Goal: Transaction & Acquisition: Purchase product/service

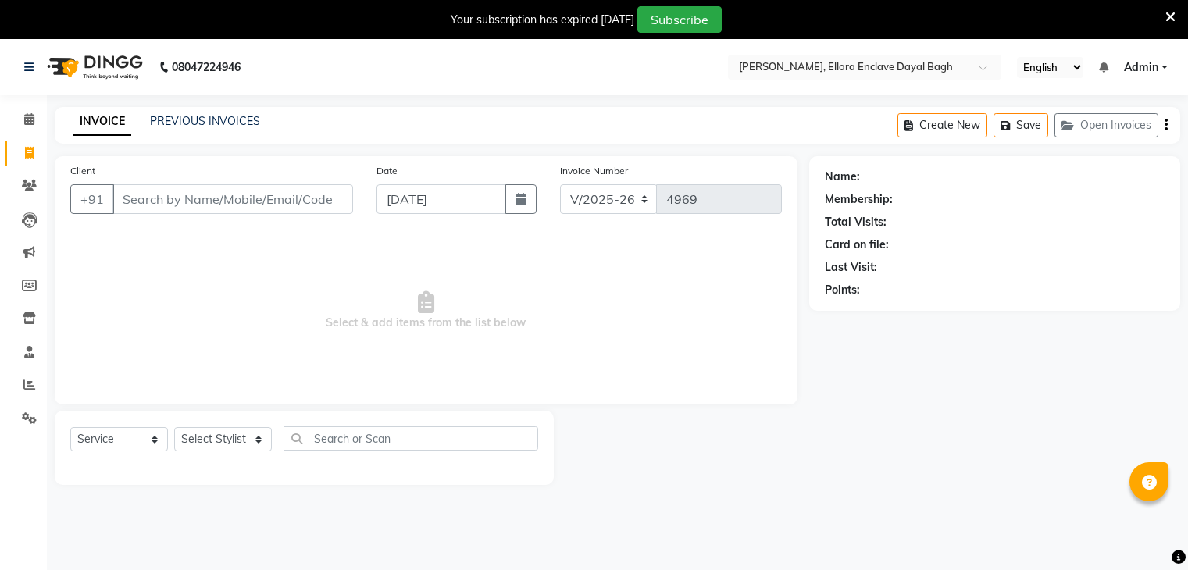
select select "6880"
select select "service"
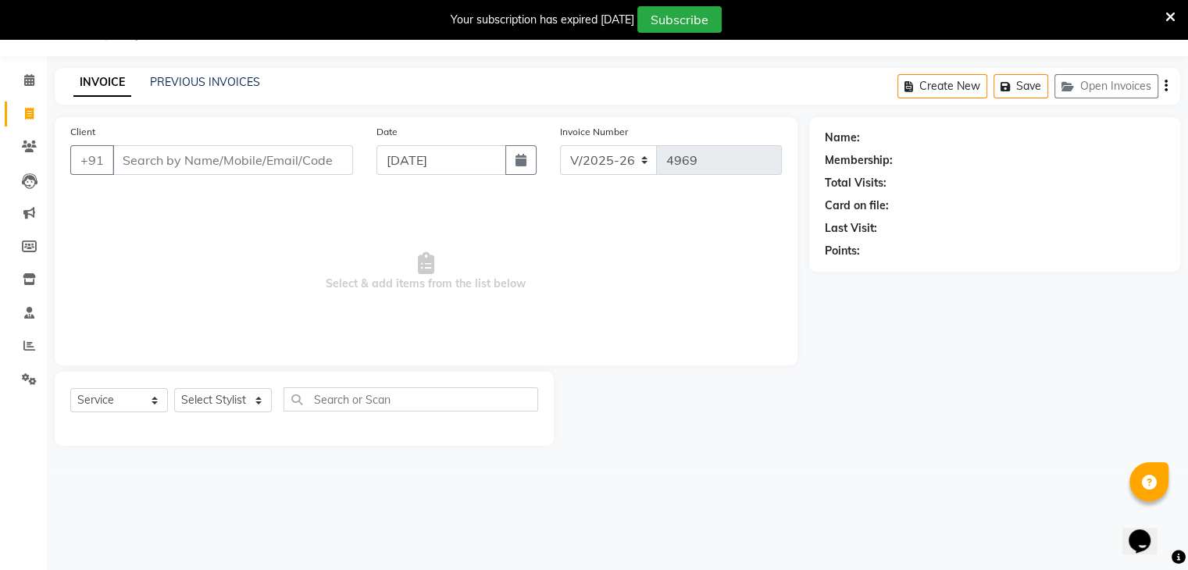
click at [252, 155] on input "Client" at bounding box center [232, 160] width 241 height 30
click at [252, 169] on input "Client" at bounding box center [232, 160] width 241 height 30
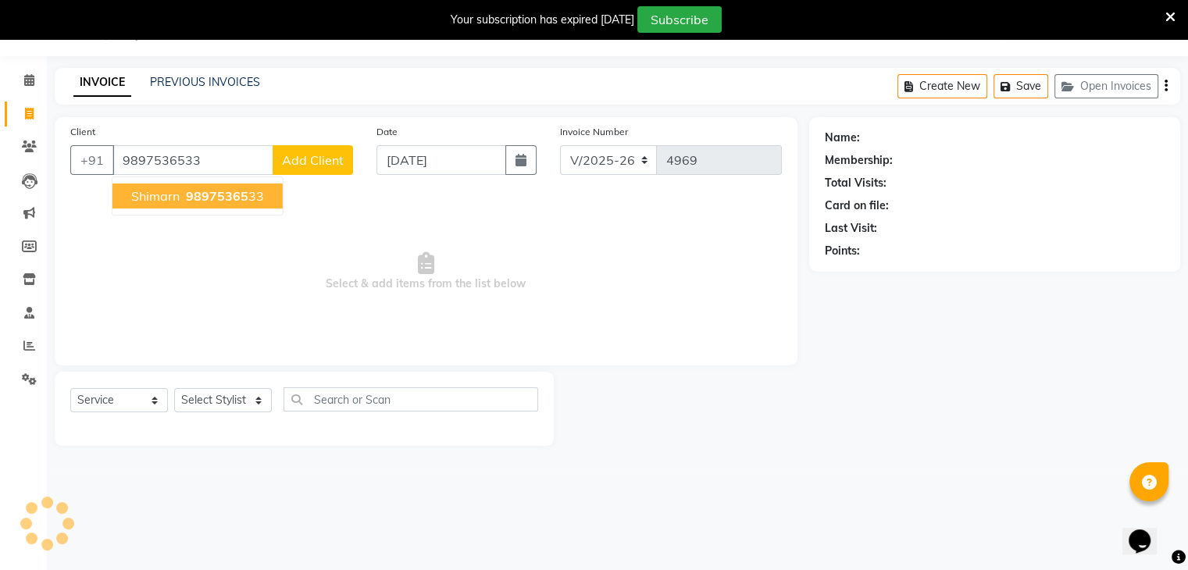
type input "9897536533"
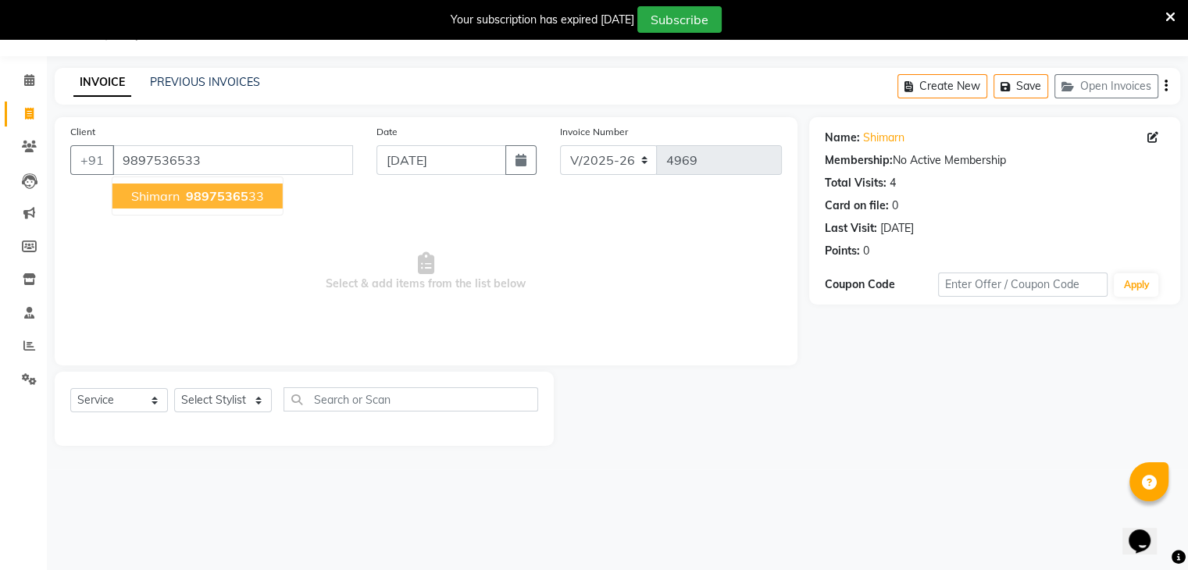
click at [247, 205] on button "shimarn 98975365 33" at bounding box center [197, 196] width 170 height 25
click at [259, 425] on div at bounding box center [304, 427] width 468 height 6
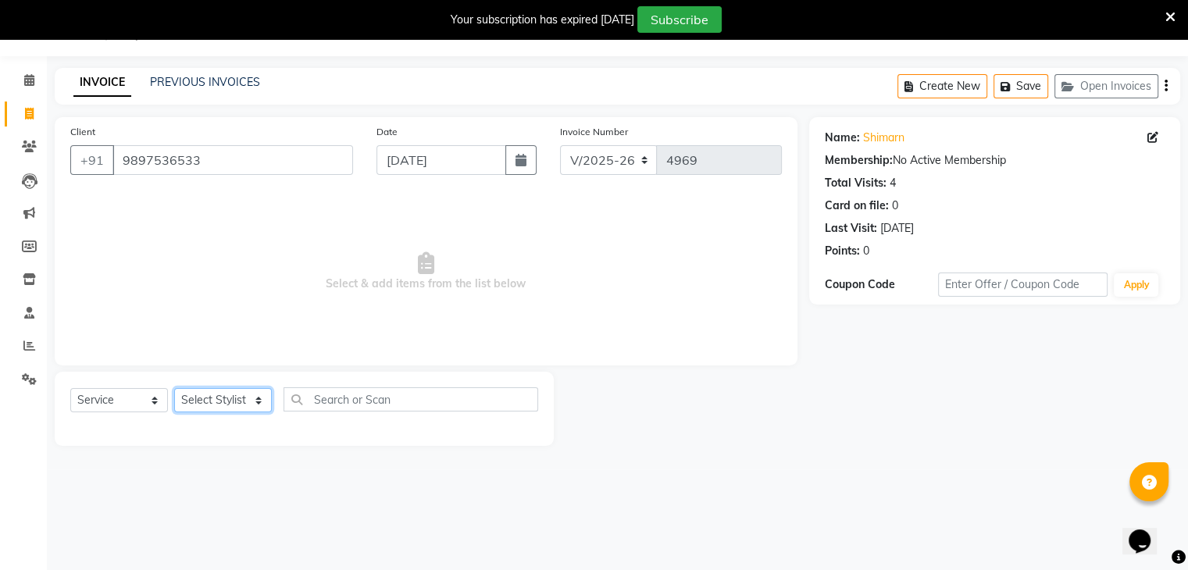
click at [240, 408] on select "Select Stylist AMAN DANISH SALMANI [PERSON_NAME] kakul KAVITA [PERSON_NAME] [PE…" at bounding box center [223, 400] width 98 height 24
select select "53885"
click at [174, 389] on select "Select Stylist AMAN DANISH SALMANI [PERSON_NAME] kakul KAVITA [PERSON_NAME] [PE…" at bounding box center [223, 400] width 98 height 24
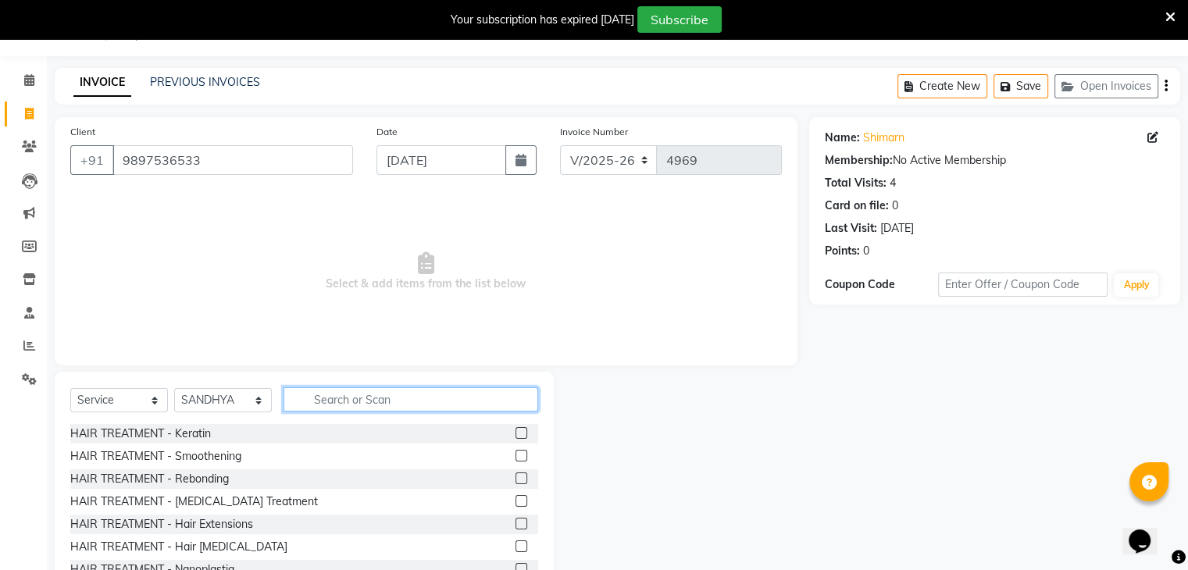
click at [362, 405] on input "text" at bounding box center [411, 399] width 255 height 24
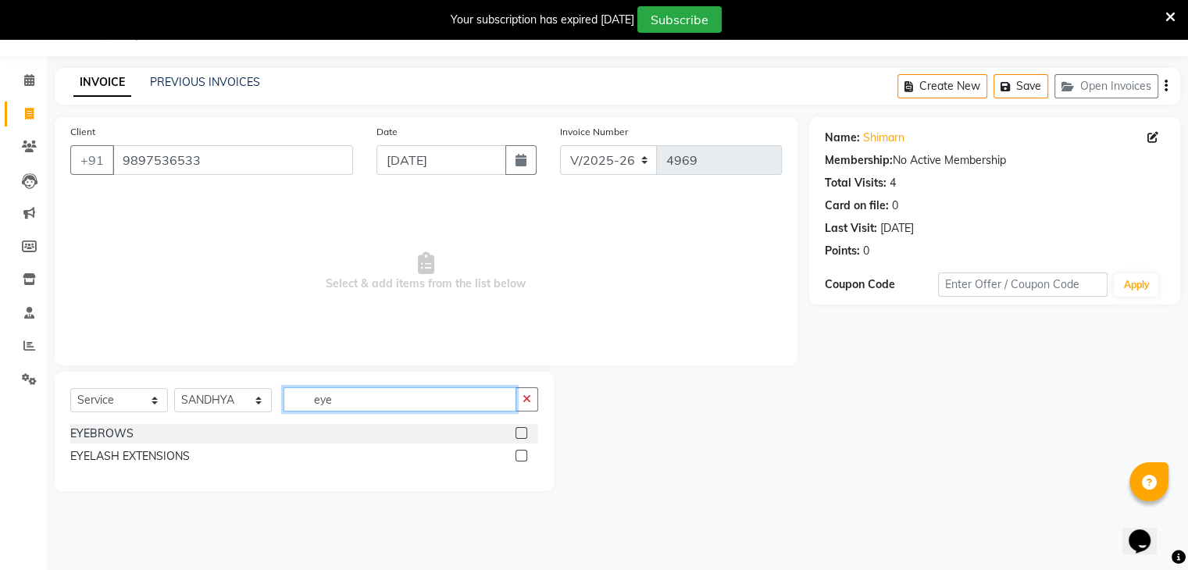
type input "eye"
click at [522, 432] on label at bounding box center [522, 433] width 12 height 12
click at [522, 432] on input "checkbox" at bounding box center [521, 434] width 10 height 10
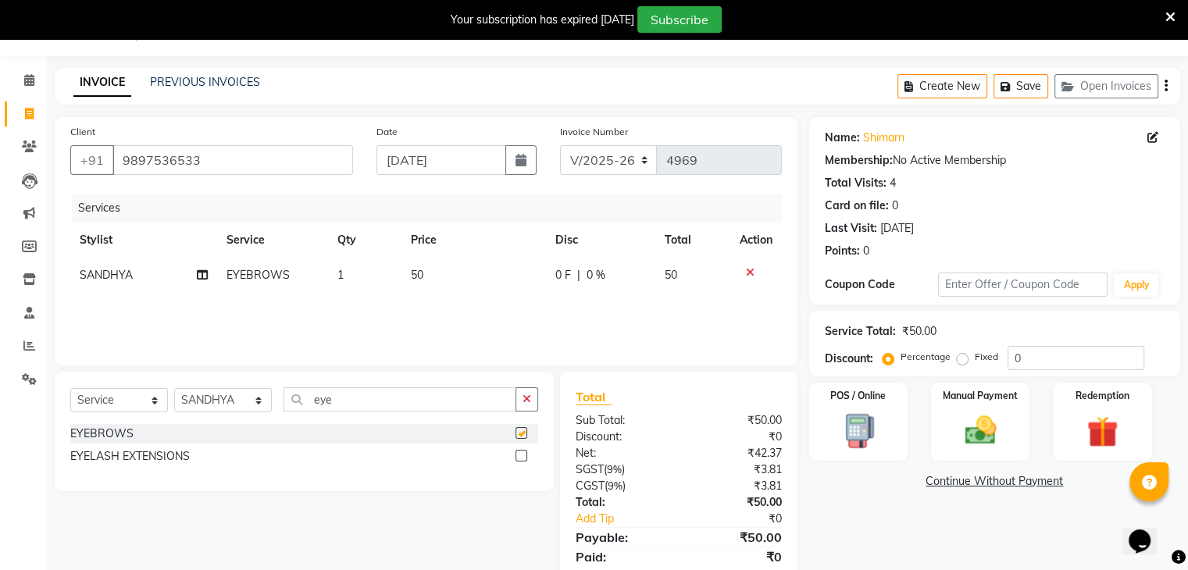
checkbox input "false"
click at [1005, 426] on img at bounding box center [980, 430] width 52 height 37
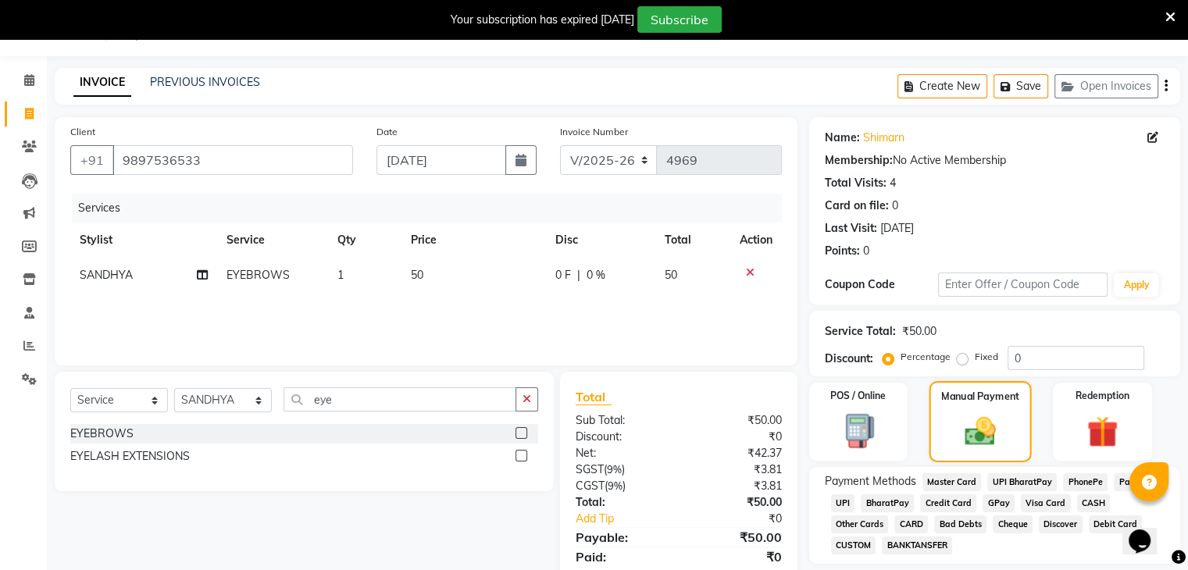
scroll to position [94, 0]
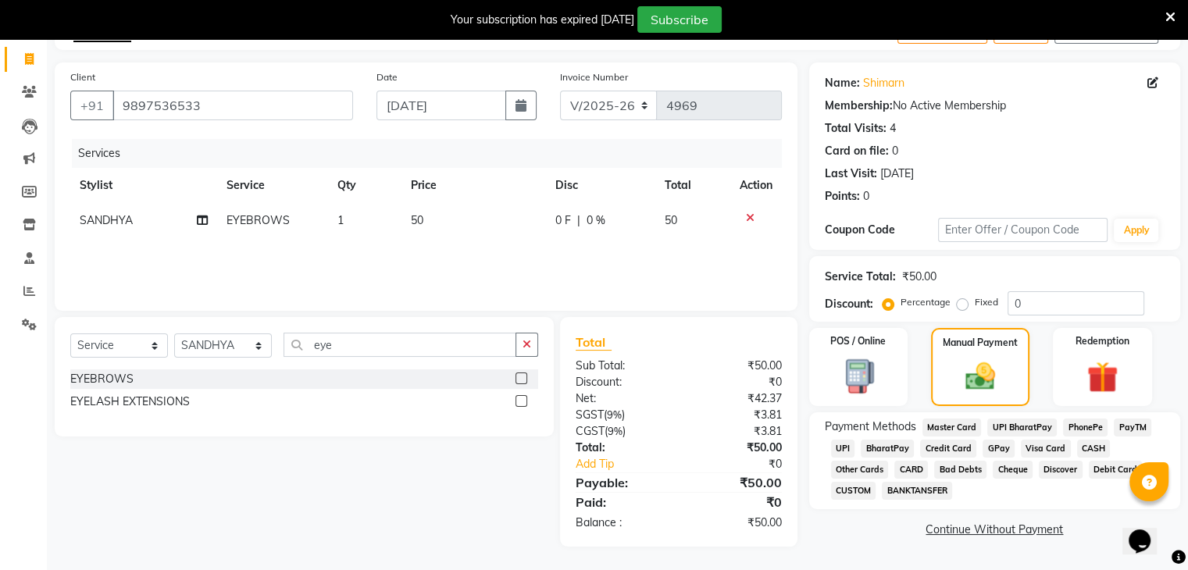
click at [1084, 449] on span "CASH" at bounding box center [1094, 449] width 34 height 18
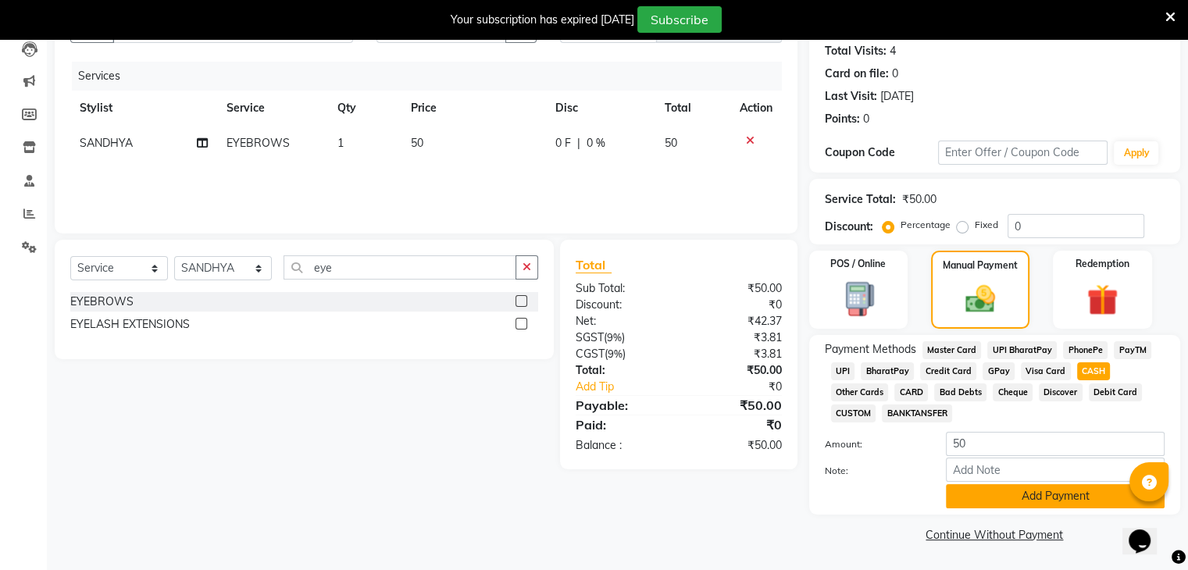
click at [998, 494] on button "Add Payment" at bounding box center [1055, 496] width 219 height 24
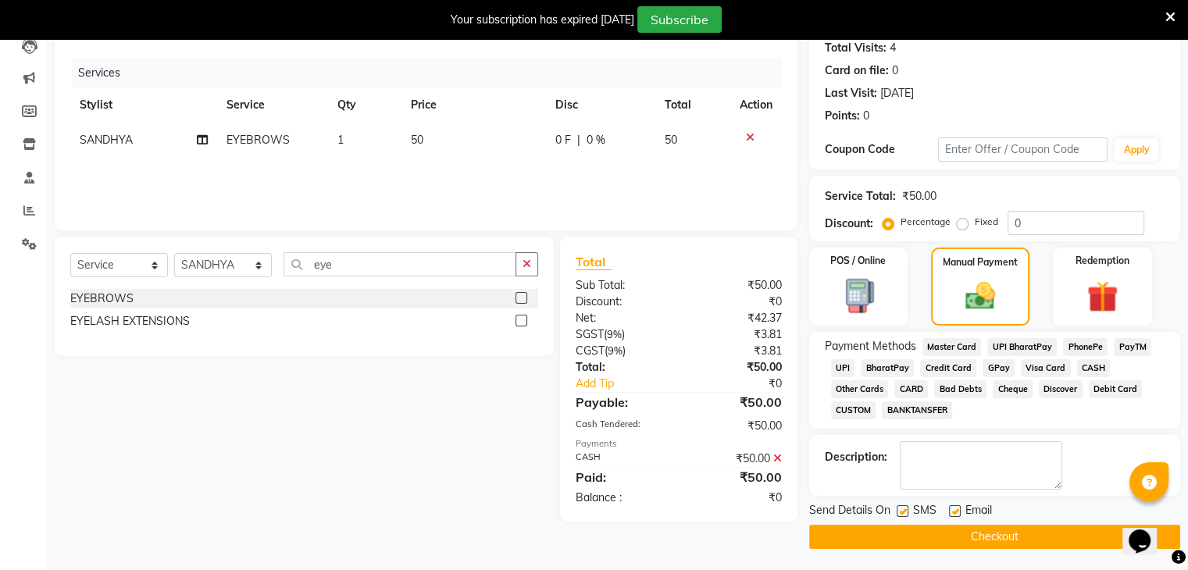
click at [1076, 535] on button "Checkout" at bounding box center [994, 537] width 371 height 24
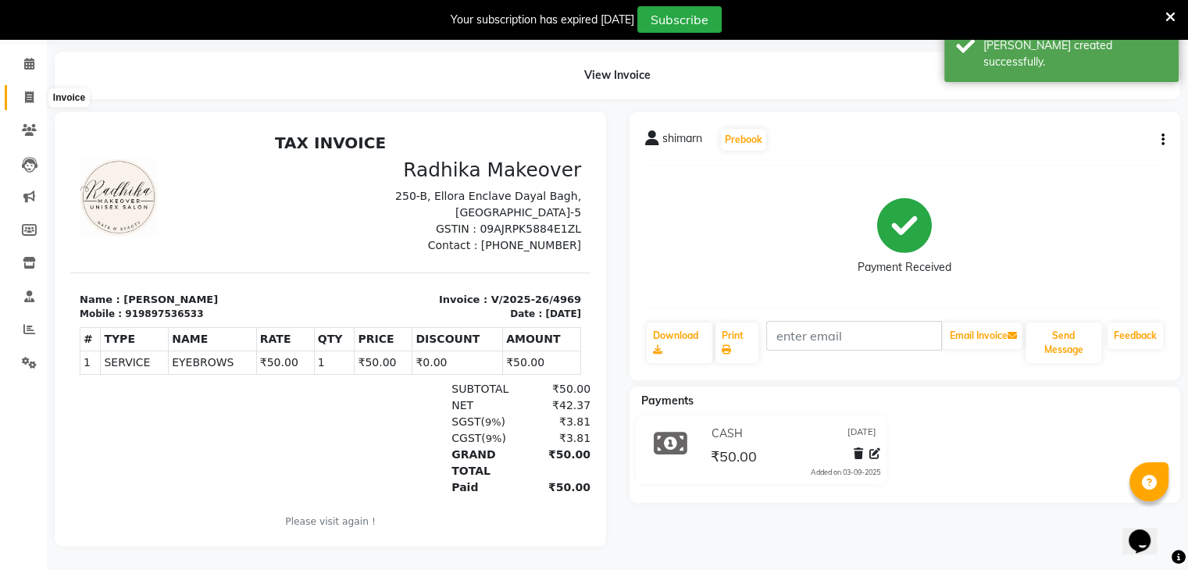
click at [32, 91] on icon at bounding box center [29, 97] width 9 height 12
select select "service"
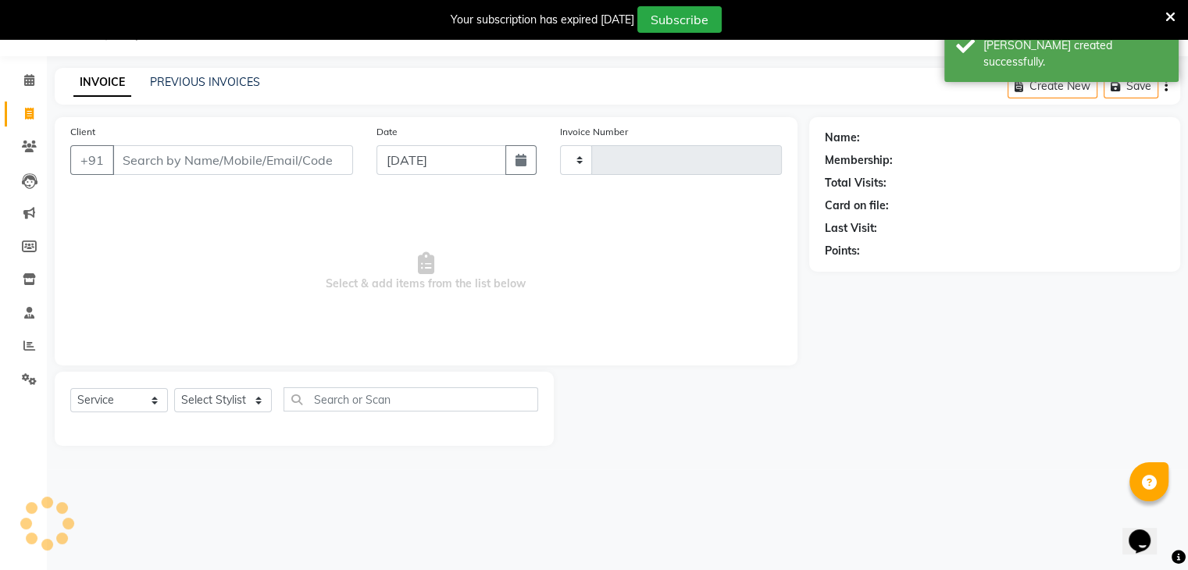
scroll to position [39, 0]
type input "4970"
select select "6880"
click at [219, 154] on input "Client" at bounding box center [232, 160] width 241 height 30
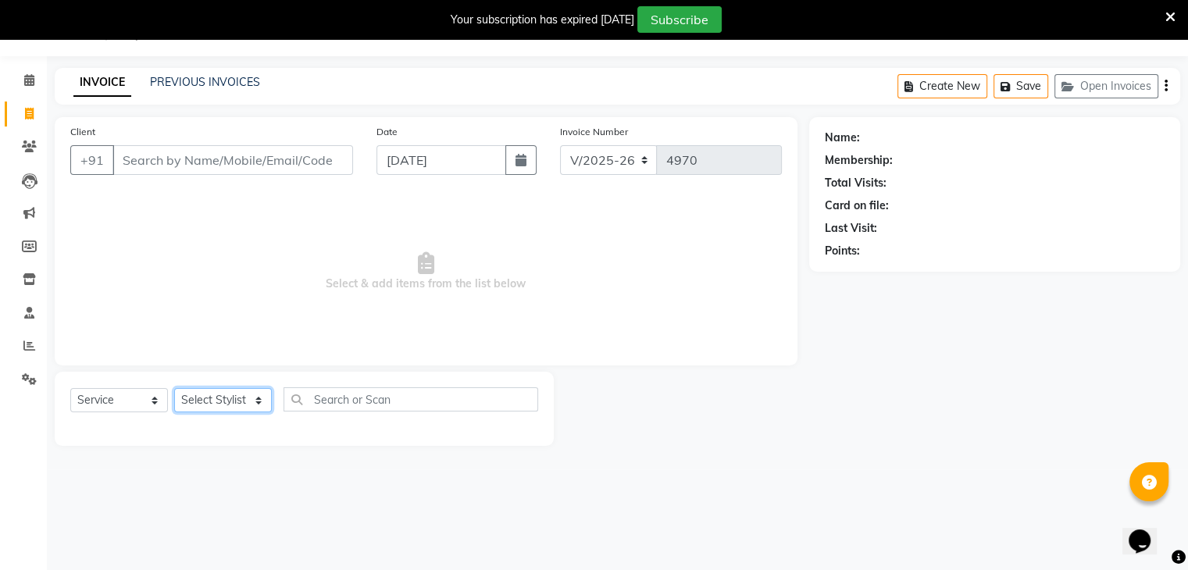
click at [250, 401] on select "Select Stylist AMAN DANISH SALMANI [PERSON_NAME] kakul KAVITA [PERSON_NAME] [PE…" at bounding box center [223, 400] width 98 height 24
select select "53877"
click at [174, 389] on select "Select Stylist AMAN DANISH SALMANI [PERSON_NAME] kakul KAVITA [PERSON_NAME] [PE…" at bounding box center [223, 400] width 98 height 24
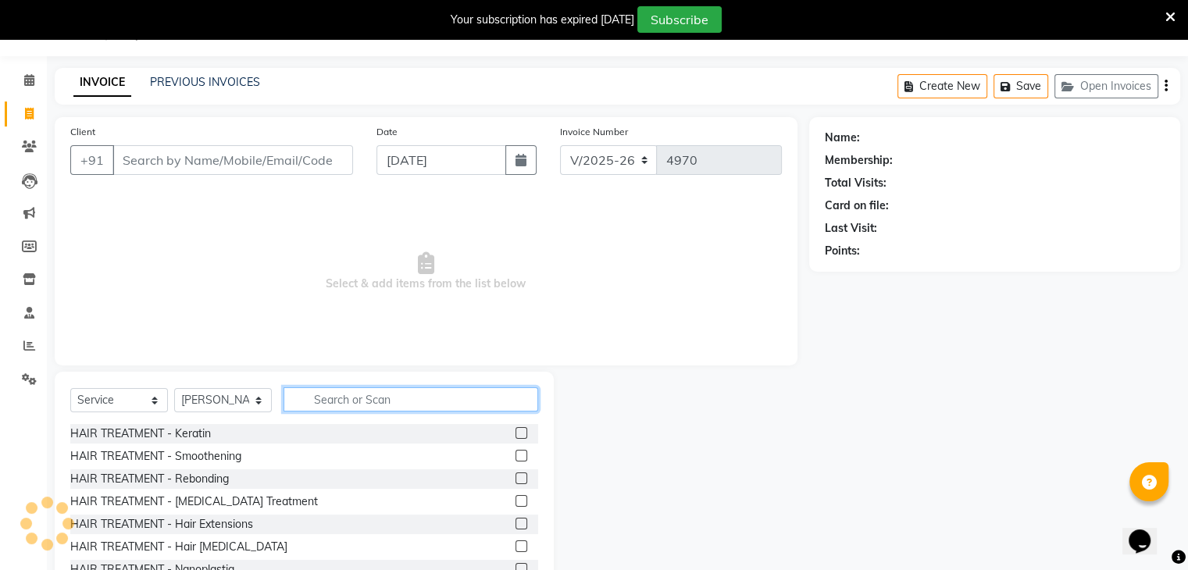
click at [337, 397] on input "text" at bounding box center [411, 399] width 255 height 24
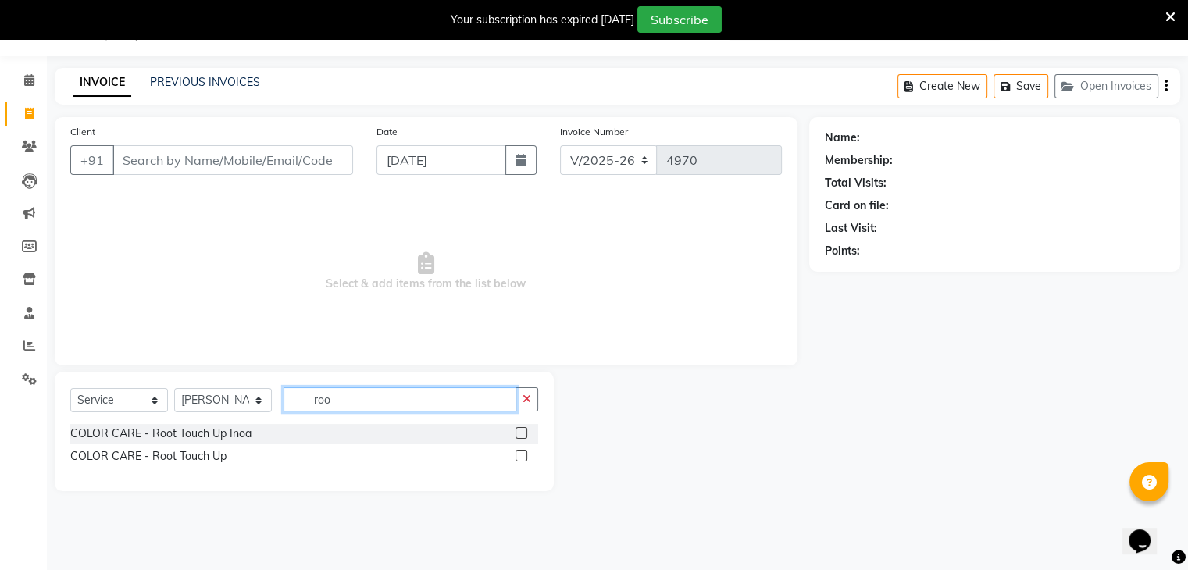
type input "roo"
click at [516, 457] on label at bounding box center [522, 456] width 12 height 12
click at [516, 457] on input "checkbox" at bounding box center [521, 456] width 10 height 10
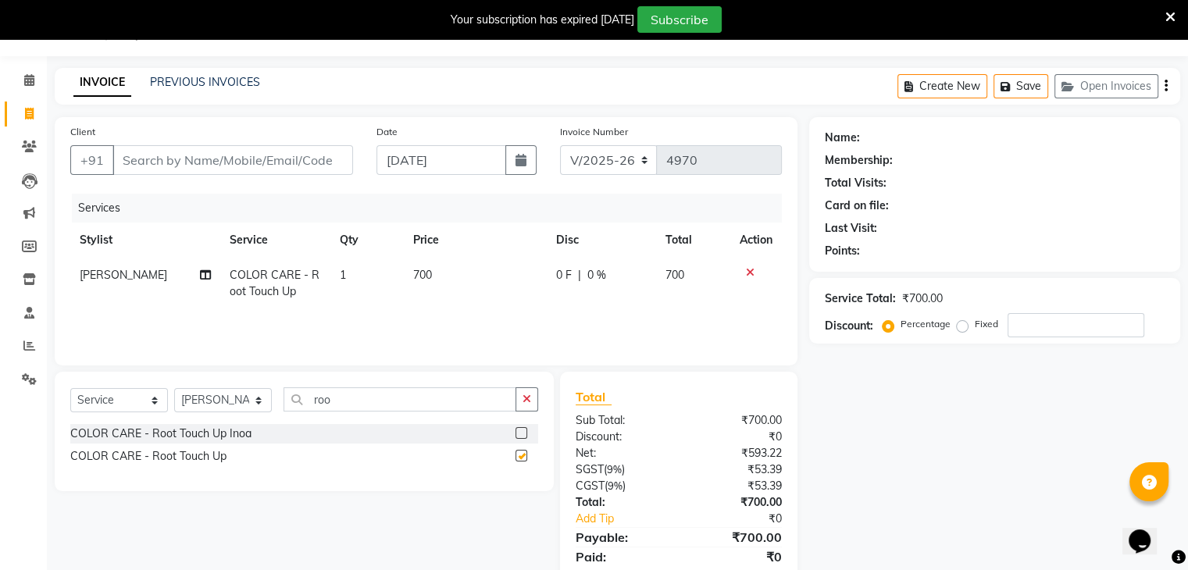
checkbox input "false"
click at [224, 155] on input "Client" at bounding box center [232, 160] width 241 height 30
type input "p"
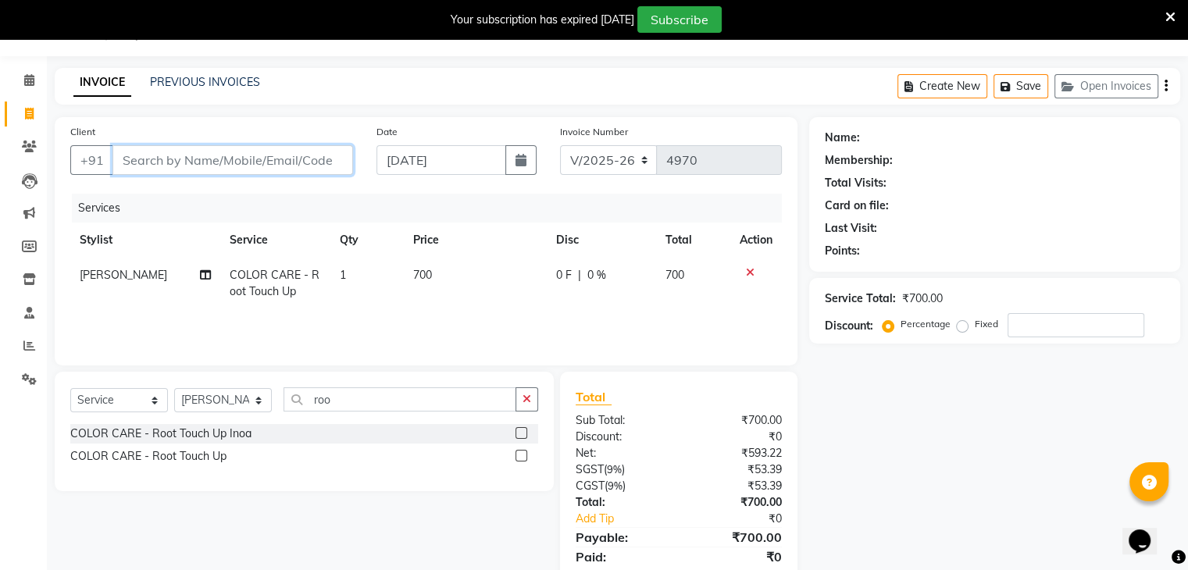
type input "0"
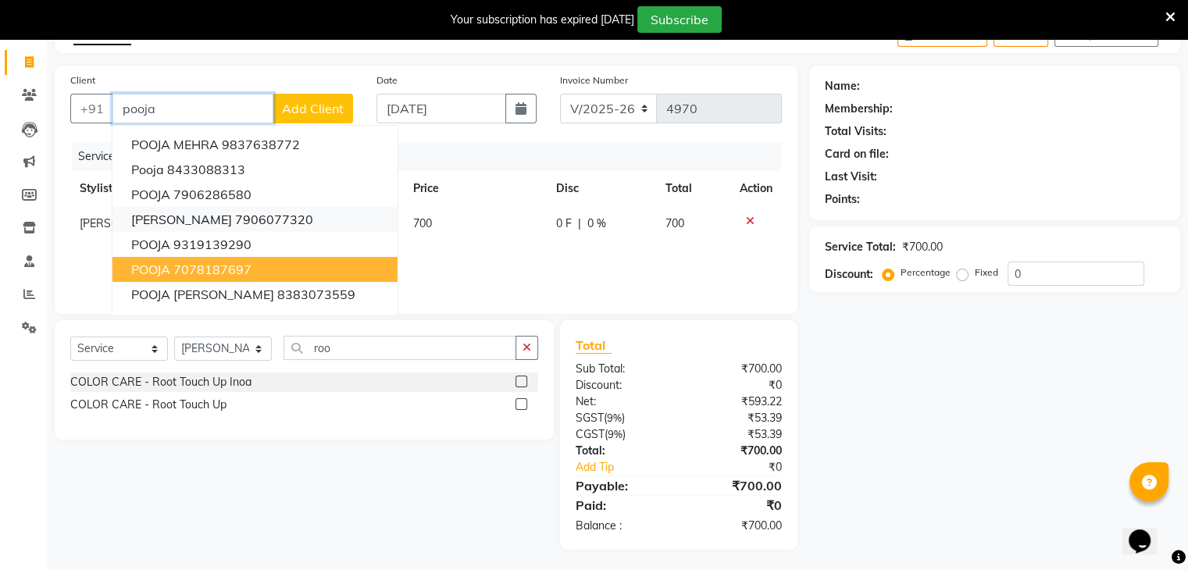
scroll to position [94, 0]
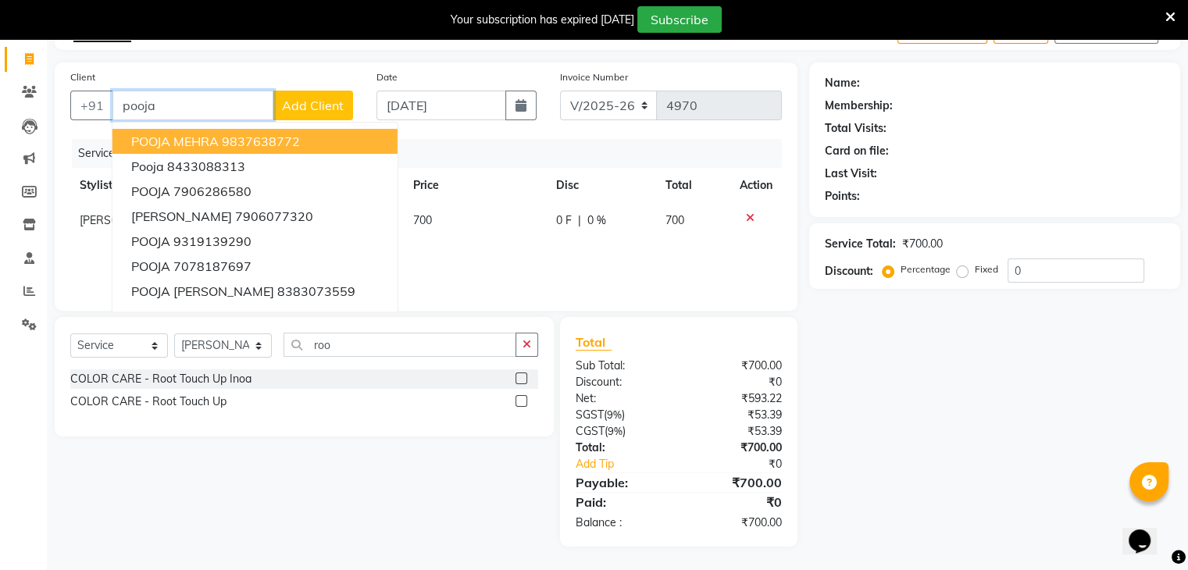
click at [194, 109] on input "pooja" at bounding box center [192, 106] width 161 height 30
type input "p"
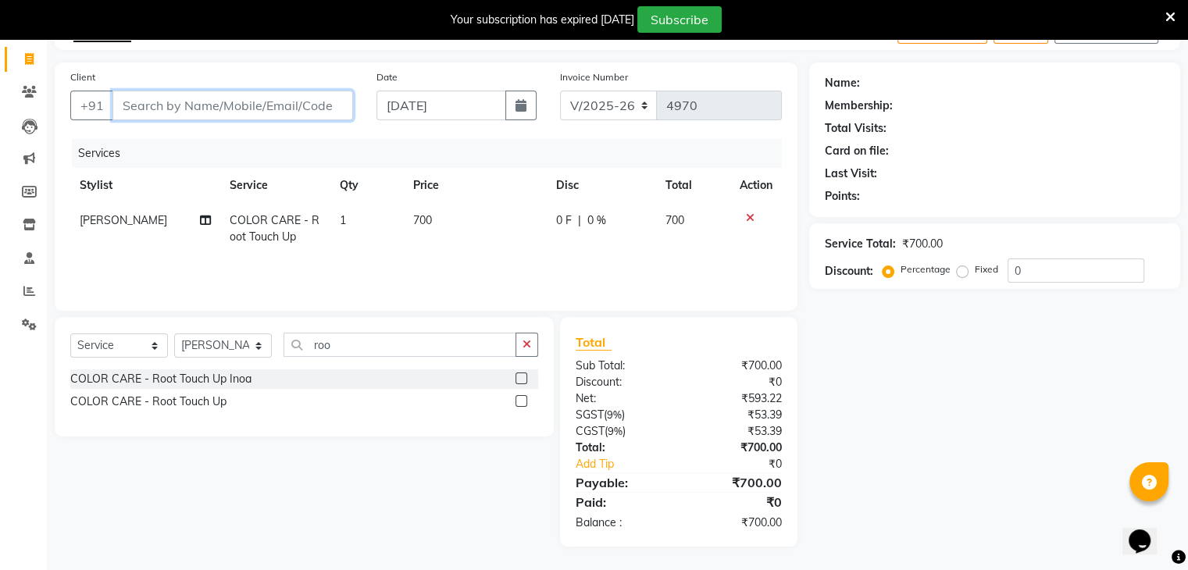
click at [194, 109] on input "Client" at bounding box center [232, 106] width 241 height 30
click at [201, 102] on input "Client" at bounding box center [232, 106] width 241 height 30
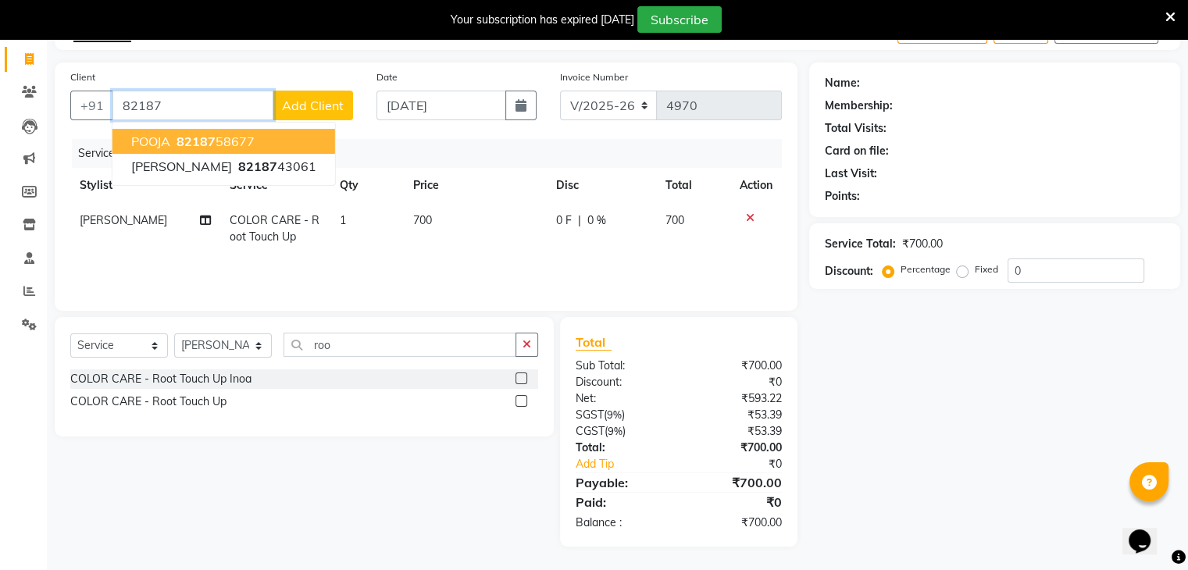
click at [225, 138] on ngb-highlight "82187 58677" at bounding box center [213, 142] width 81 height 16
type input "8218758677"
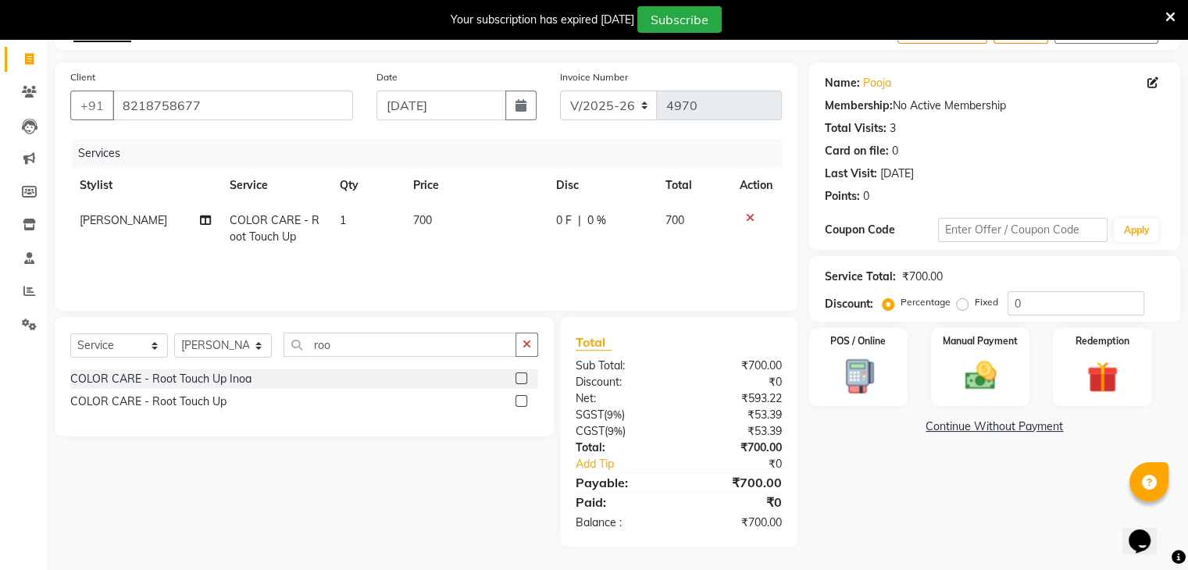
click at [465, 223] on td "700" at bounding box center [475, 229] width 143 height 52
select select "53877"
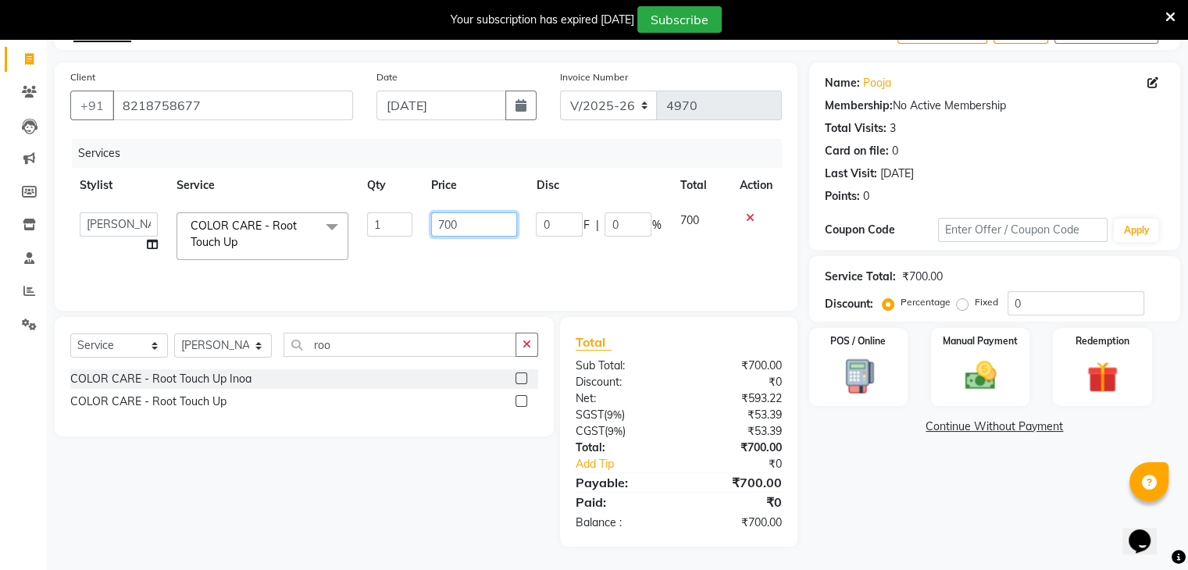
click at [494, 221] on input "700" at bounding box center [474, 224] width 86 height 24
type input "7"
type input "600"
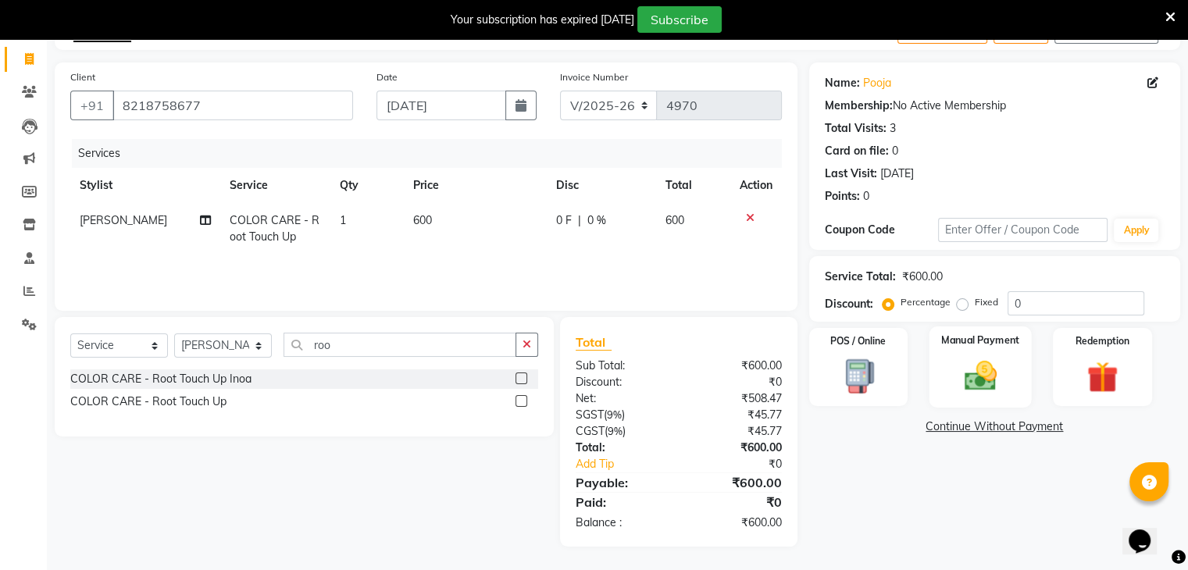
click at [976, 345] on label "Manual Payment" at bounding box center [980, 340] width 78 height 15
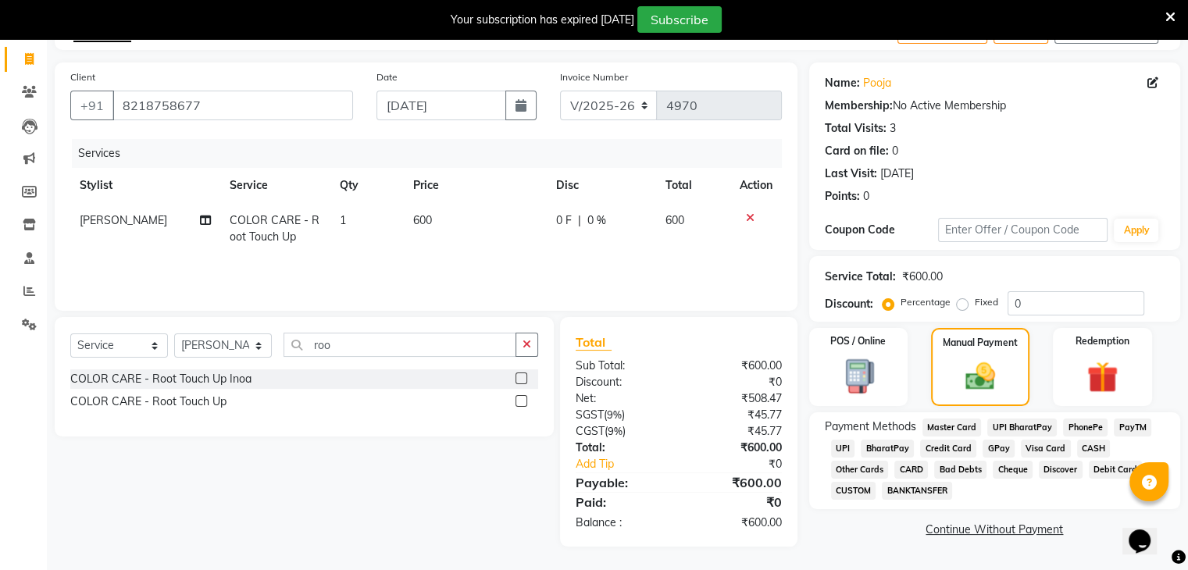
click at [1090, 444] on span "CASH" at bounding box center [1094, 449] width 34 height 18
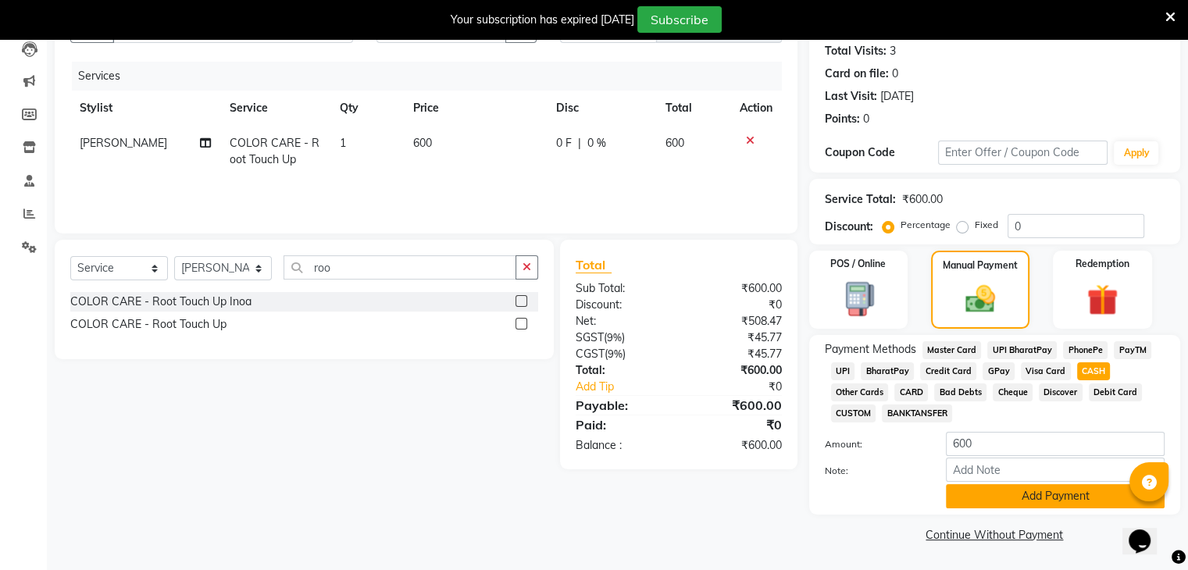
click at [1061, 491] on button "Add Payment" at bounding box center [1055, 496] width 219 height 24
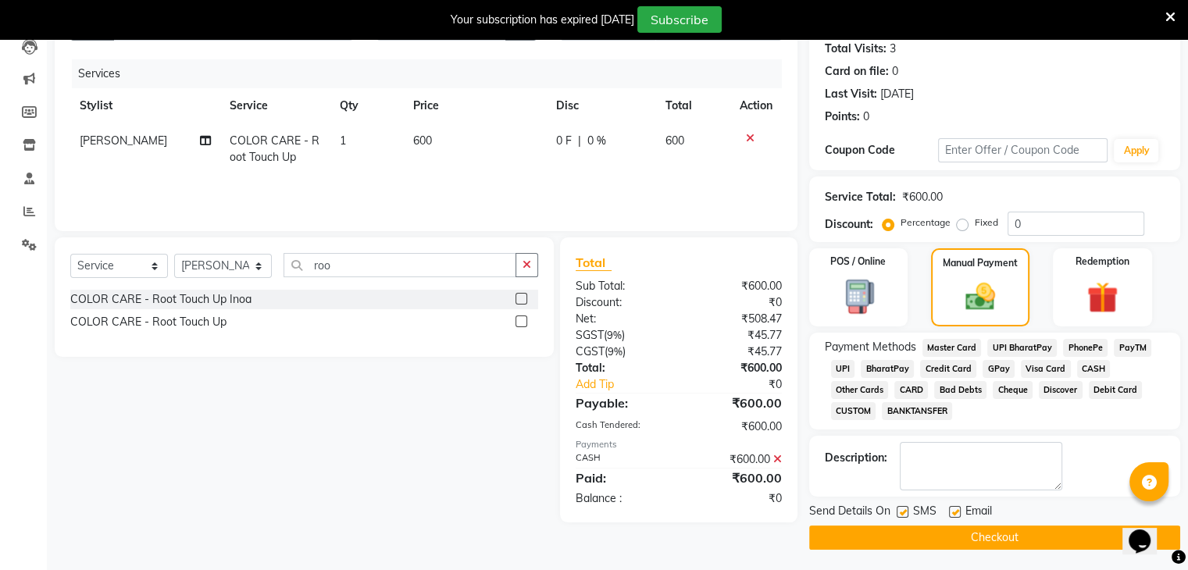
scroll to position [178, 0]
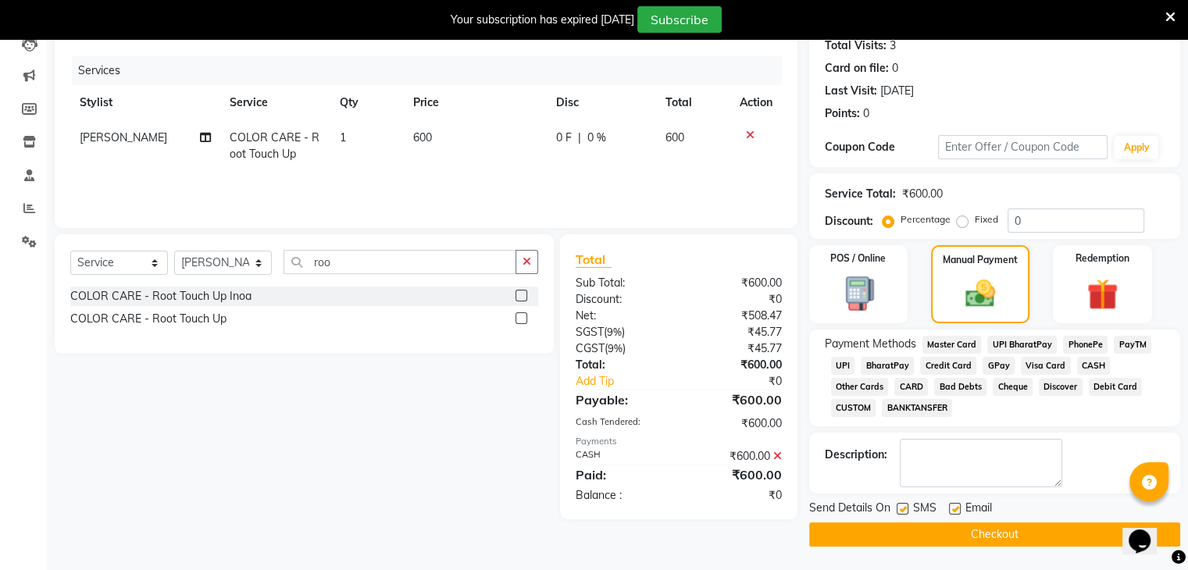
click at [1031, 540] on button "Checkout" at bounding box center [994, 535] width 371 height 24
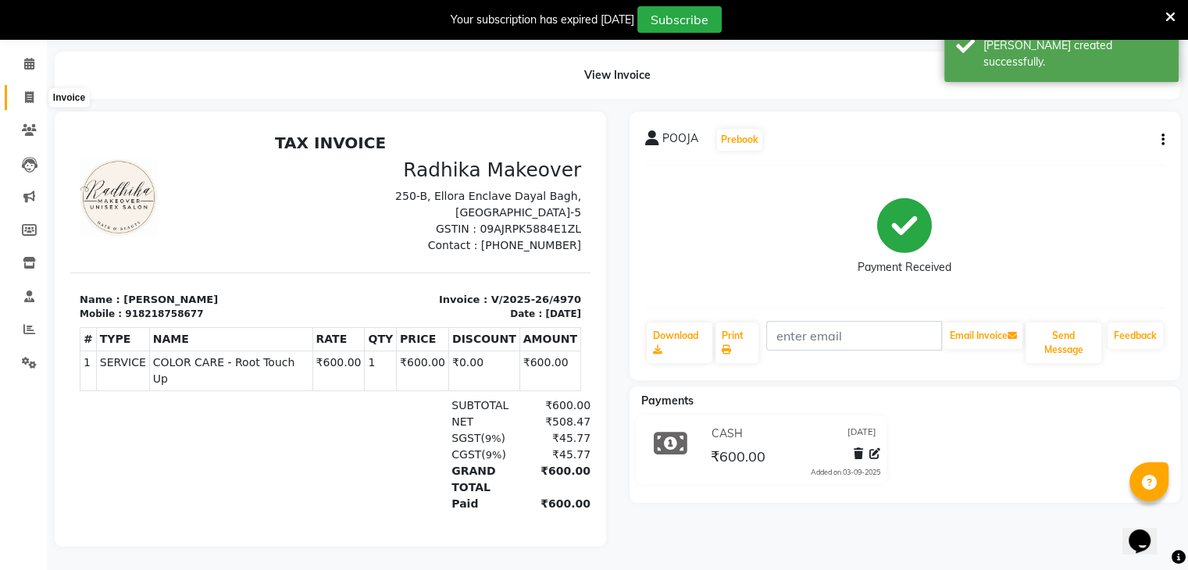
click at [23, 89] on span at bounding box center [29, 98] width 27 height 18
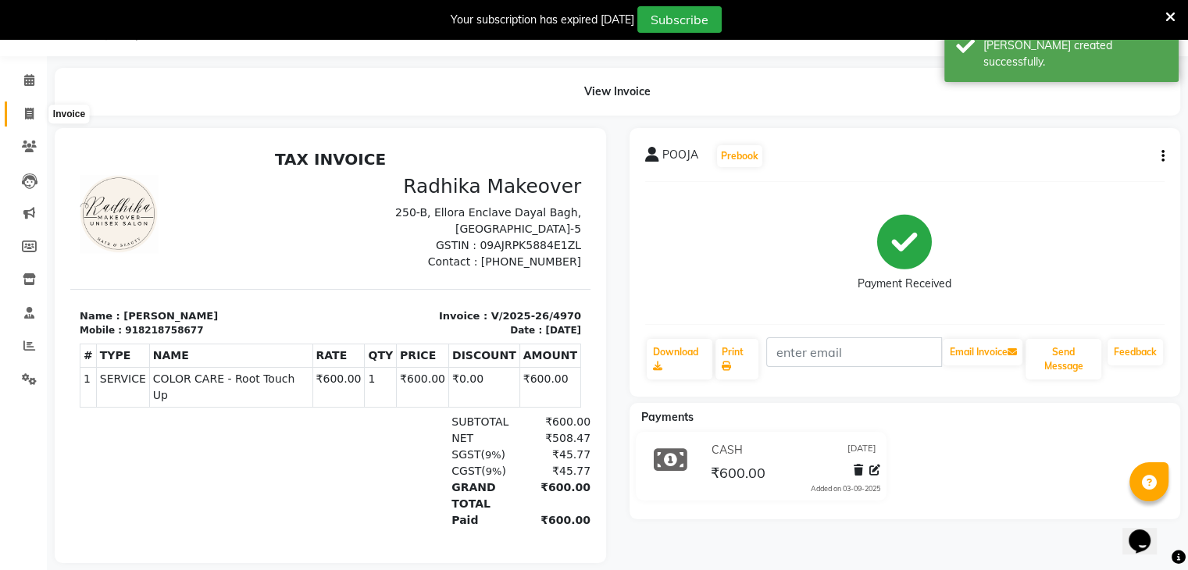
select select "6880"
select select "service"
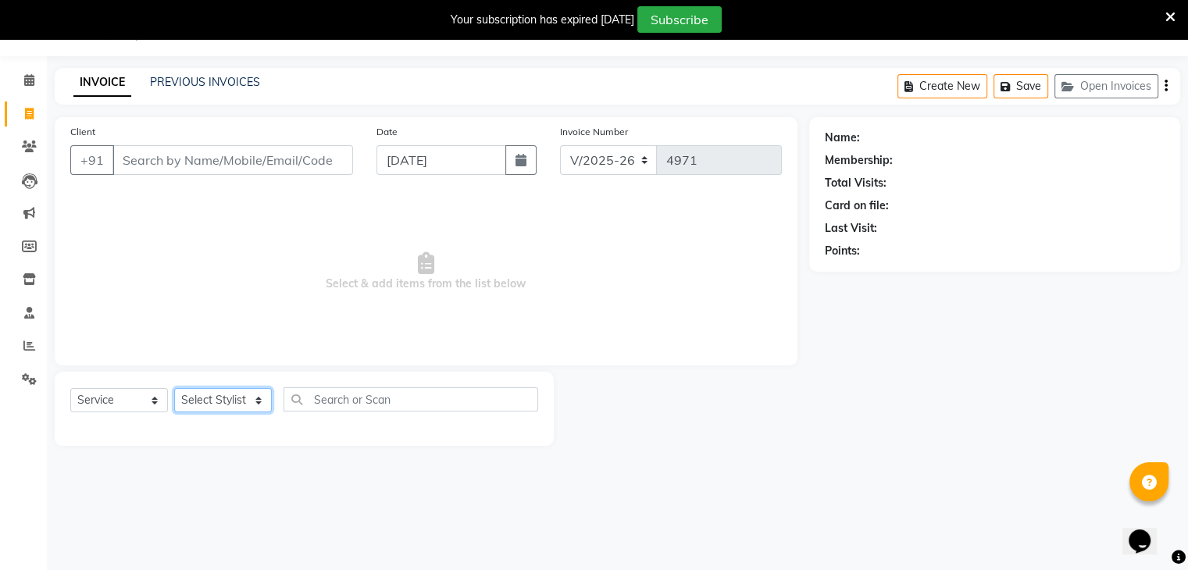
click at [232, 397] on select "Select Stylist AMAN DANISH SALMANI [PERSON_NAME] kakul KAVITA [PERSON_NAME] [PE…" at bounding box center [223, 400] width 98 height 24
select select "58738"
click at [174, 389] on select "Select Stylist AMAN DANISH SALMANI [PERSON_NAME] kakul KAVITA [PERSON_NAME] [PE…" at bounding box center [223, 400] width 98 height 24
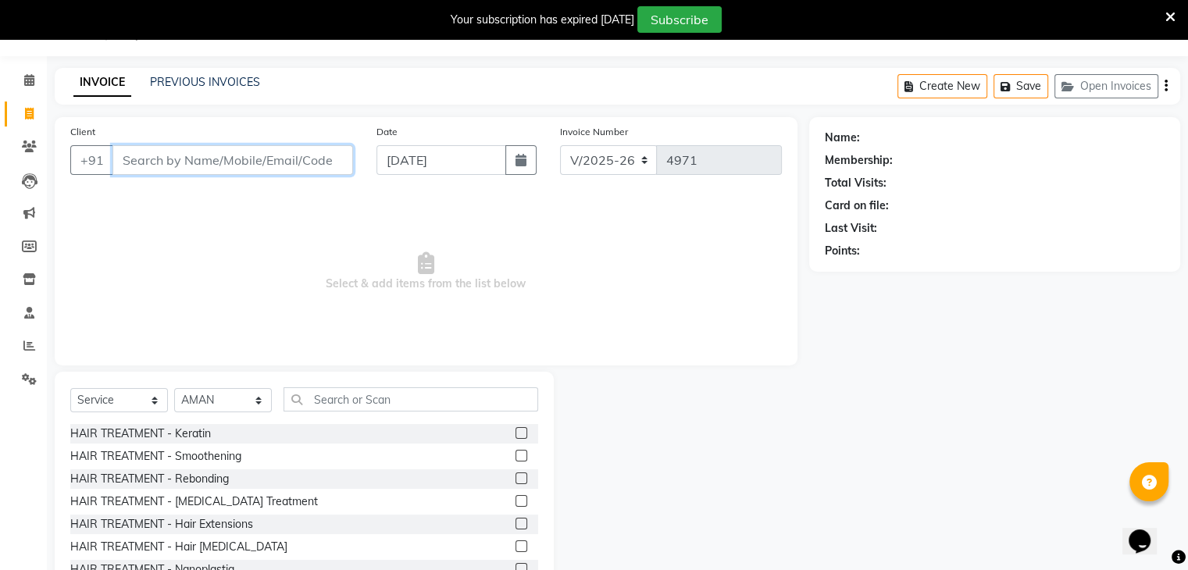
click at [284, 159] on input "Client" at bounding box center [232, 160] width 241 height 30
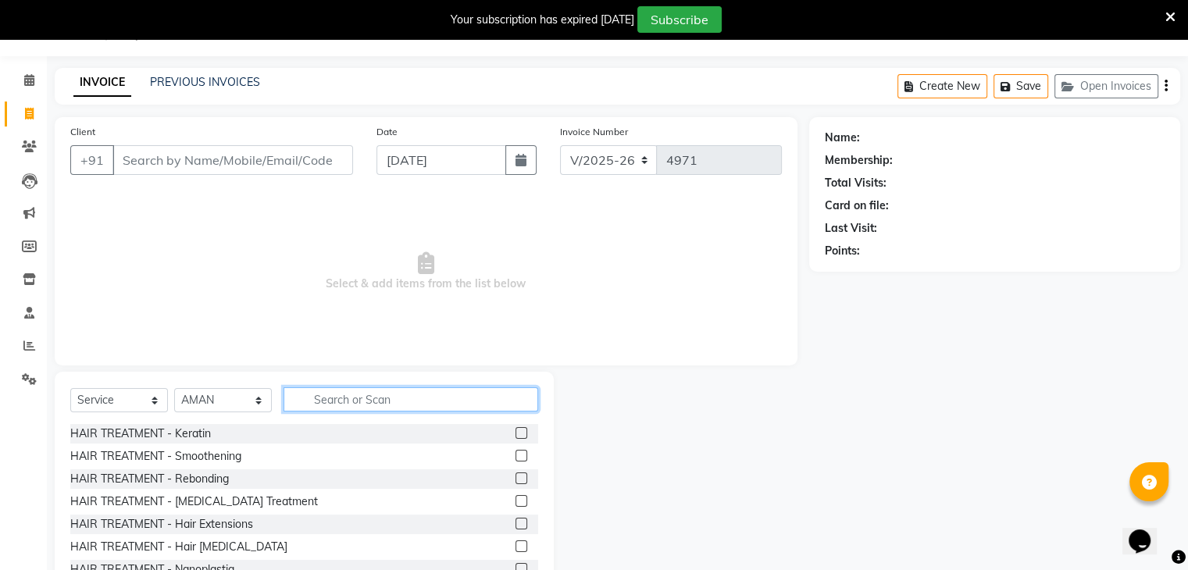
click at [330, 400] on input "text" at bounding box center [411, 399] width 255 height 24
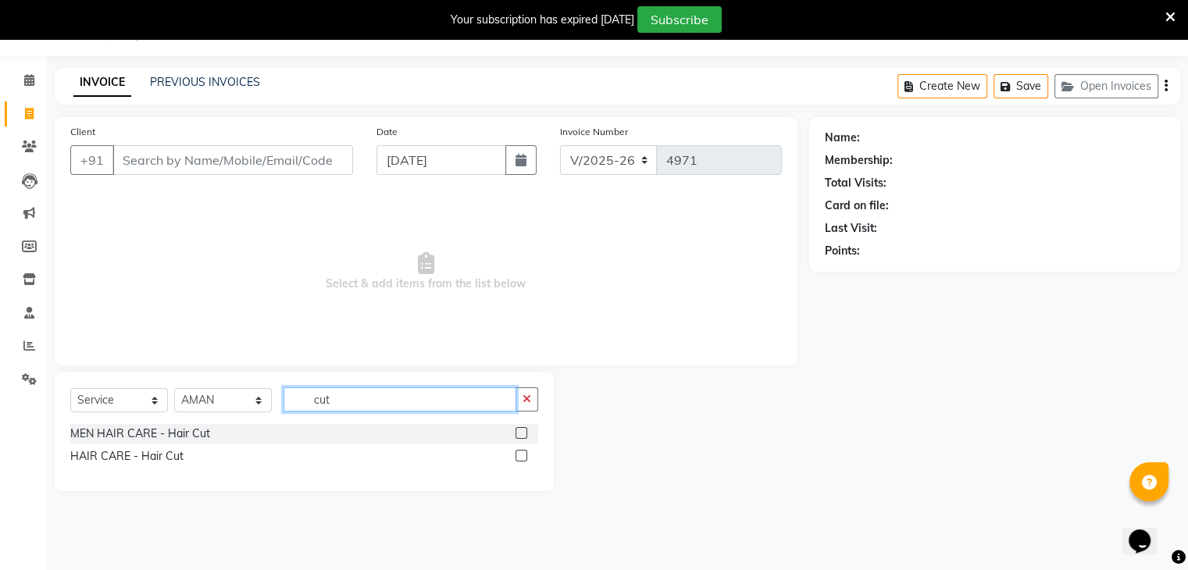
type input "cut"
click at [519, 435] on label at bounding box center [522, 433] width 12 height 12
click at [519, 435] on input "checkbox" at bounding box center [521, 434] width 10 height 10
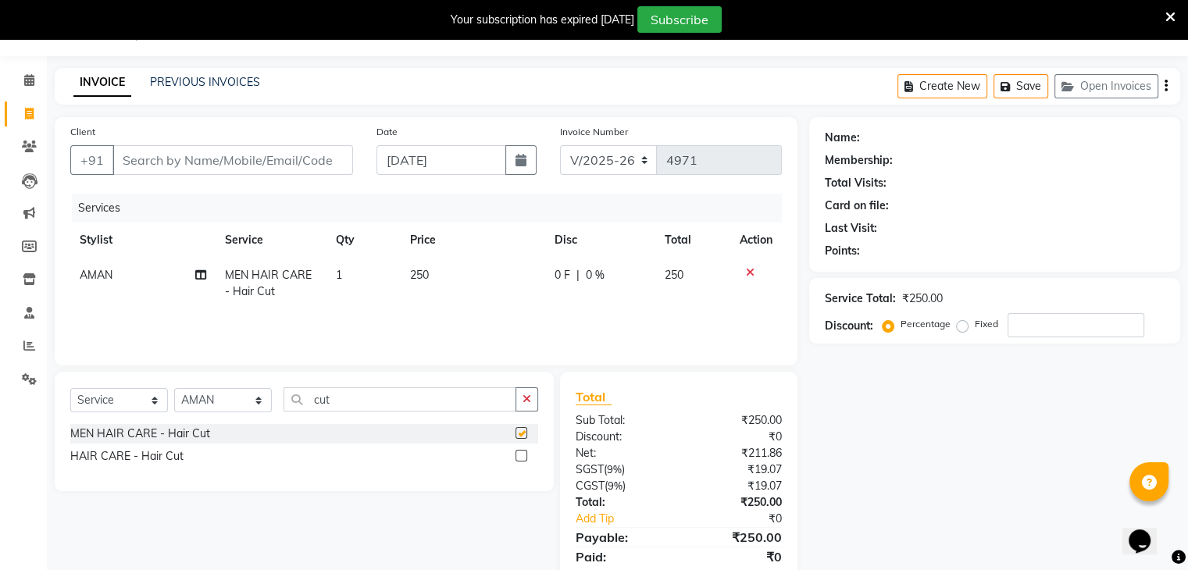
checkbox input "false"
click at [478, 409] on input "cut" at bounding box center [400, 399] width 233 height 24
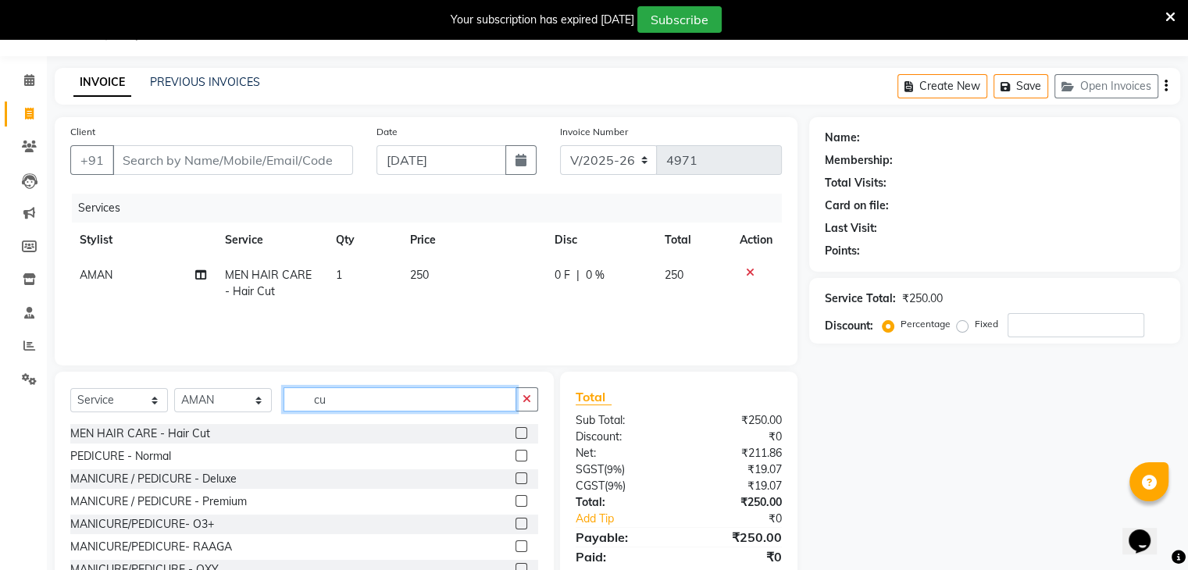
type input "c"
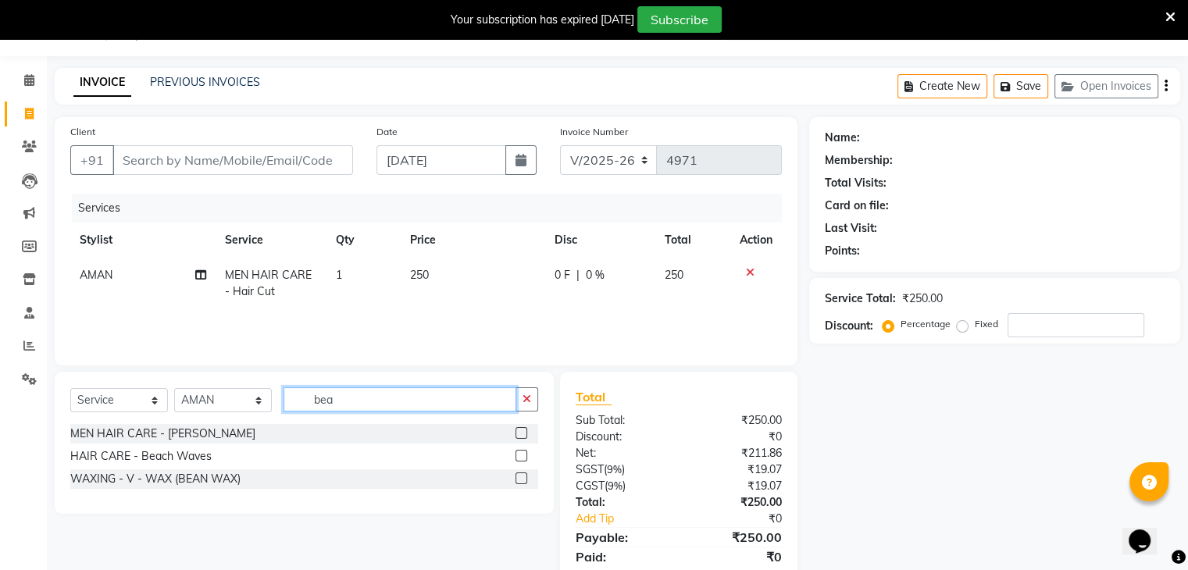
type input "bea"
click at [522, 436] on label at bounding box center [522, 433] width 12 height 12
click at [522, 436] on input "checkbox" at bounding box center [521, 434] width 10 height 10
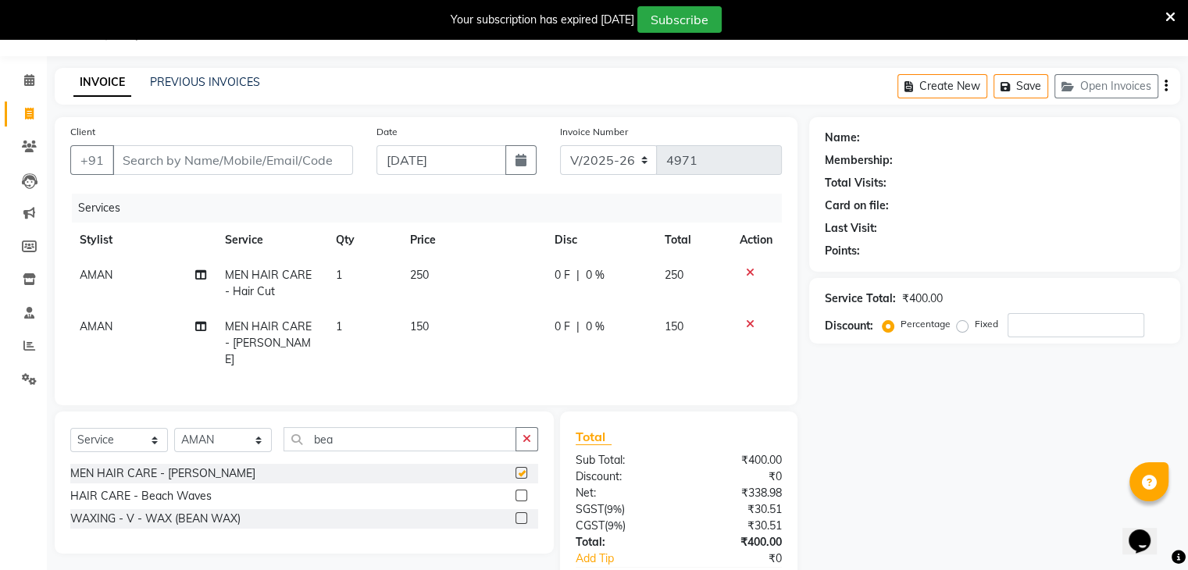
checkbox input "false"
click at [458, 431] on input "bea" at bounding box center [400, 439] width 233 height 24
type input "b"
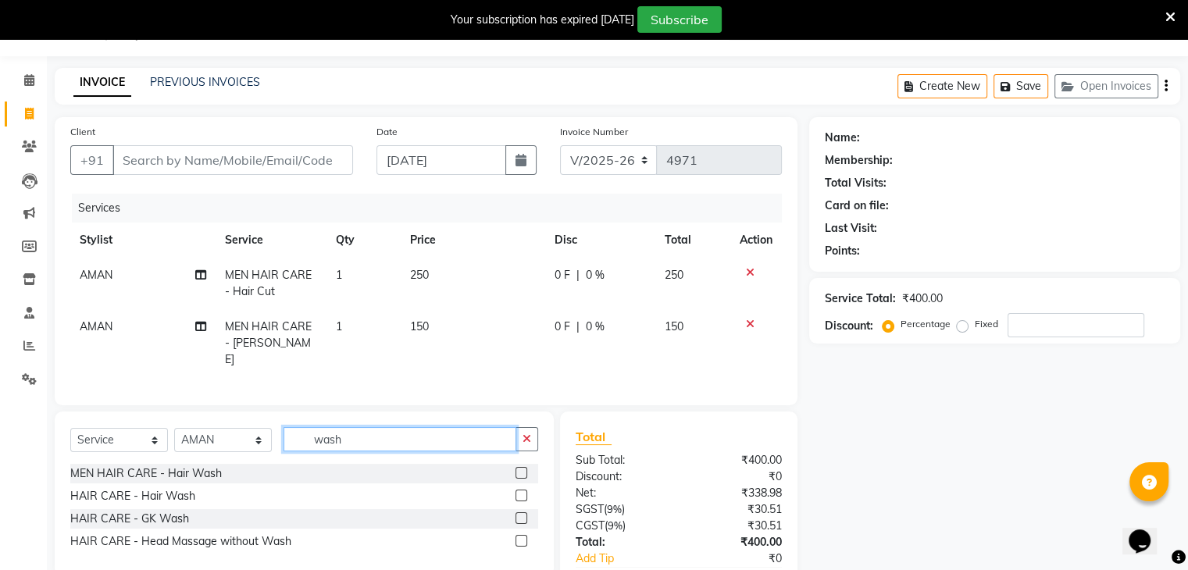
type input "wash"
click at [519, 470] on label at bounding box center [522, 473] width 12 height 12
click at [519, 470] on input "checkbox" at bounding box center [521, 474] width 10 height 10
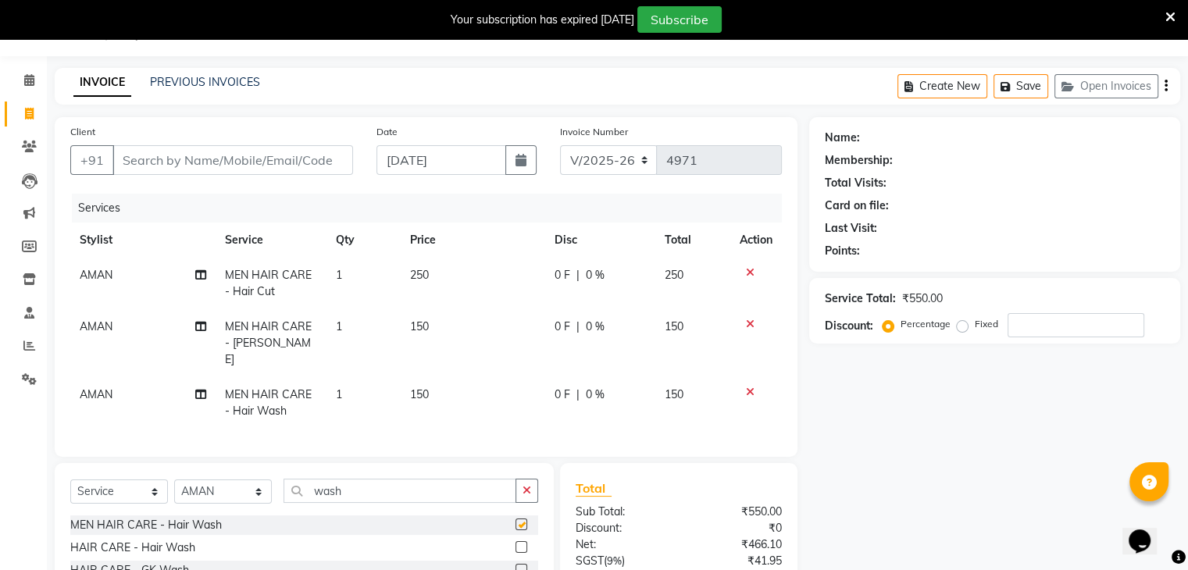
checkbox input "false"
click at [309, 167] on input "Client" at bounding box center [232, 160] width 241 height 30
type input "7"
type input "0"
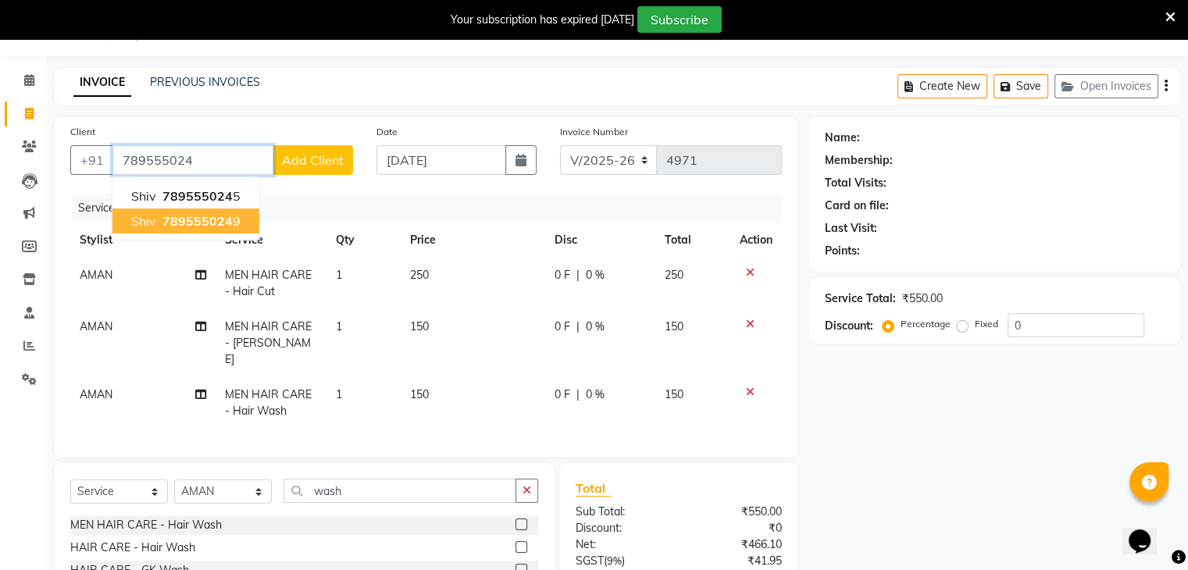
click at [207, 220] on span "789555024" at bounding box center [197, 221] width 70 height 16
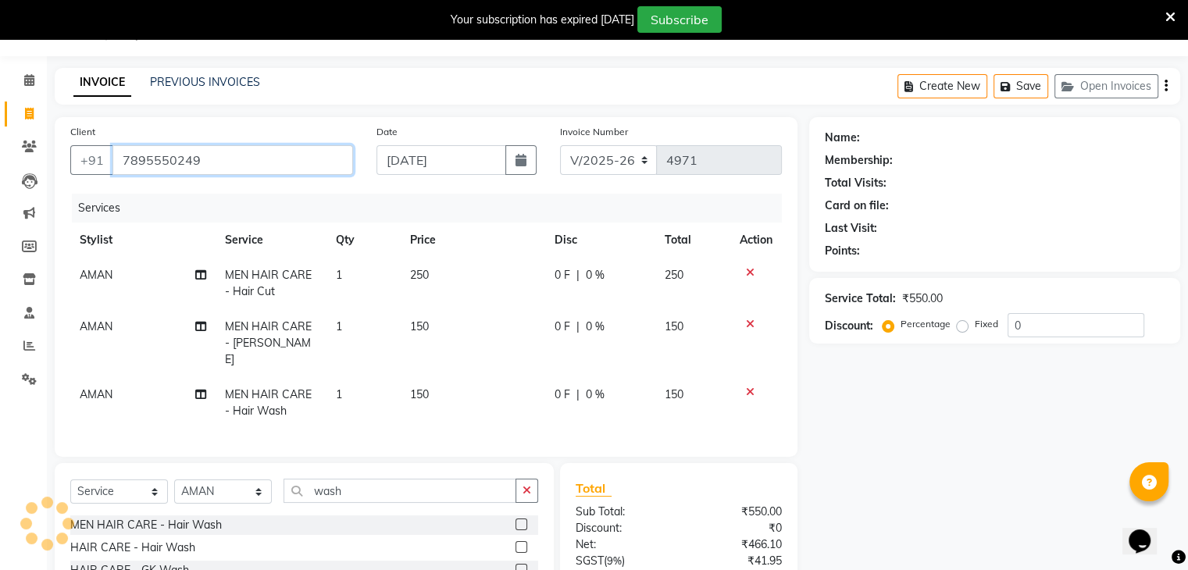
type input "7895550249"
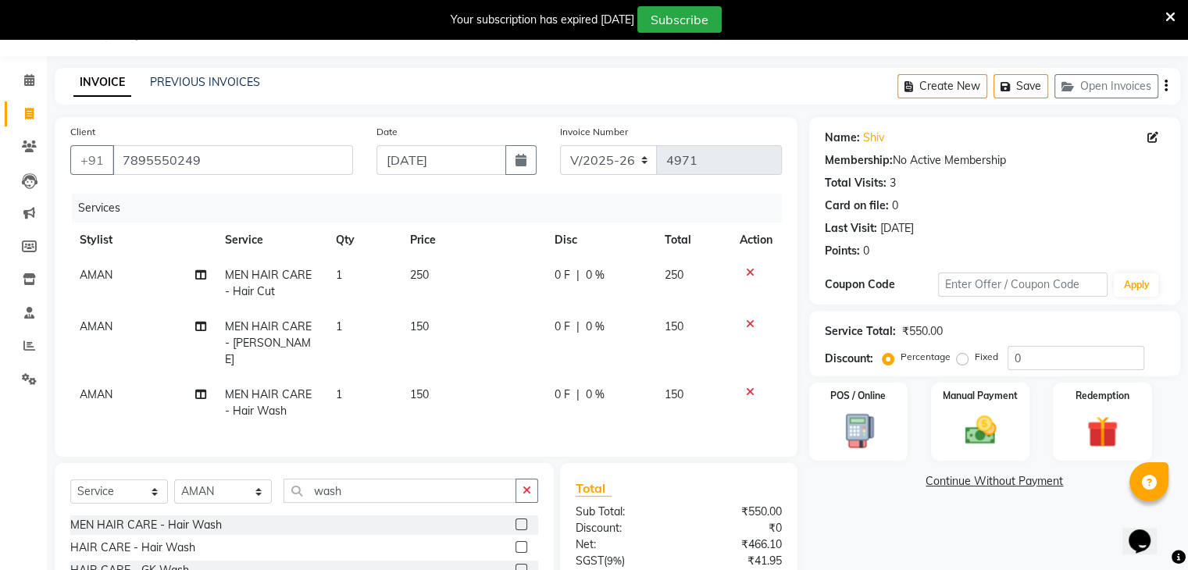
scroll to position [181, 0]
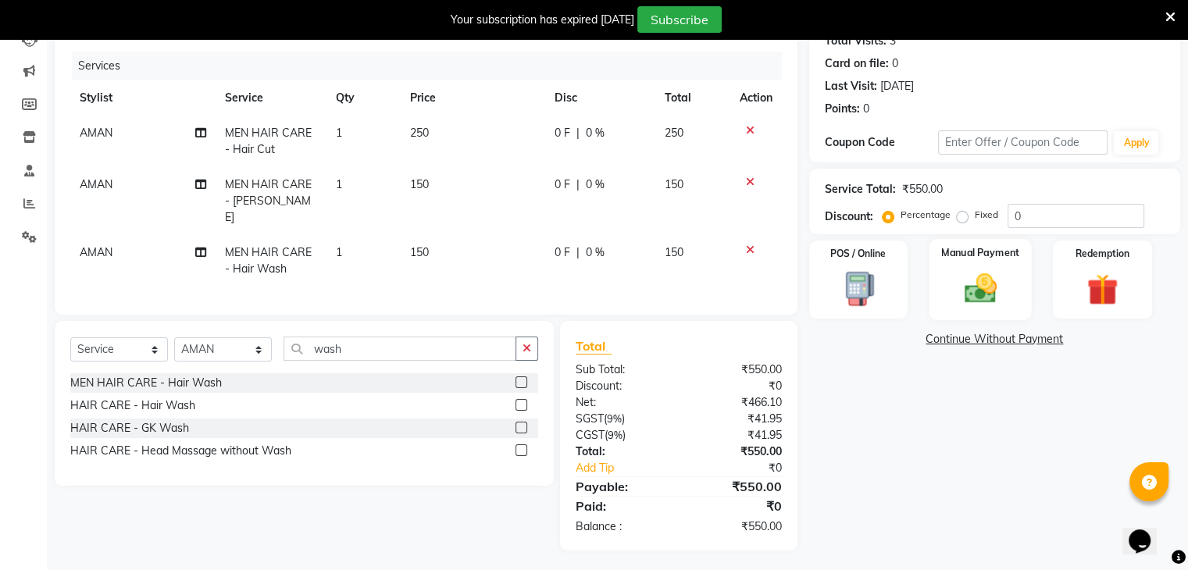
click at [965, 271] on img at bounding box center [980, 288] width 52 height 37
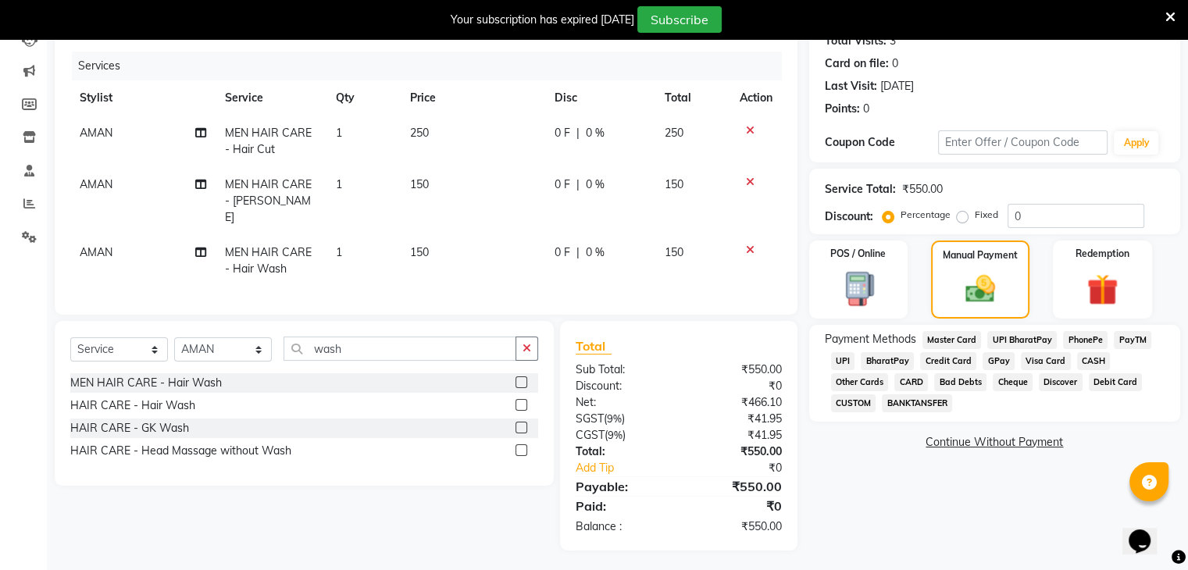
click at [1090, 362] on span "CASH" at bounding box center [1094, 361] width 34 height 18
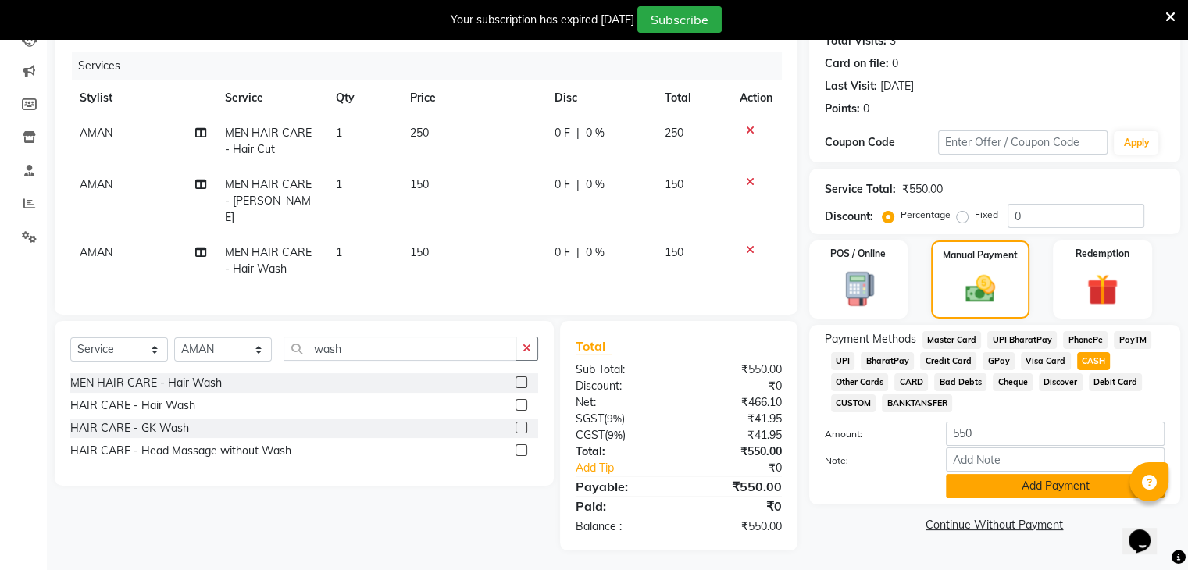
click at [1056, 491] on button "Add Payment" at bounding box center [1055, 486] width 219 height 24
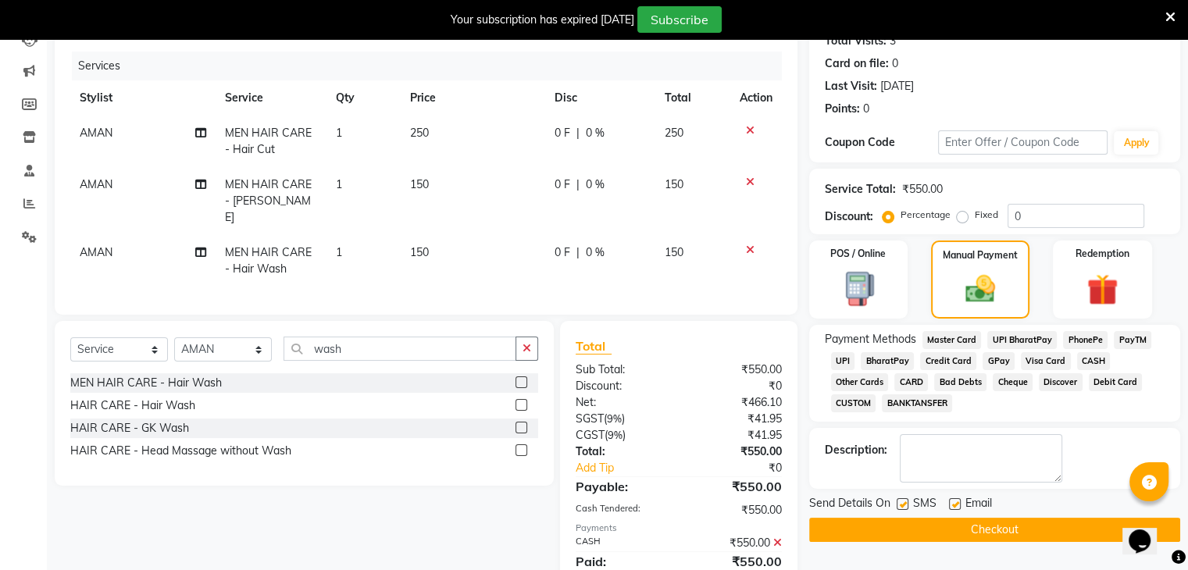
click at [1036, 527] on button "Checkout" at bounding box center [994, 530] width 371 height 24
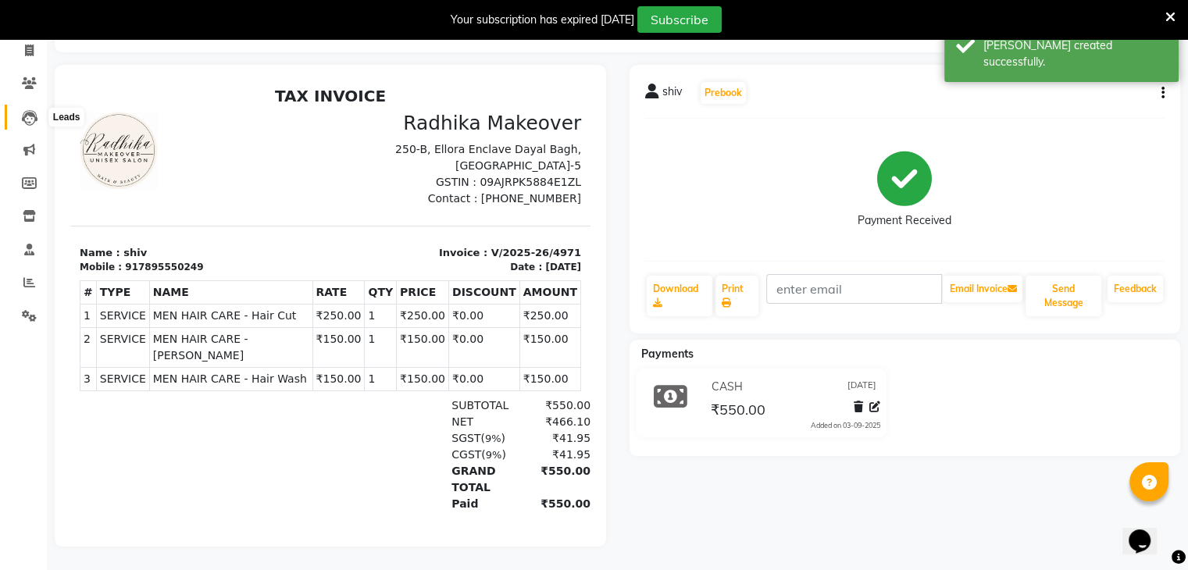
click at [34, 110] on icon at bounding box center [30, 118] width 16 height 16
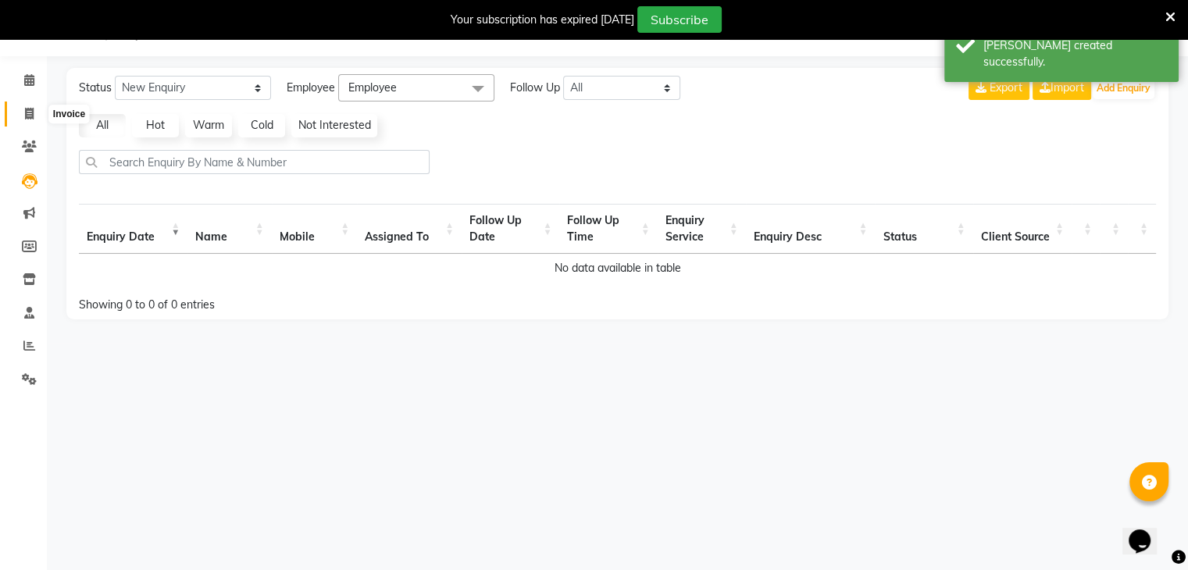
click at [23, 116] on span at bounding box center [29, 114] width 27 height 18
select select "service"
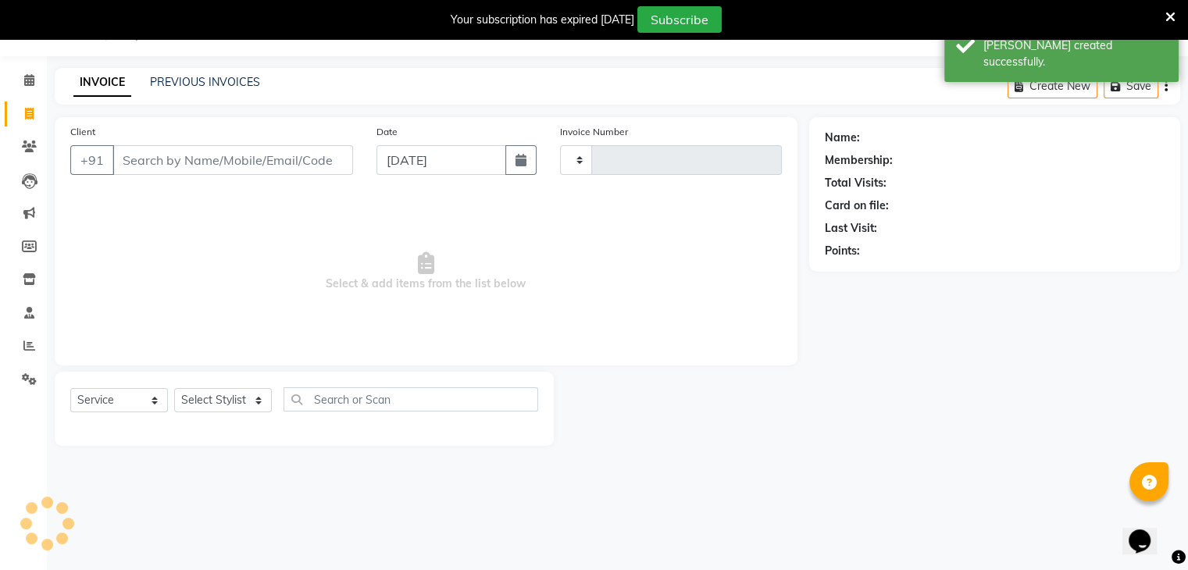
type input "4972"
select select "6880"
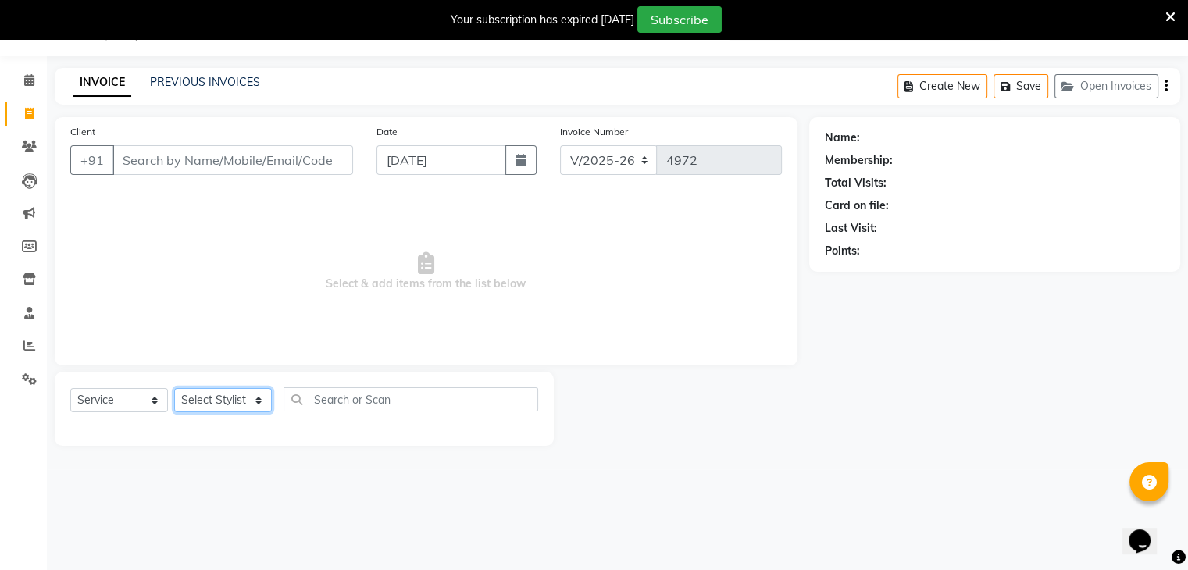
click at [229, 409] on select "Select Stylist AMAN DANISH SALMANI [PERSON_NAME] kakul KAVITA [PERSON_NAME] [PE…" at bounding box center [223, 400] width 98 height 24
select select "53881"
click at [174, 389] on select "Select Stylist AMAN DANISH SALMANI [PERSON_NAME] kakul KAVITA [PERSON_NAME] [PE…" at bounding box center [223, 400] width 98 height 24
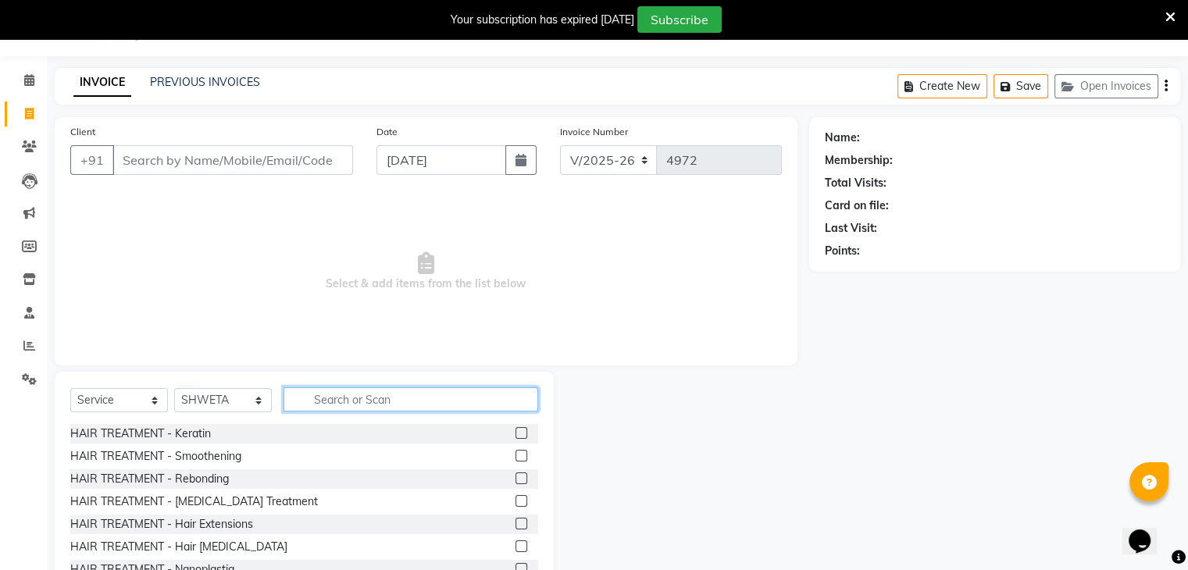
click at [355, 401] on input "text" at bounding box center [411, 399] width 255 height 24
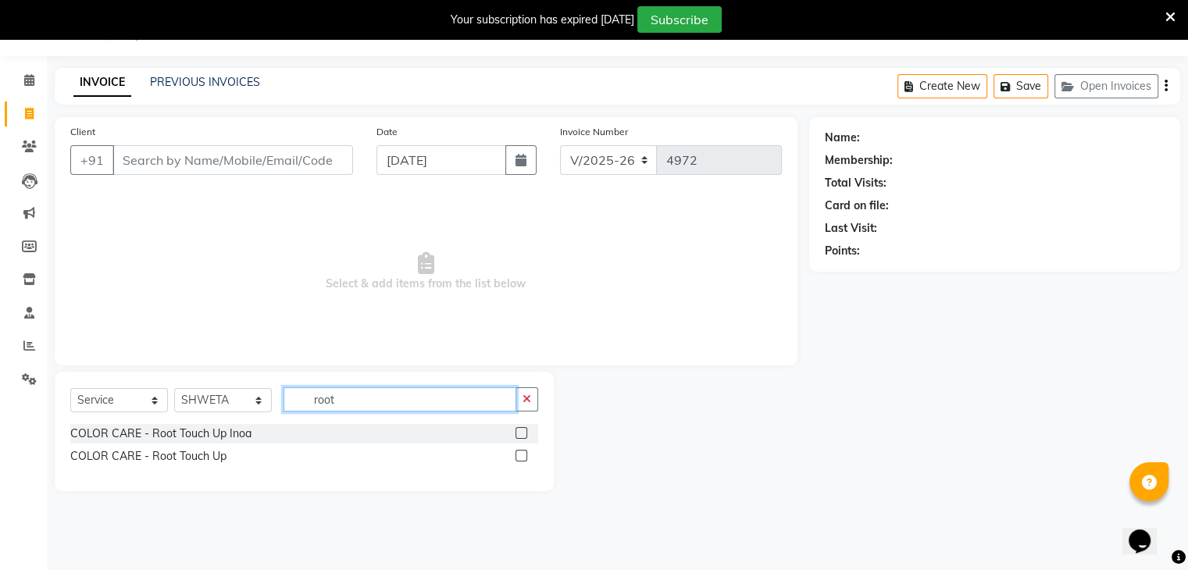
type input "root"
click at [522, 457] on label at bounding box center [522, 456] width 12 height 12
click at [522, 457] on input "checkbox" at bounding box center [521, 456] width 10 height 10
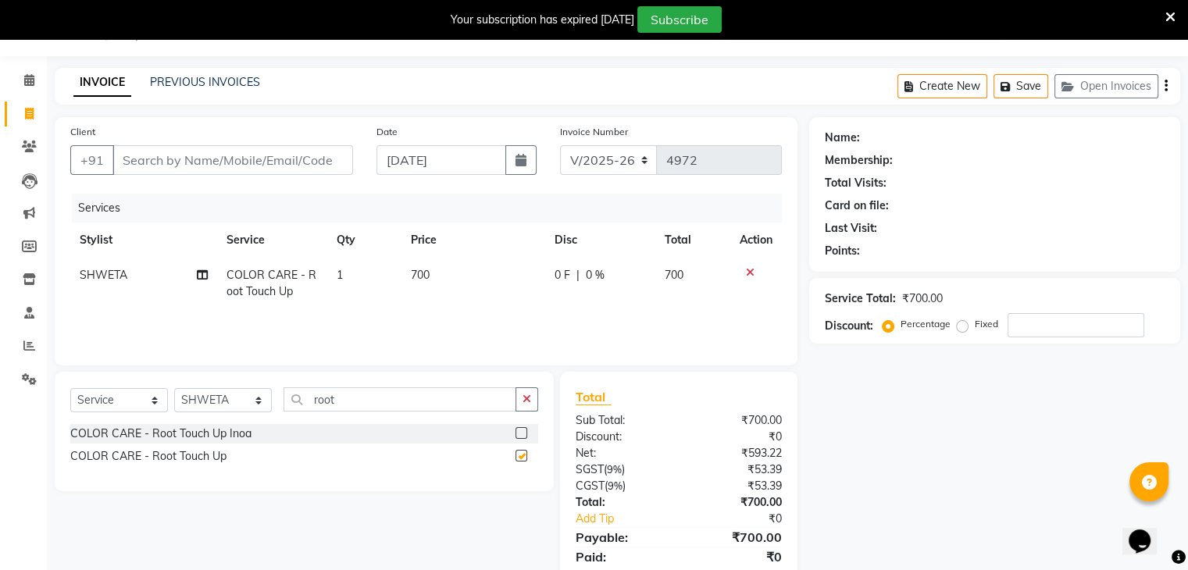
checkbox input "false"
click at [325, 169] on input "Client" at bounding box center [232, 160] width 241 height 30
click at [333, 164] on input "Client" at bounding box center [232, 160] width 241 height 30
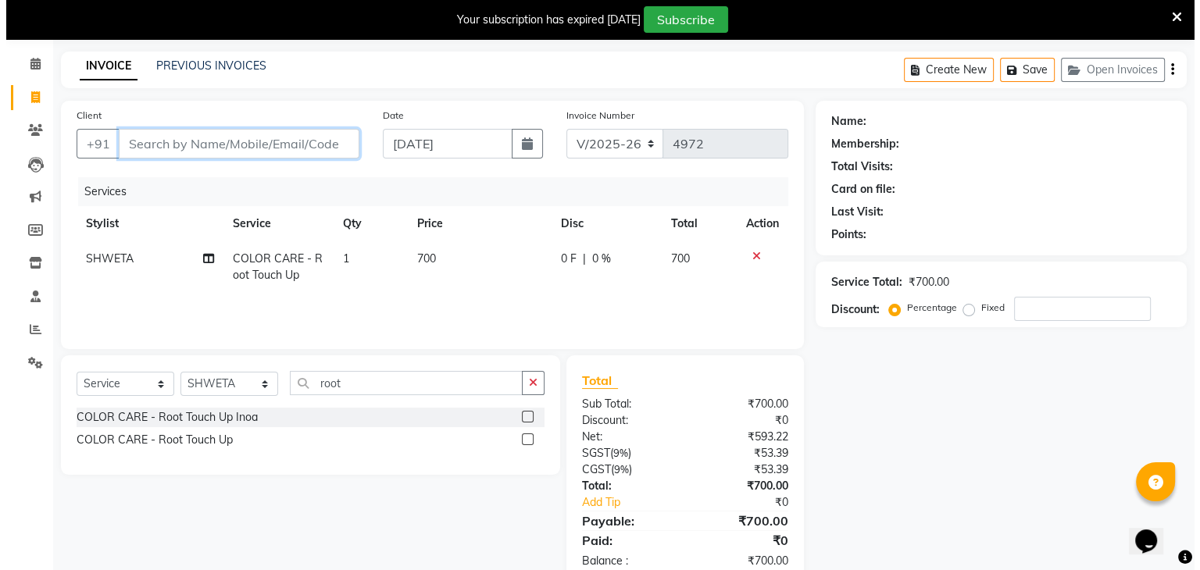
scroll to position [55, 0]
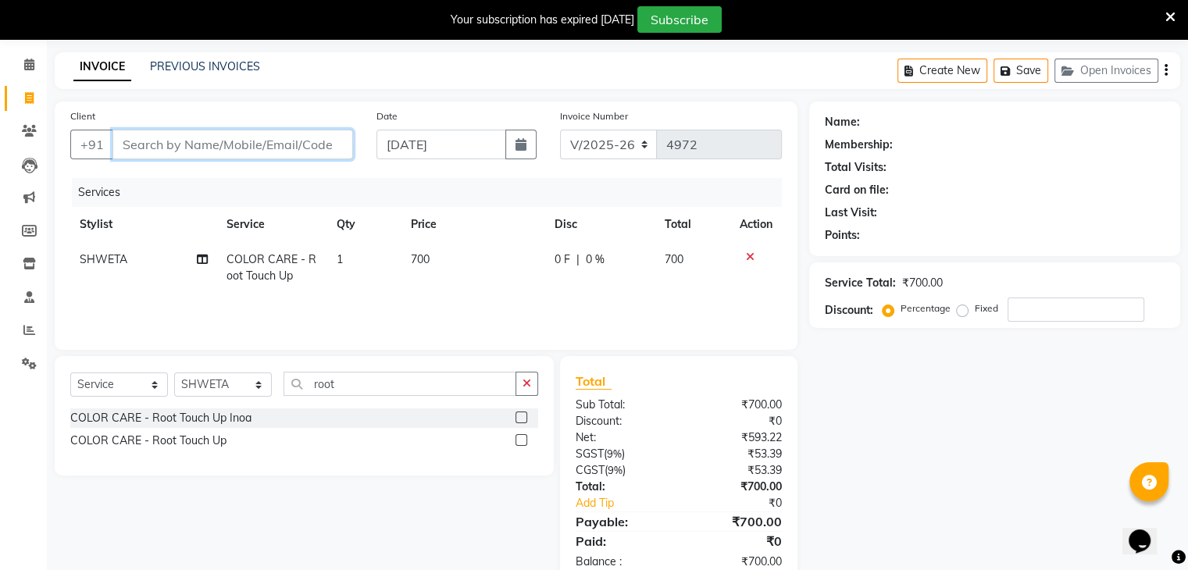
click at [273, 155] on input "Client" at bounding box center [232, 145] width 241 height 30
click at [273, 152] on input "Client" at bounding box center [232, 145] width 241 height 30
click at [258, 146] on input "Client" at bounding box center [232, 145] width 241 height 30
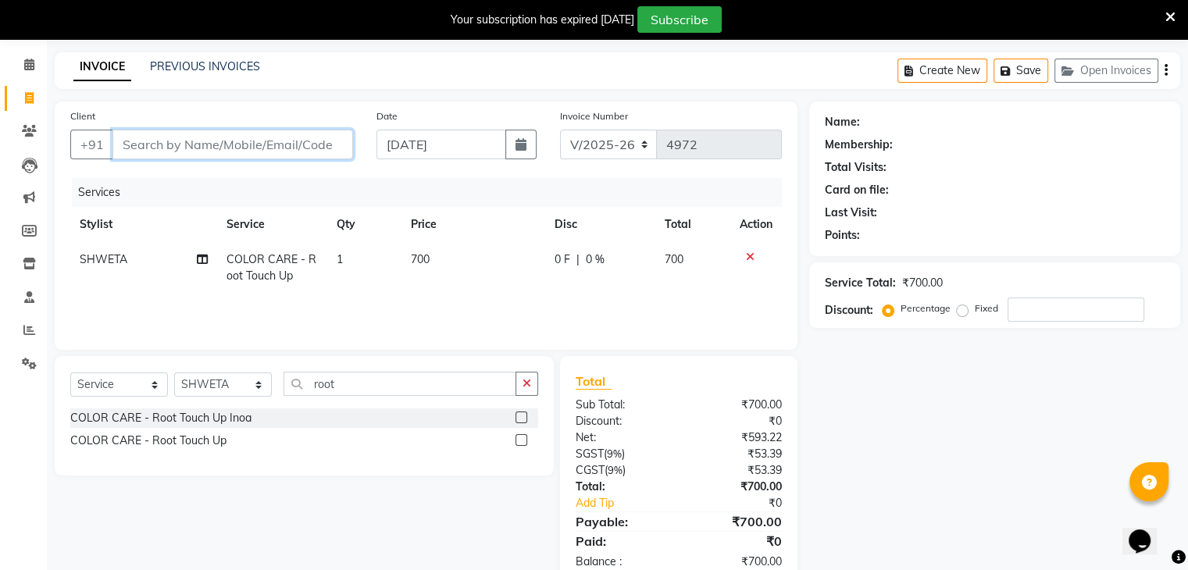
click at [314, 135] on input "Client" at bounding box center [232, 145] width 241 height 30
click at [325, 147] on input "Client" at bounding box center [232, 145] width 241 height 30
click at [329, 148] on input "Client" at bounding box center [232, 145] width 241 height 30
type input "7"
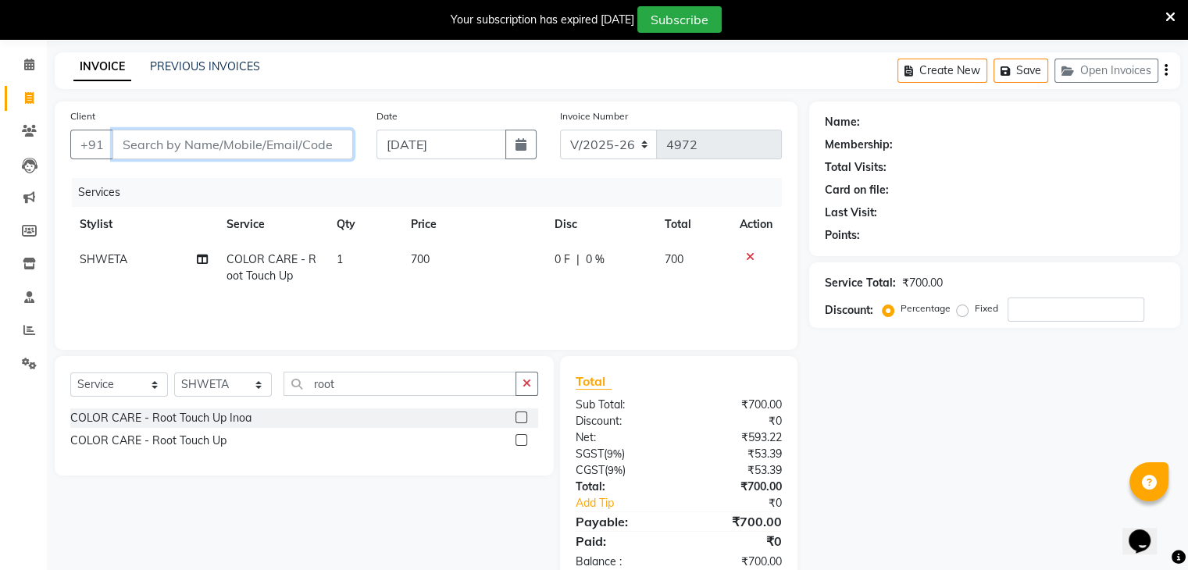
type input "0"
type input "7417575433"
click at [316, 137] on span "Add Client" at bounding box center [313, 145] width 62 height 16
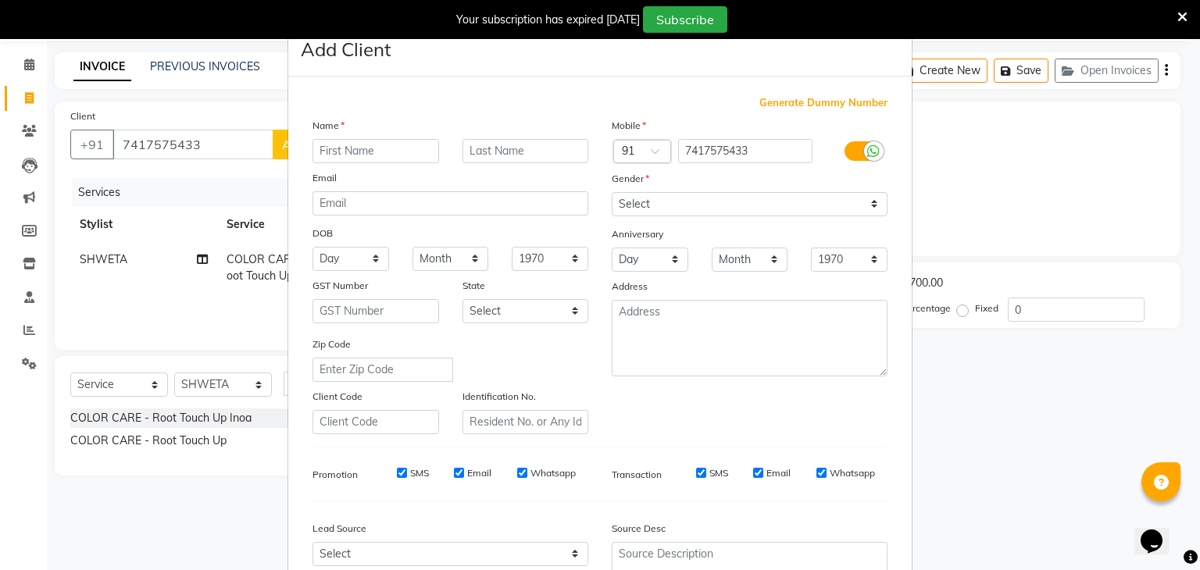
click at [364, 145] on input "text" at bounding box center [375, 151] width 127 height 24
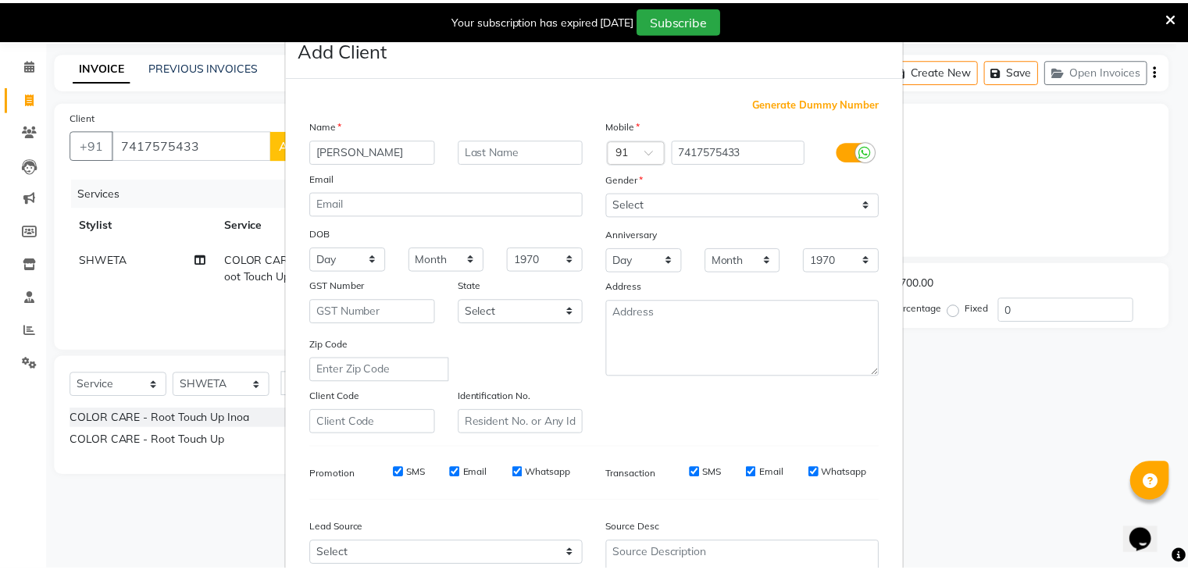
scroll to position [159, 0]
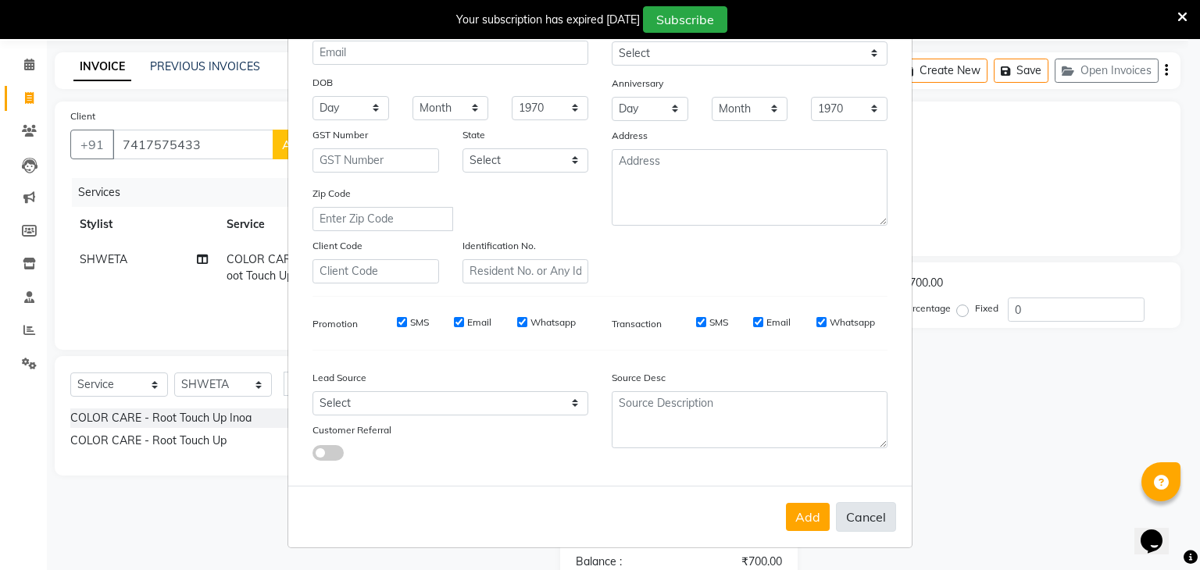
type input "[PERSON_NAME]"
click at [869, 512] on button "Cancel" at bounding box center [866, 517] width 60 height 30
select select
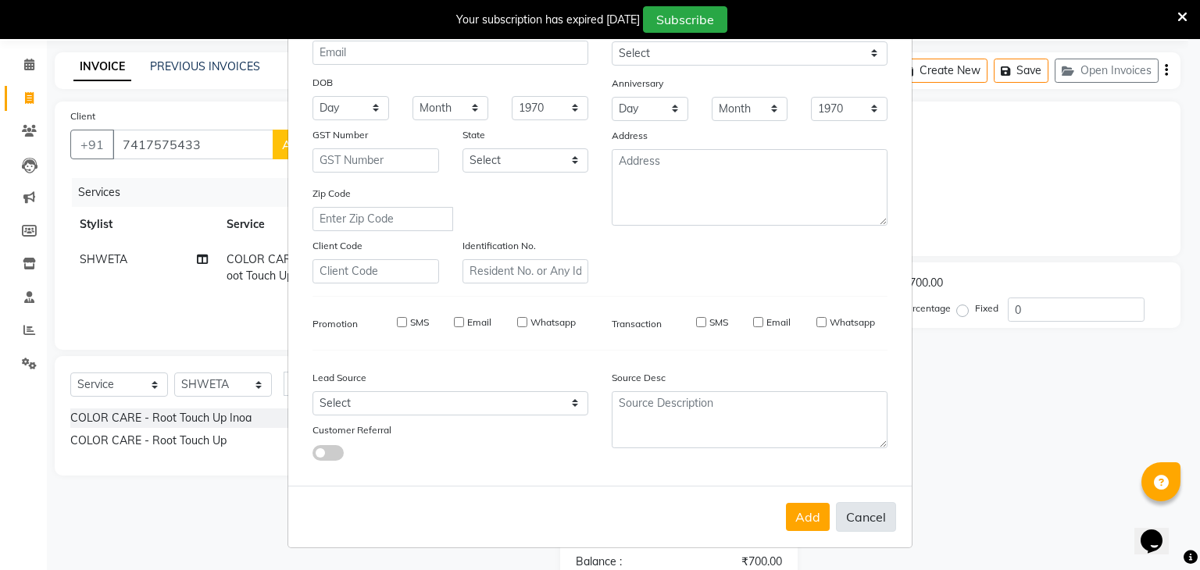
select select
checkbox input "false"
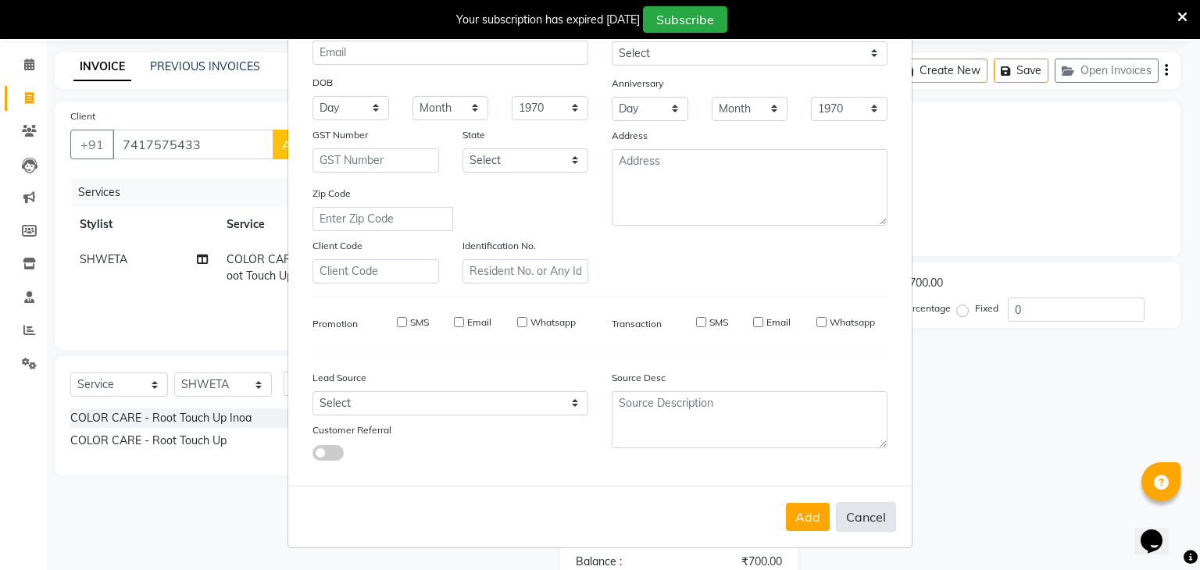
checkbox input "false"
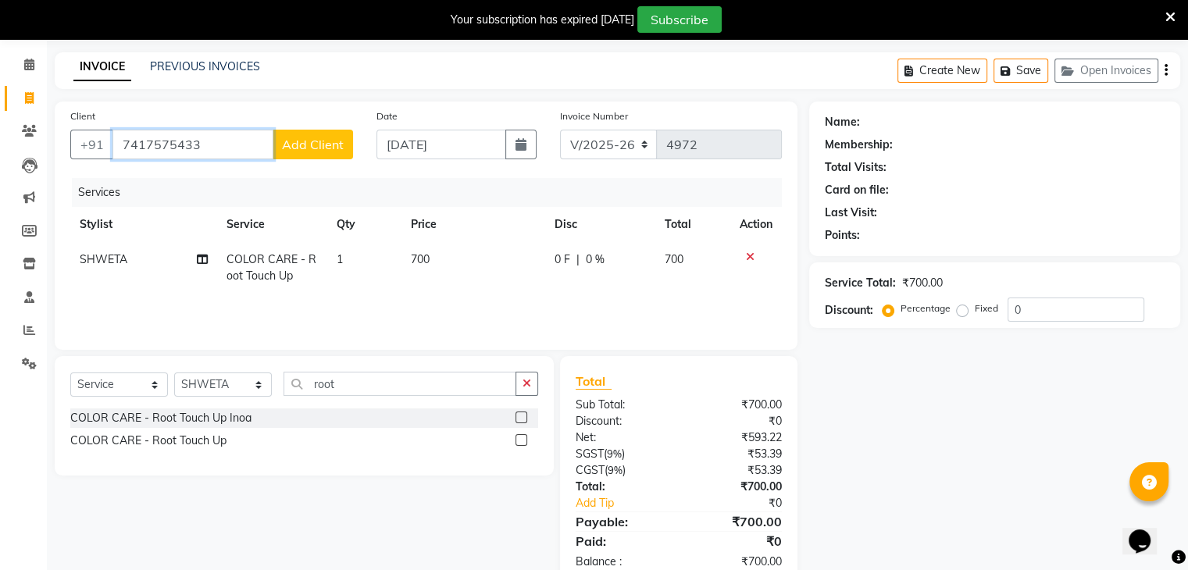
click at [237, 152] on input "7417575433" at bounding box center [192, 145] width 161 height 30
click at [254, 178] on span "741757548" at bounding box center [273, 181] width 70 height 16
type input "7417575484"
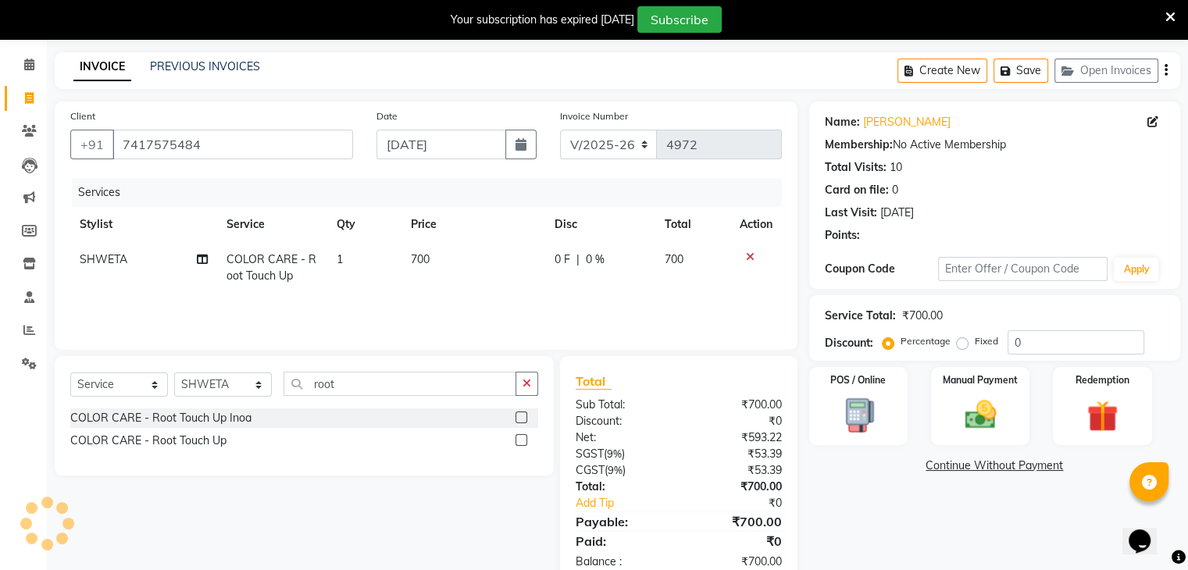
scroll to position [94, 0]
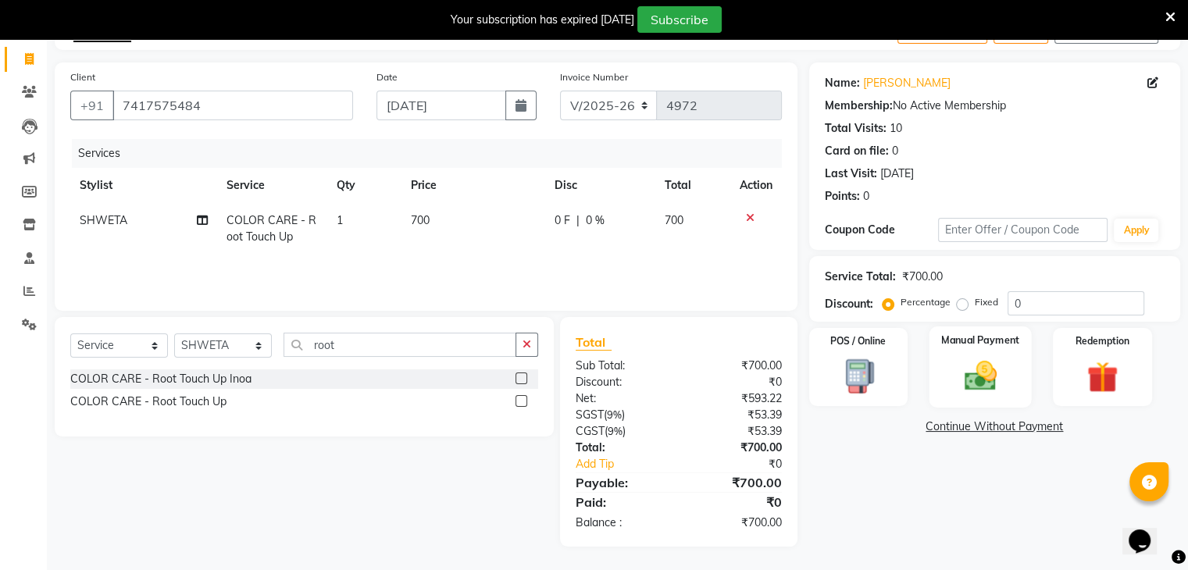
click at [987, 380] on img at bounding box center [980, 376] width 52 height 37
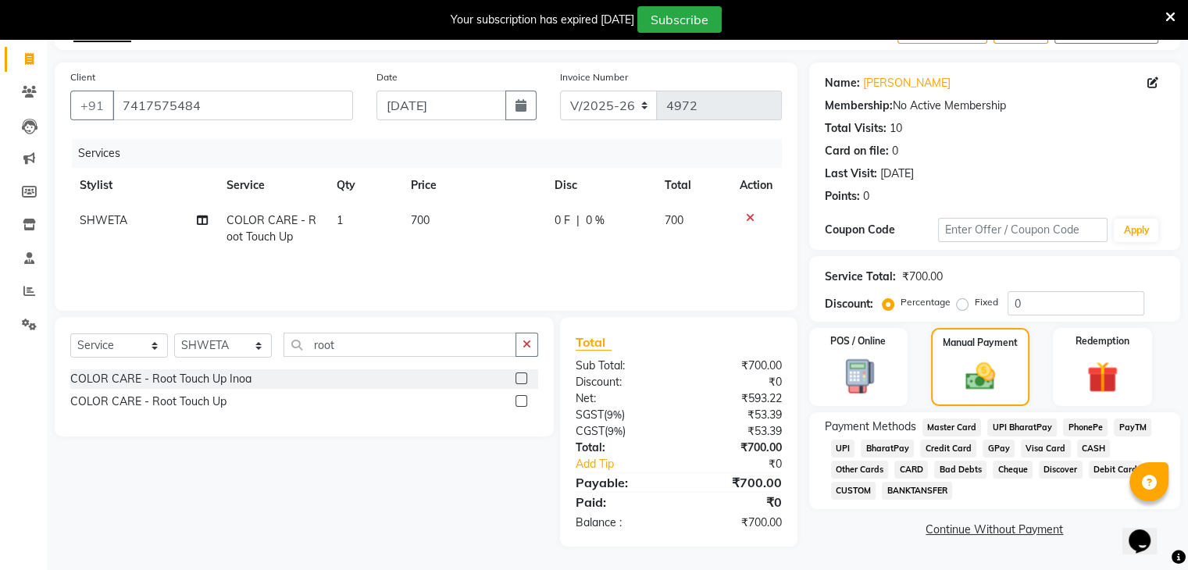
click at [1084, 449] on span "CASH" at bounding box center [1094, 449] width 34 height 18
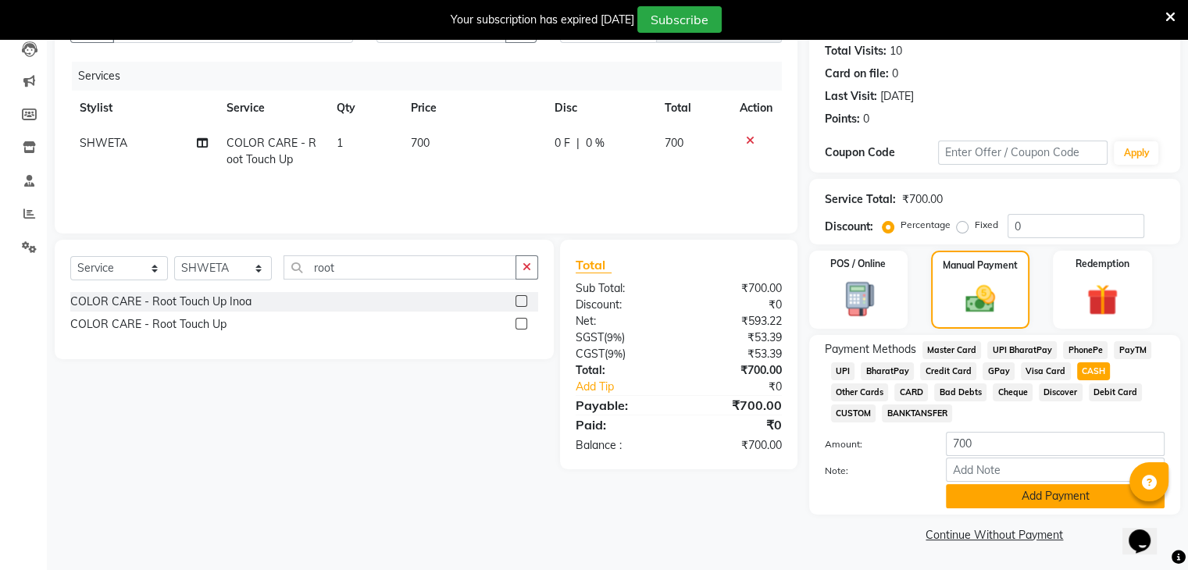
click at [1102, 500] on button "Add Payment" at bounding box center [1055, 496] width 219 height 24
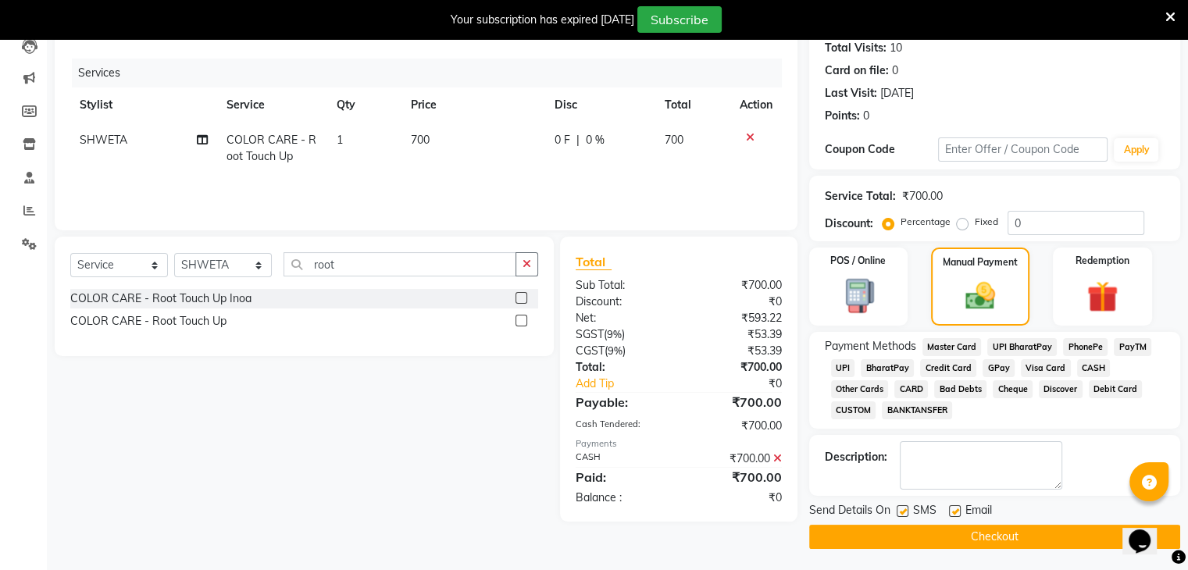
scroll to position [178, 0]
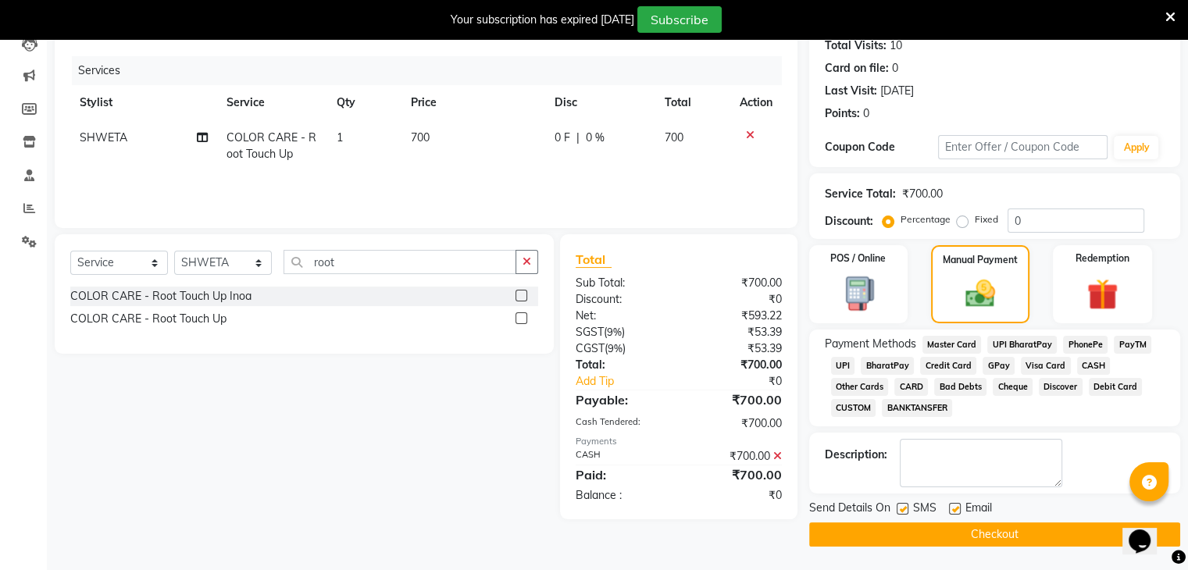
click at [1110, 539] on button "Checkout" at bounding box center [994, 535] width 371 height 24
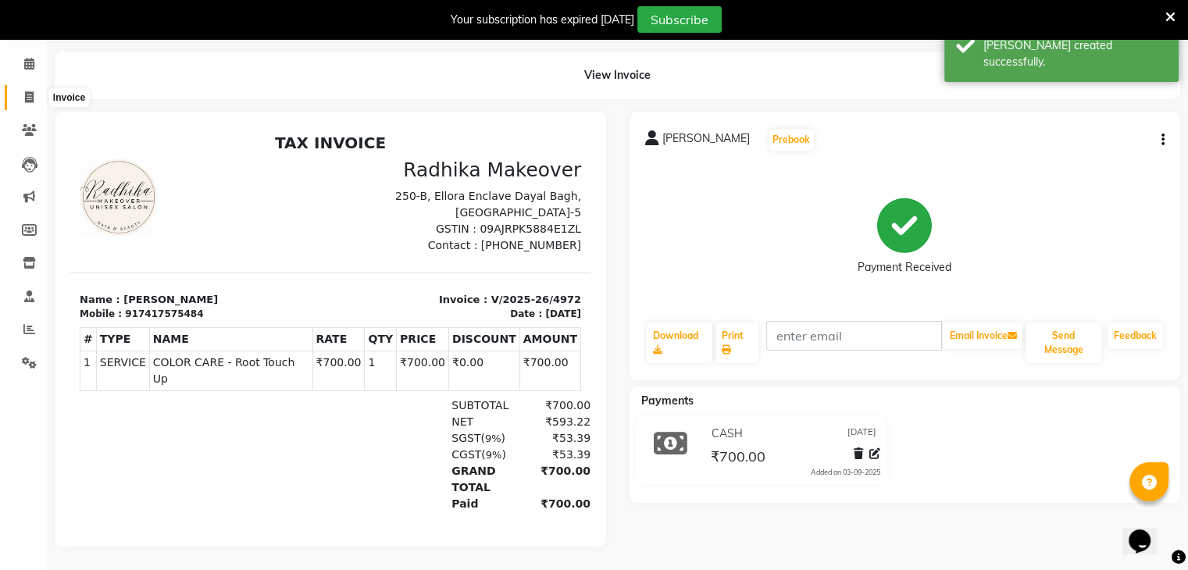
click at [31, 91] on icon at bounding box center [29, 97] width 9 height 12
select select "service"
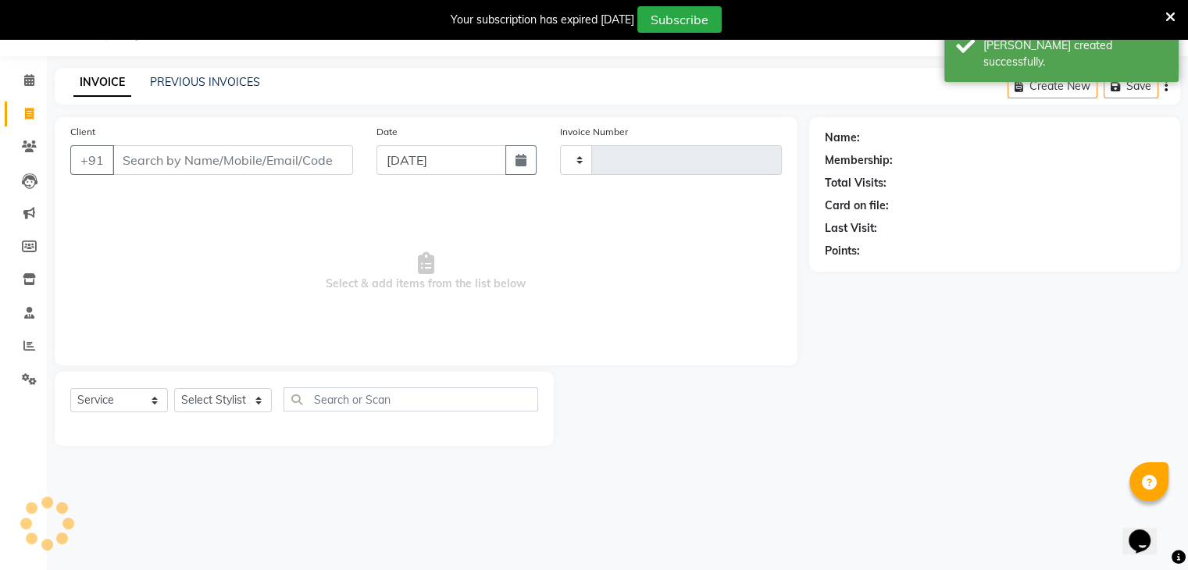
scroll to position [39, 0]
type input "4973"
select select "6880"
click at [189, 161] on input "Client" at bounding box center [232, 160] width 241 height 30
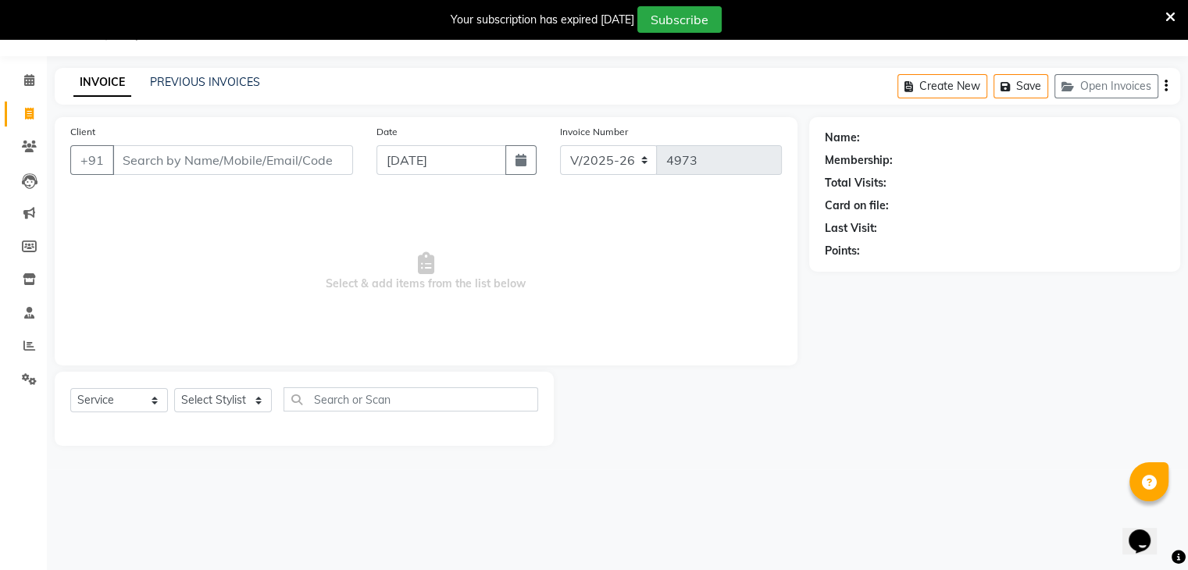
click at [267, 166] on input "Client" at bounding box center [232, 160] width 241 height 30
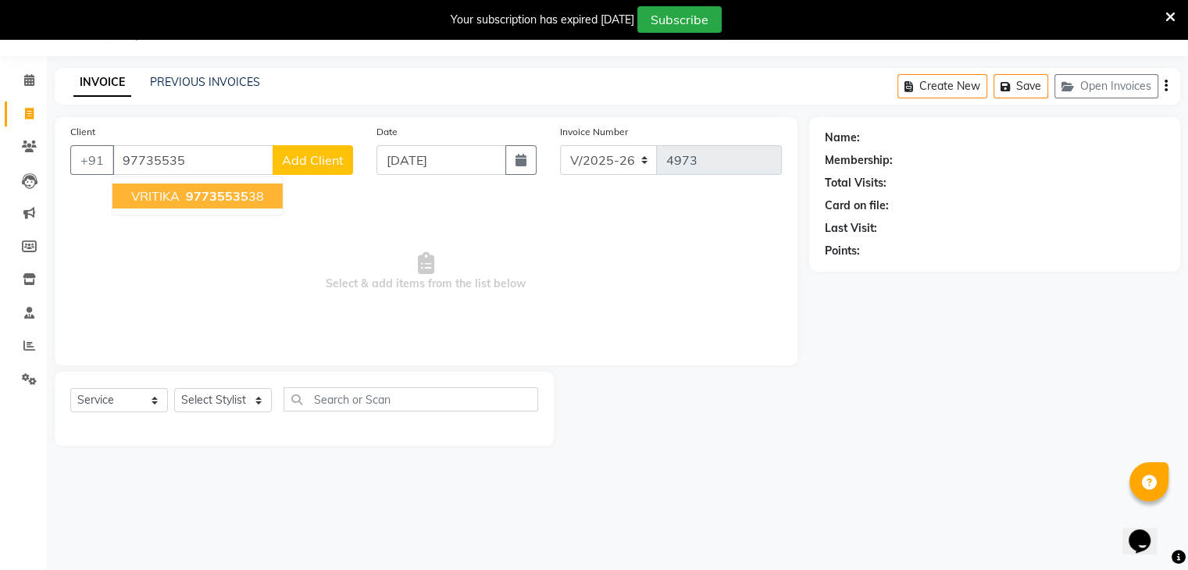
click at [272, 191] on button "VRITIKA 97735535 38" at bounding box center [197, 196] width 170 height 25
type input "9773553538"
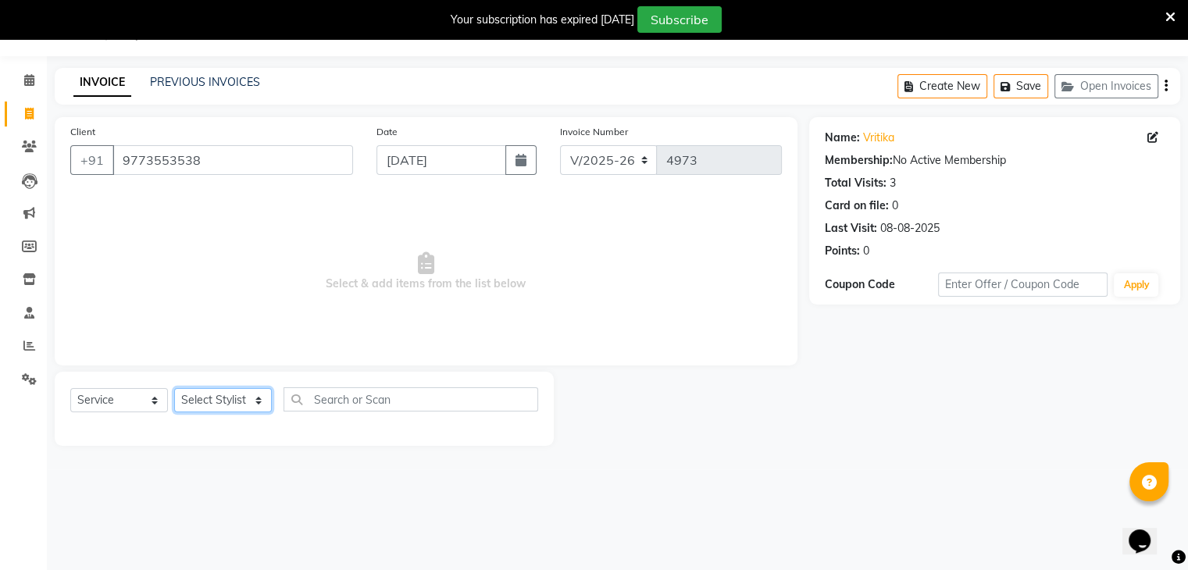
click at [231, 404] on select "Select Stylist AMAN DANISH SALMANI [PERSON_NAME] kakul KAVITA [PERSON_NAME] [PE…" at bounding box center [223, 400] width 98 height 24
select select "53886"
click at [174, 389] on select "Select Stylist AMAN DANISH SALMANI [PERSON_NAME] kakul KAVITA [PERSON_NAME] [PE…" at bounding box center [223, 400] width 98 height 24
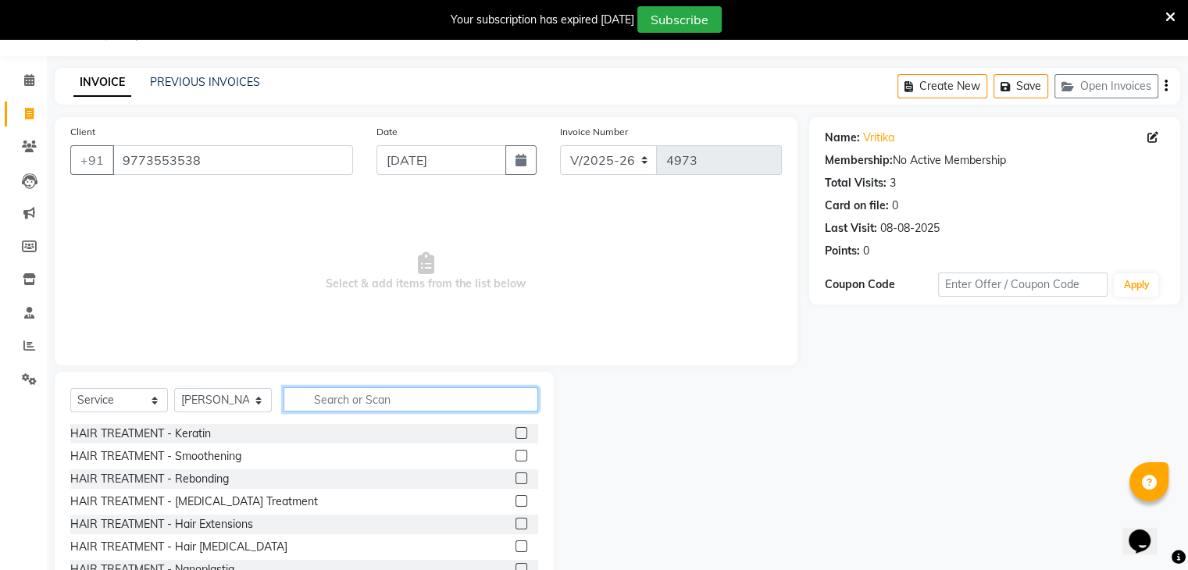
click at [352, 392] on input "text" at bounding box center [411, 399] width 255 height 24
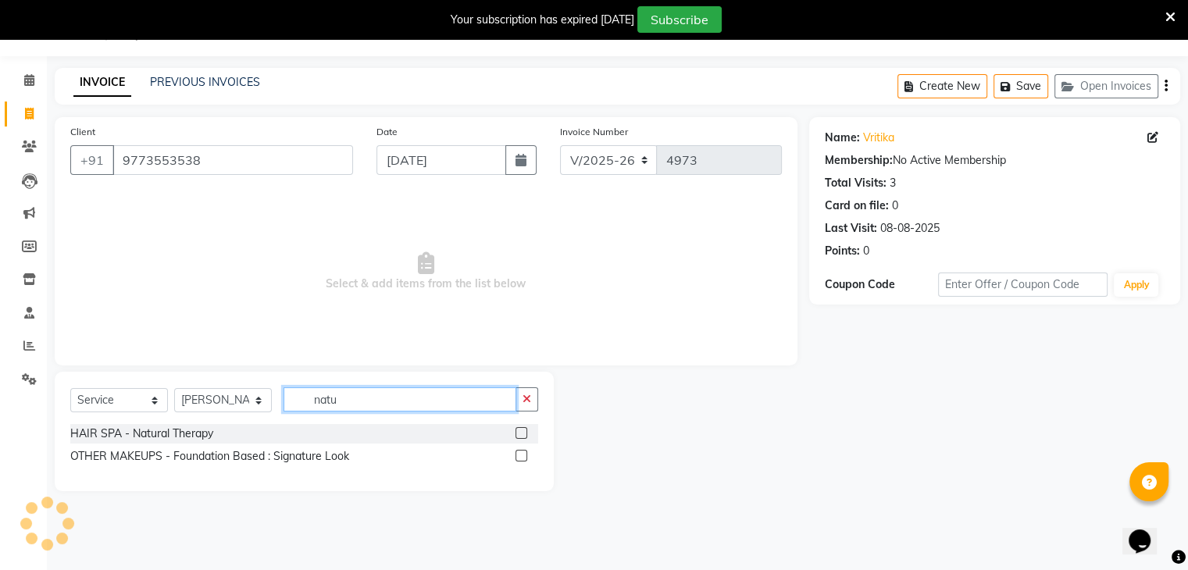
type input "natu"
click at [522, 435] on label at bounding box center [522, 433] width 12 height 12
click at [522, 435] on input "checkbox" at bounding box center [521, 434] width 10 height 10
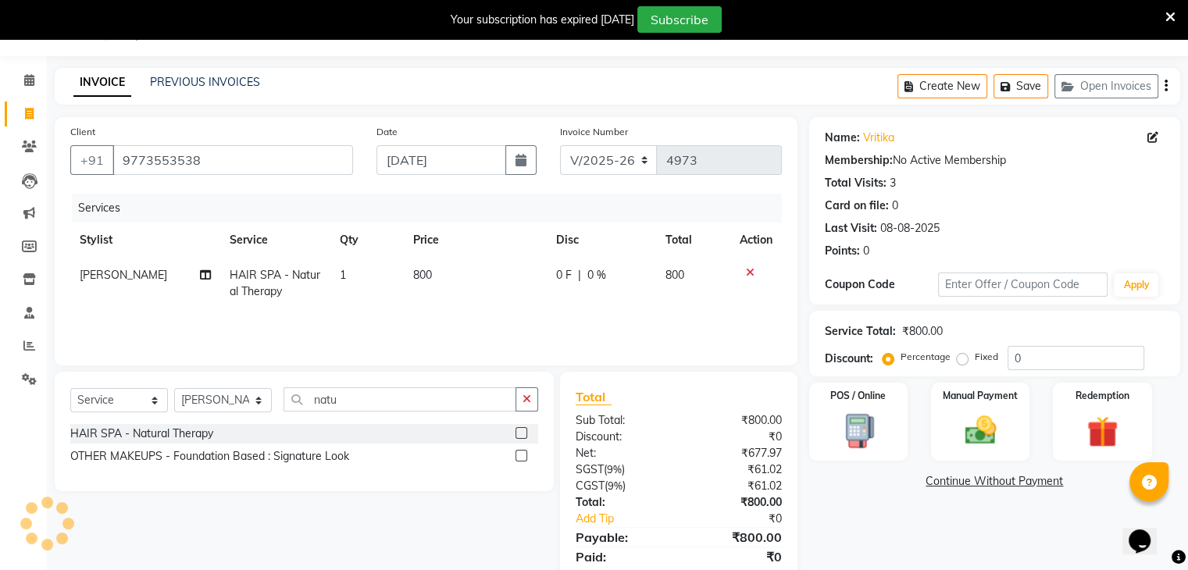
click at [522, 435] on label at bounding box center [522, 433] width 12 height 12
click at [522, 435] on input "checkbox" at bounding box center [521, 434] width 10 height 10
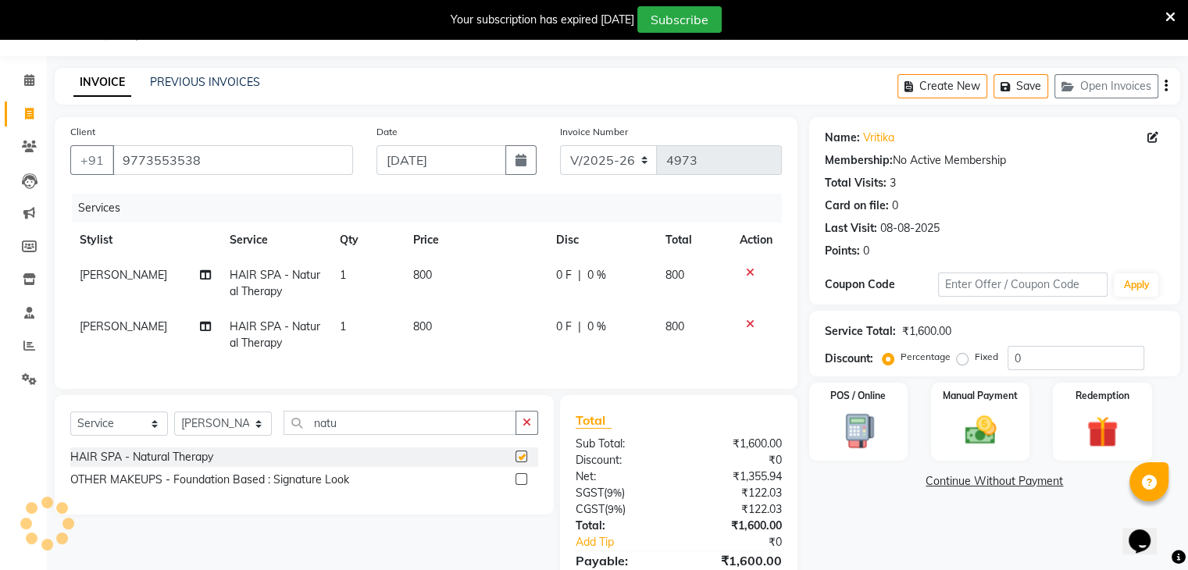
checkbox input "false"
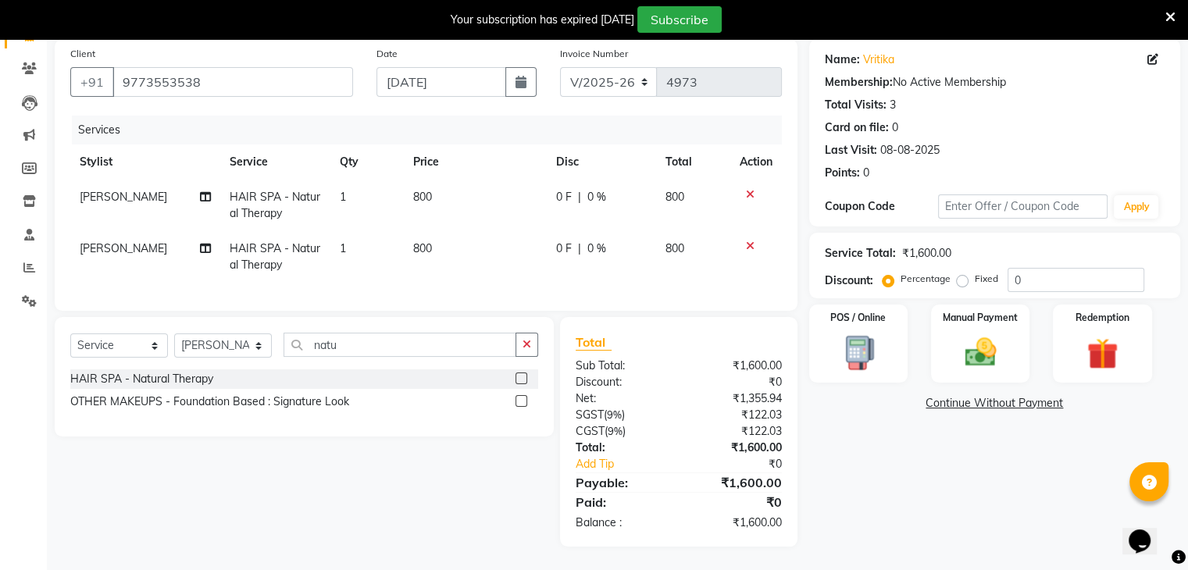
click at [134, 241] on span "[PERSON_NAME]" at bounding box center [123, 248] width 87 height 14
select select "53886"
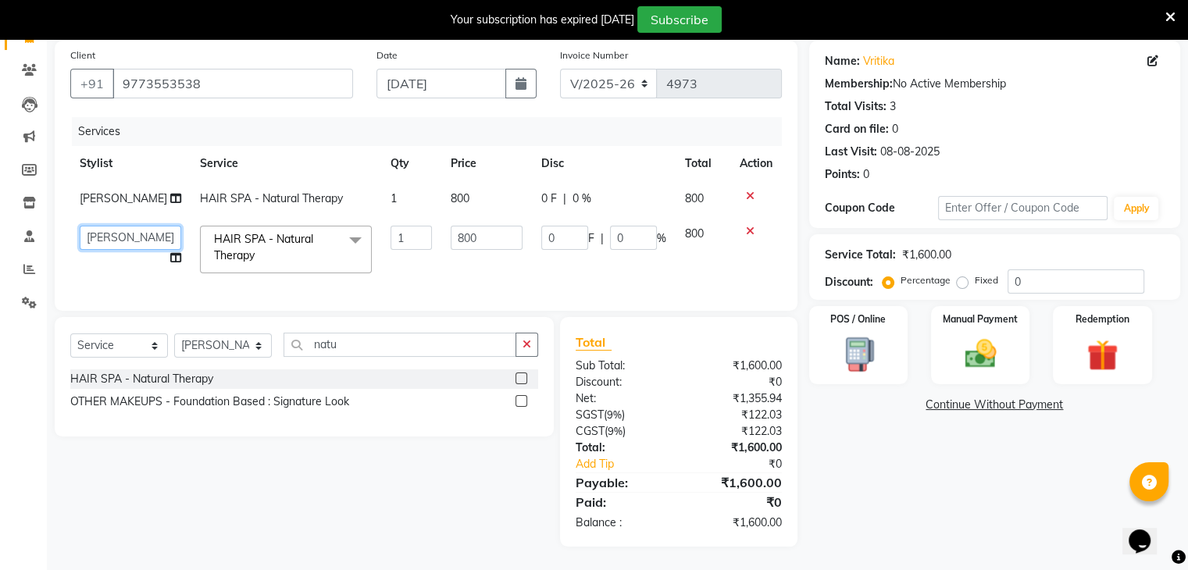
click at [134, 238] on select "[PERSON_NAME] [PERSON_NAME] [PERSON_NAME] kakul KAVITA [PERSON_NAME] [PERSON_NA…" at bounding box center [131, 238] width 102 height 24
select select "86751"
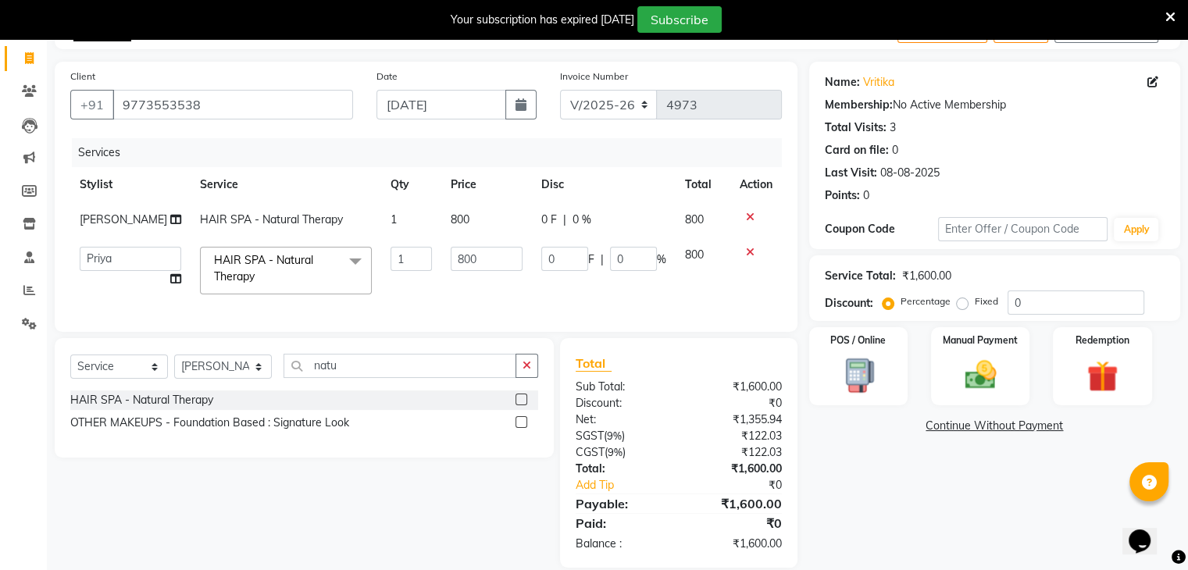
scroll to position [94, 0]
click at [1004, 379] on img at bounding box center [980, 376] width 52 height 37
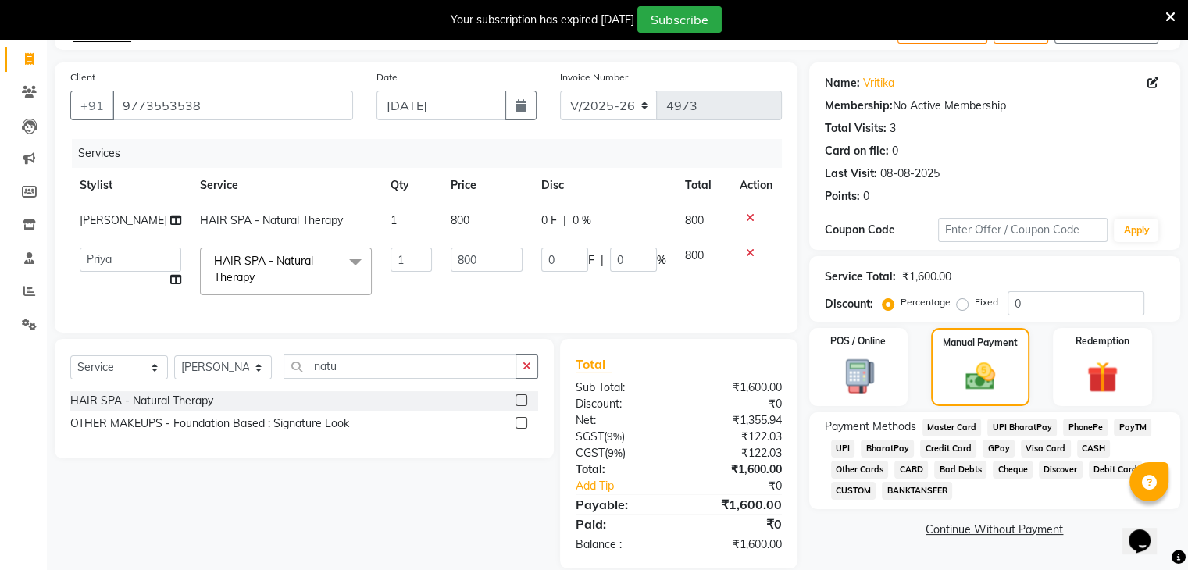
scroll to position [143, 0]
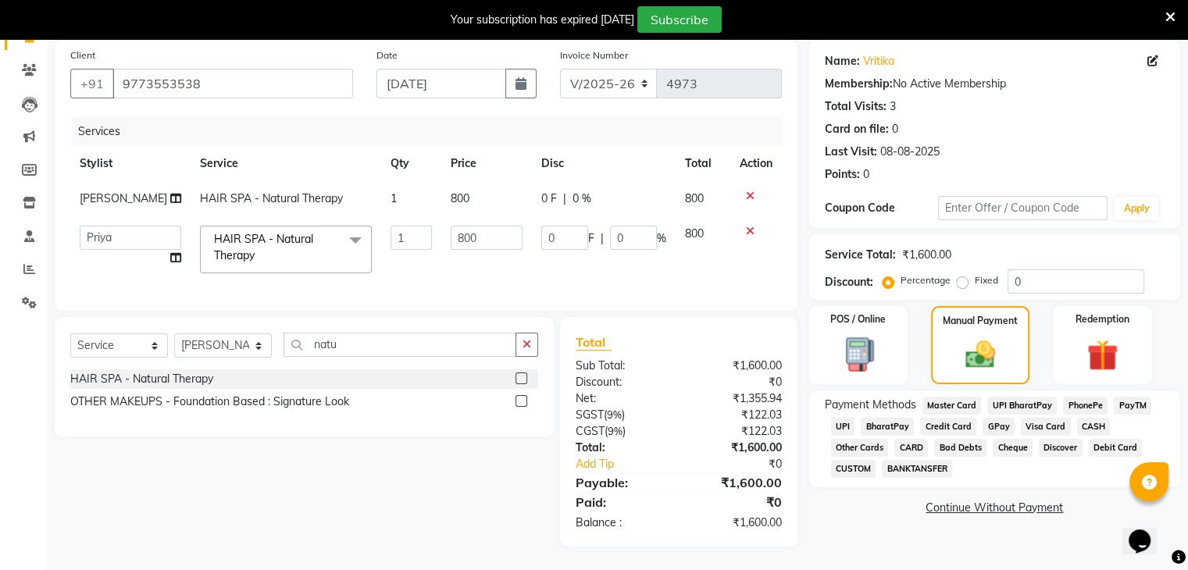
click at [837, 418] on span "UPI" at bounding box center [843, 427] width 24 height 18
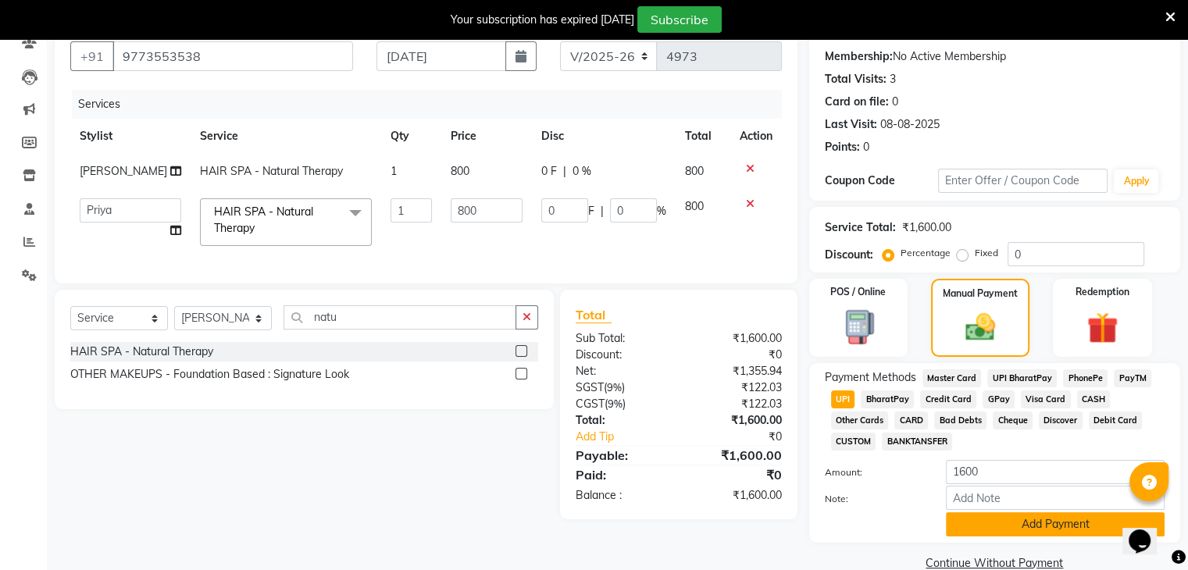
click at [970, 529] on button "Add Payment" at bounding box center [1055, 524] width 219 height 24
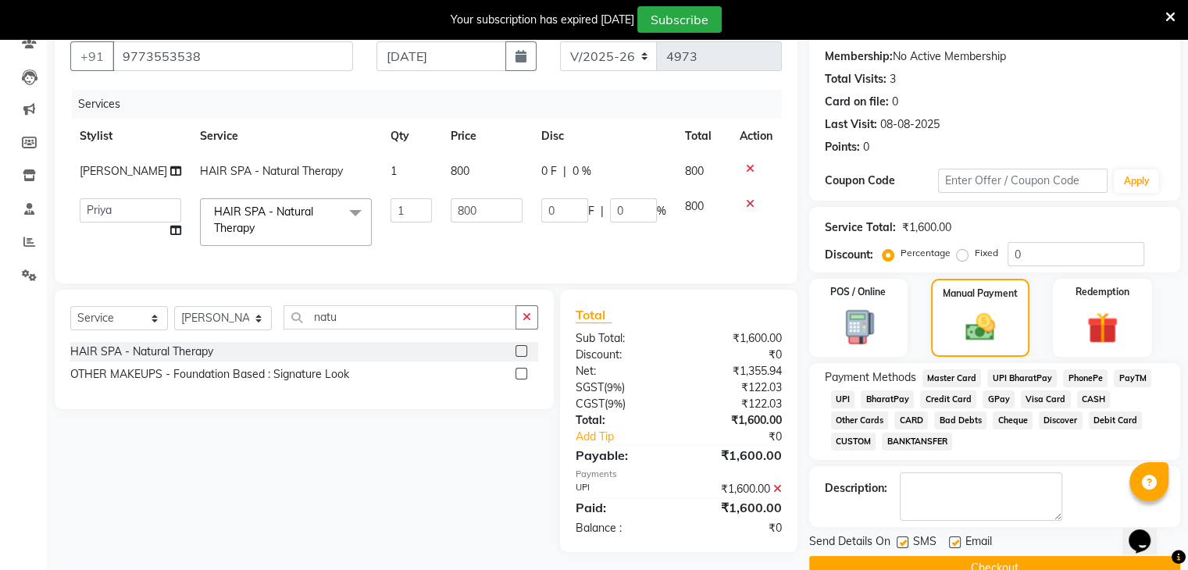
scroll to position [178, 0]
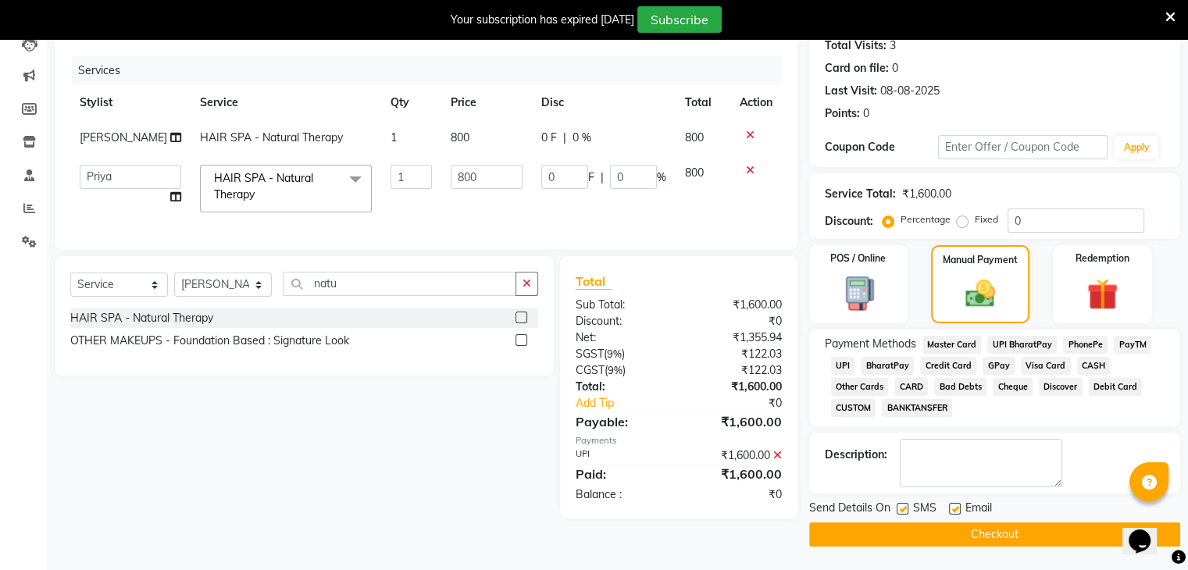
click at [970, 529] on button "Checkout" at bounding box center [994, 535] width 371 height 24
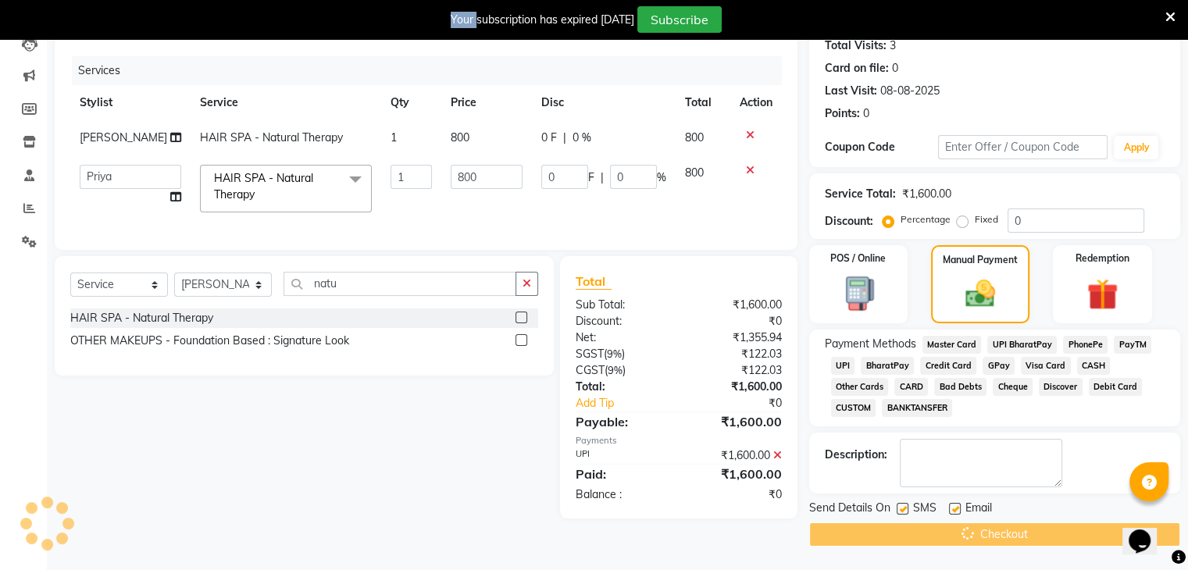
click at [970, 529] on div "Checkout" at bounding box center [994, 535] width 371 height 24
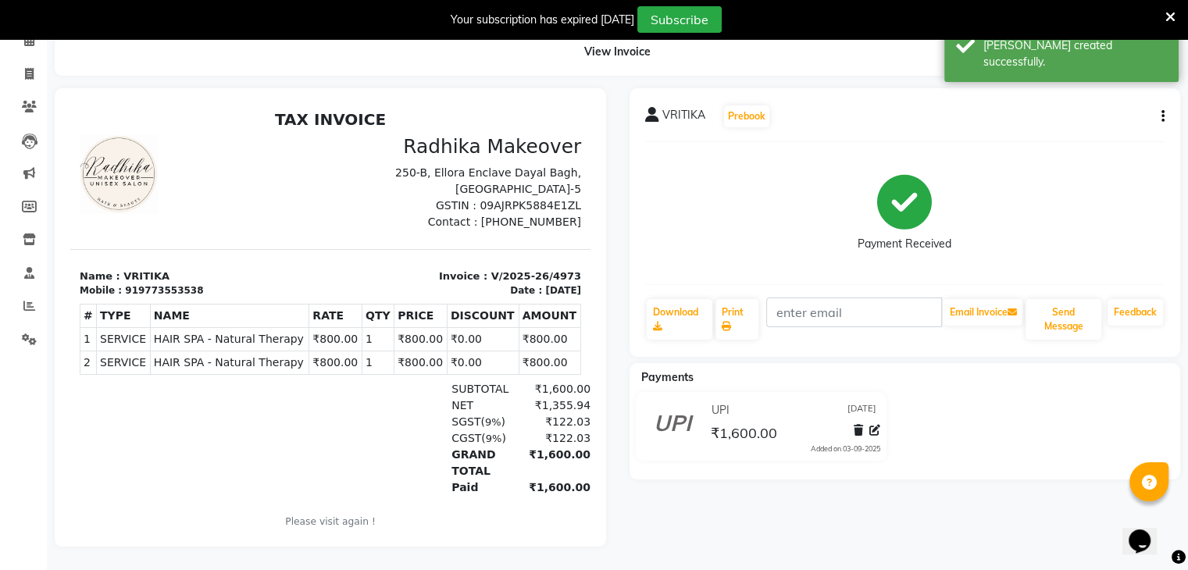
click at [45, 88] on div at bounding box center [330, 317] width 575 height 458
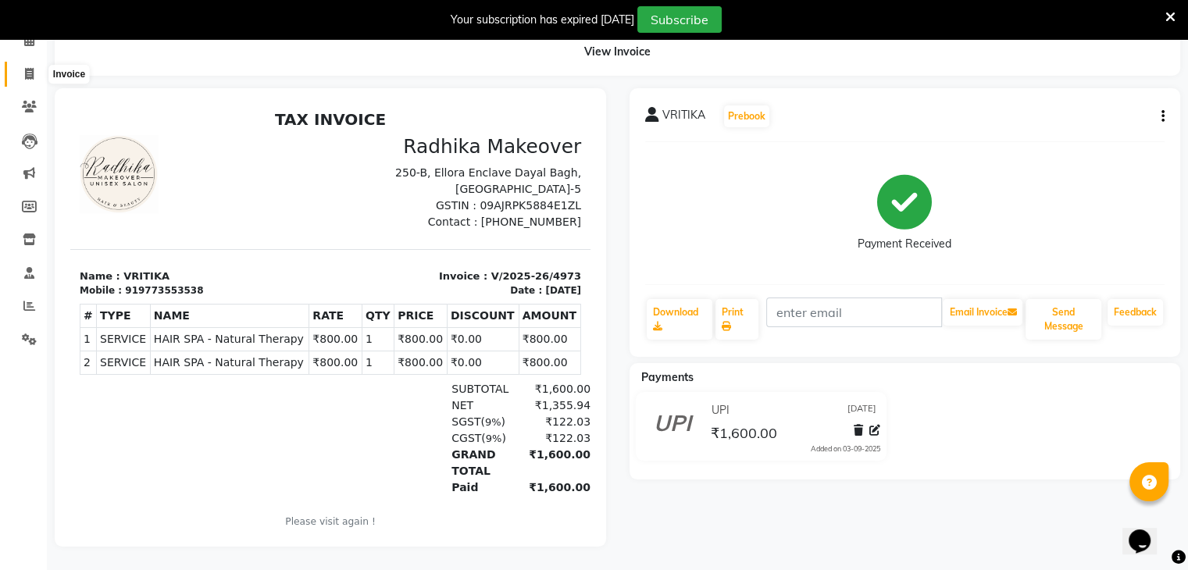
click at [23, 66] on span at bounding box center [29, 75] width 27 height 18
select select "6880"
select select "service"
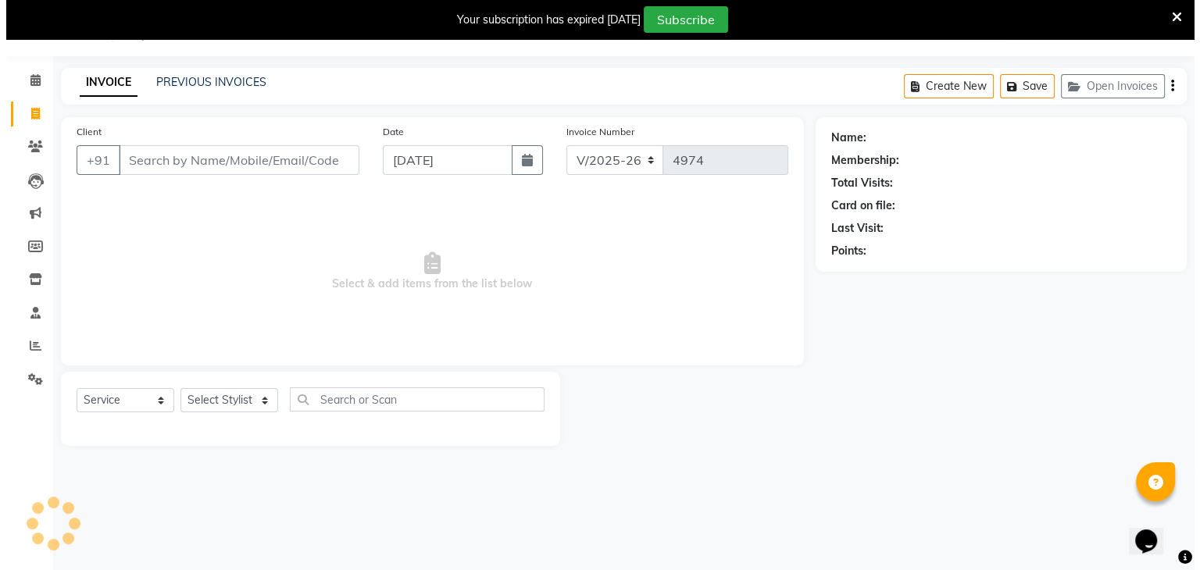
scroll to position [39, 0]
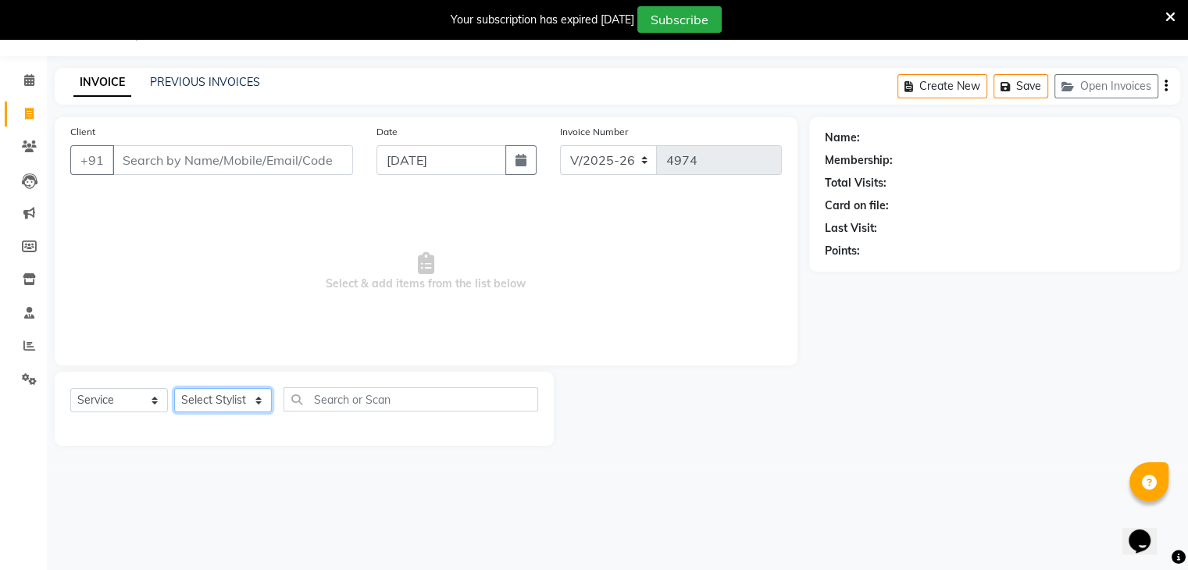
click at [247, 395] on select "Select Stylist AMAN DANISH SALMANI [PERSON_NAME] kakul KAVITA [PERSON_NAME] [PE…" at bounding box center [223, 400] width 98 height 24
select select "53885"
click at [174, 389] on select "Select Stylist AMAN DANISH SALMANI [PERSON_NAME] kakul KAVITA [PERSON_NAME] [PE…" at bounding box center [223, 400] width 98 height 24
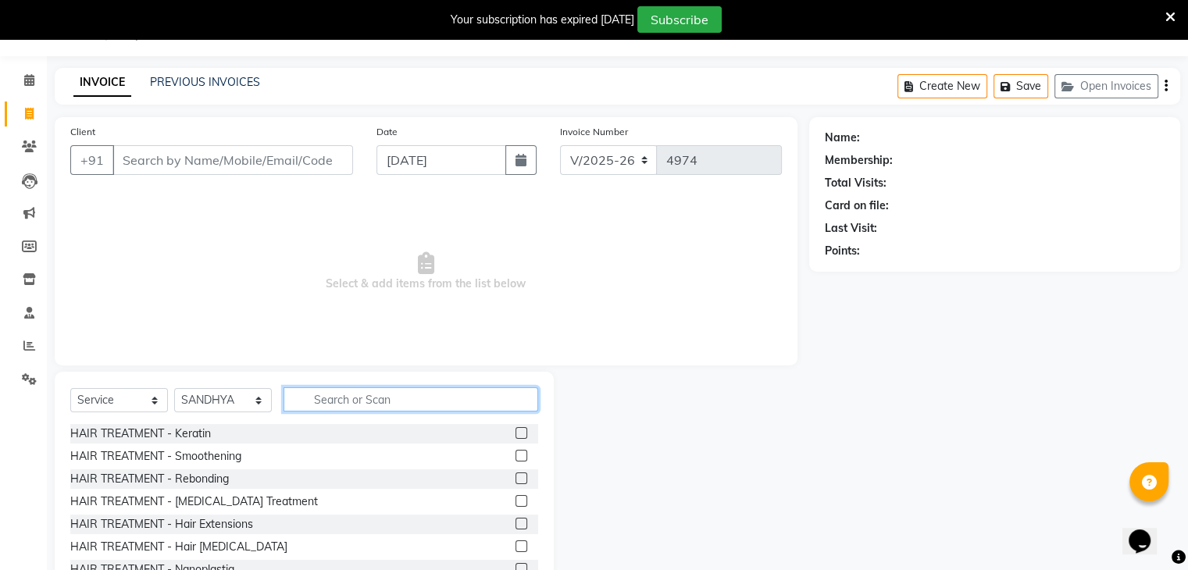
click at [379, 398] on input "text" at bounding box center [411, 399] width 255 height 24
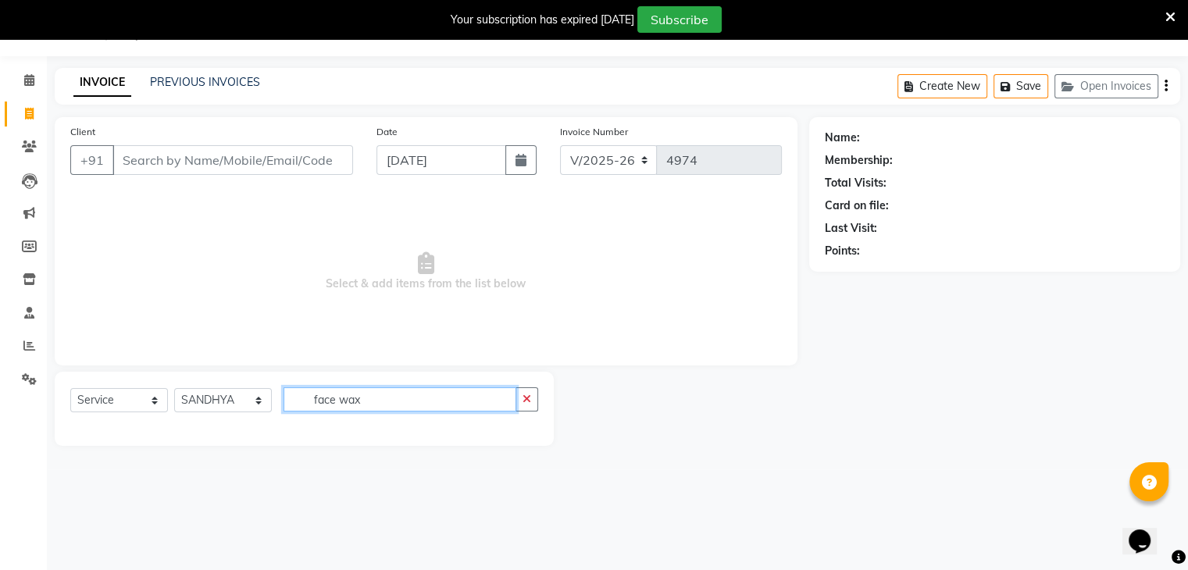
click at [368, 405] on input "face wax" at bounding box center [400, 399] width 233 height 24
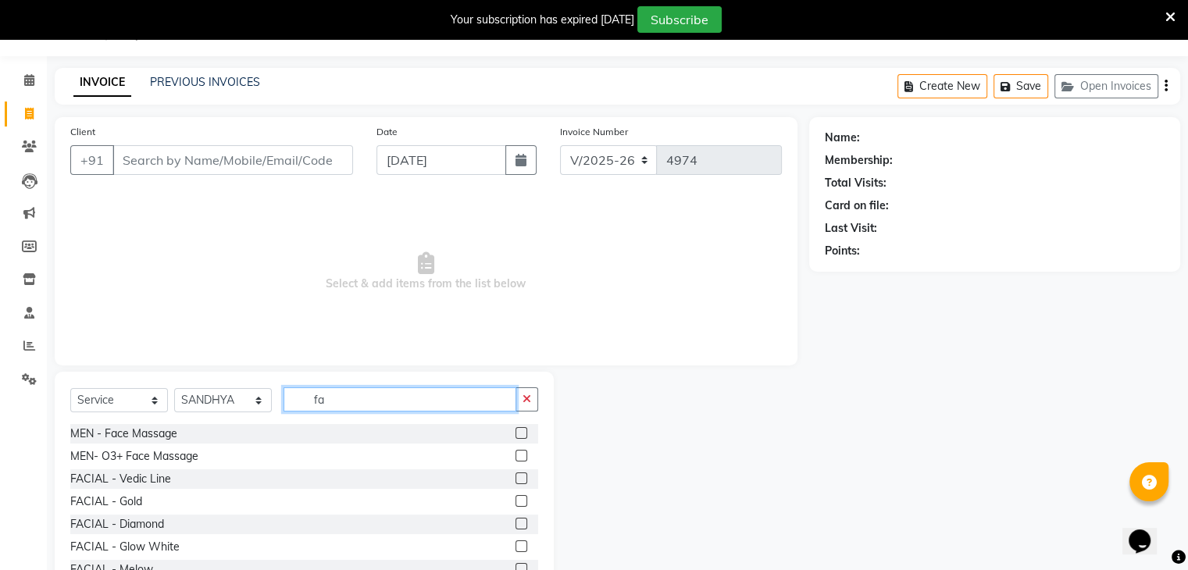
type input "f"
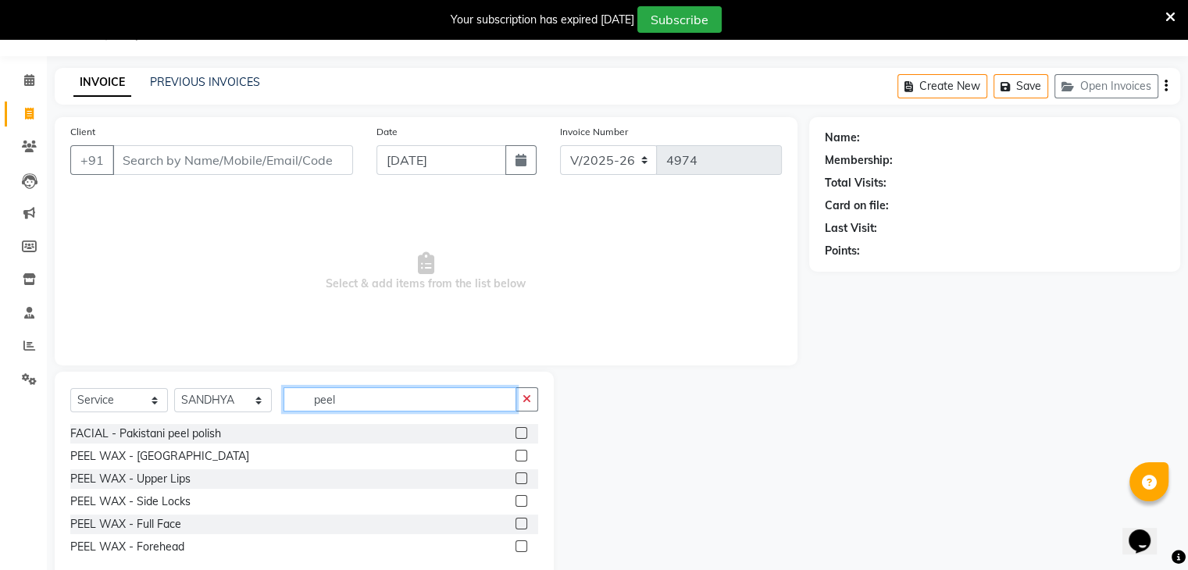
type input "peel"
click at [518, 523] on label at bounding box center [522, 524] width 12 height 12
click at [518, 523] on input "checkbox" at bounding box center [521, 524] width 10 height 10
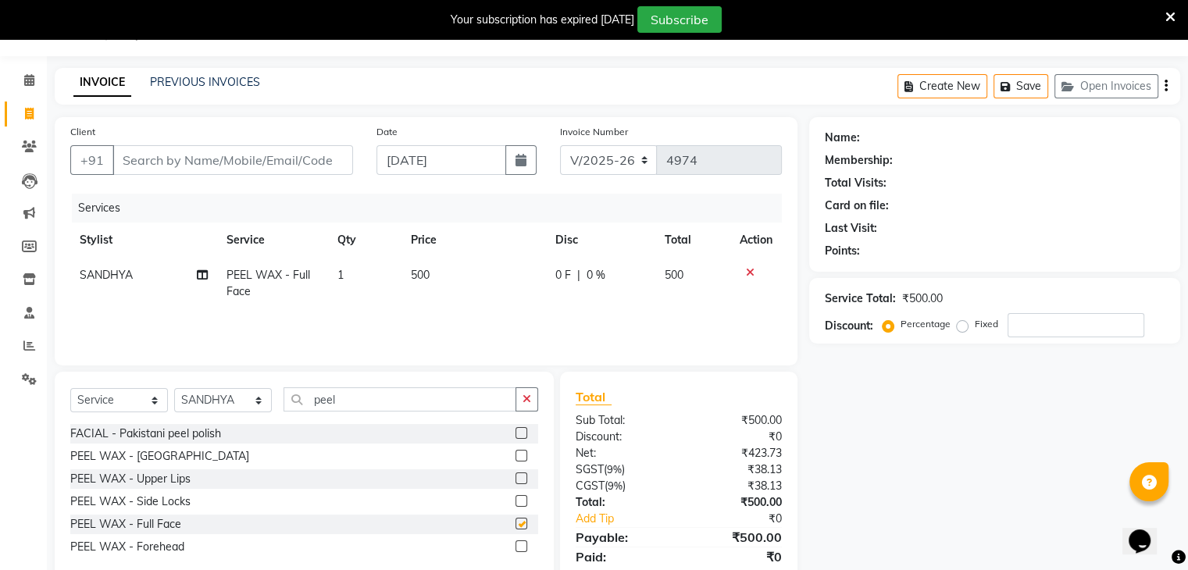
checkbox input "false"
click at [411, 401] on input "peel" at bounding box center [400, 399] width 233 height 24
type input "p"
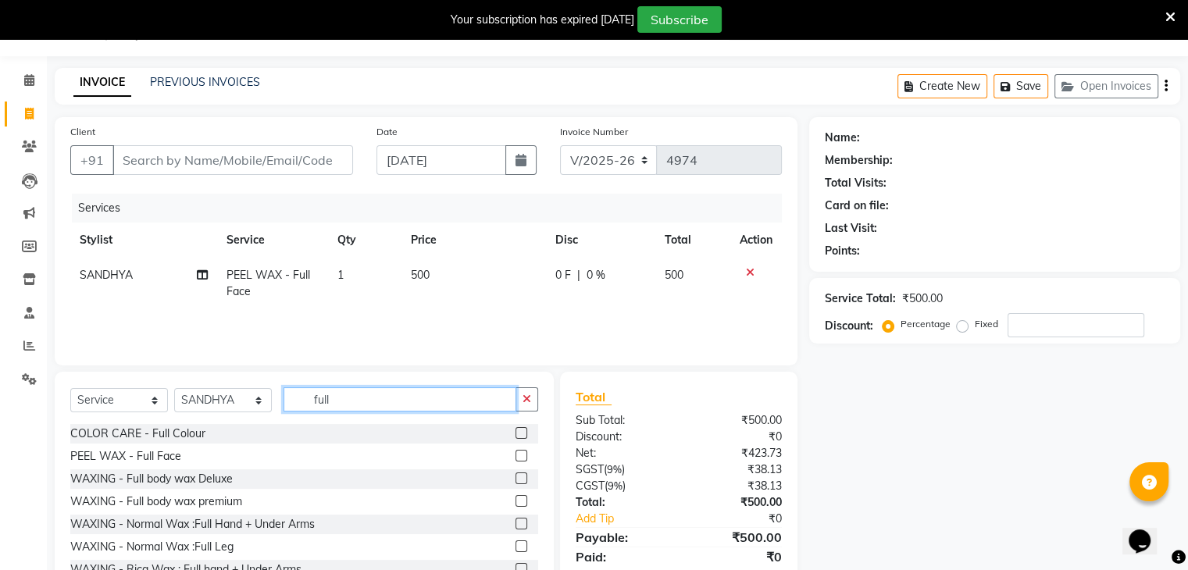
type input "full"
click at [516, 480] on label at bounding box center [522, 479] width 12 height 12
click at [516, 480] on input "checkbox" at bounding box center [521, 479] width 10 height 10
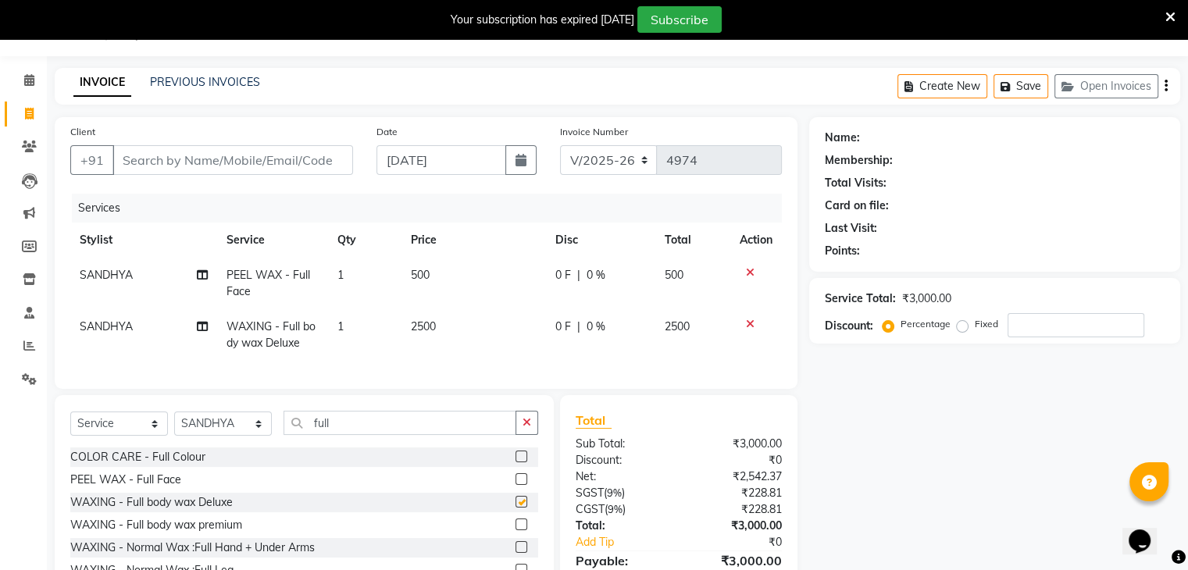
checkbox input "false"
click at [309, 164] on input "Client" at bounding box center [232, 160] width 241 height 30
click at [306, 160] on input "Client" at bounding box center [232, 160] width 241 height 30
type input "9"
type input "0"
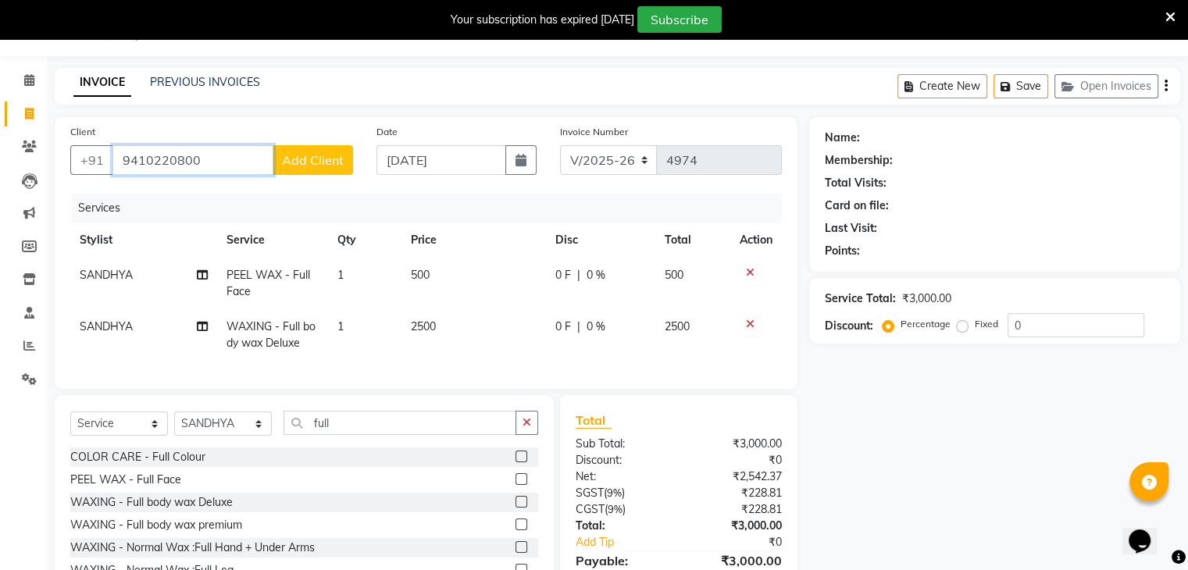
type input "9410220800"
click at [306, 160] on span "Add Client" at bounding box center [313, 160] width 62 height 16
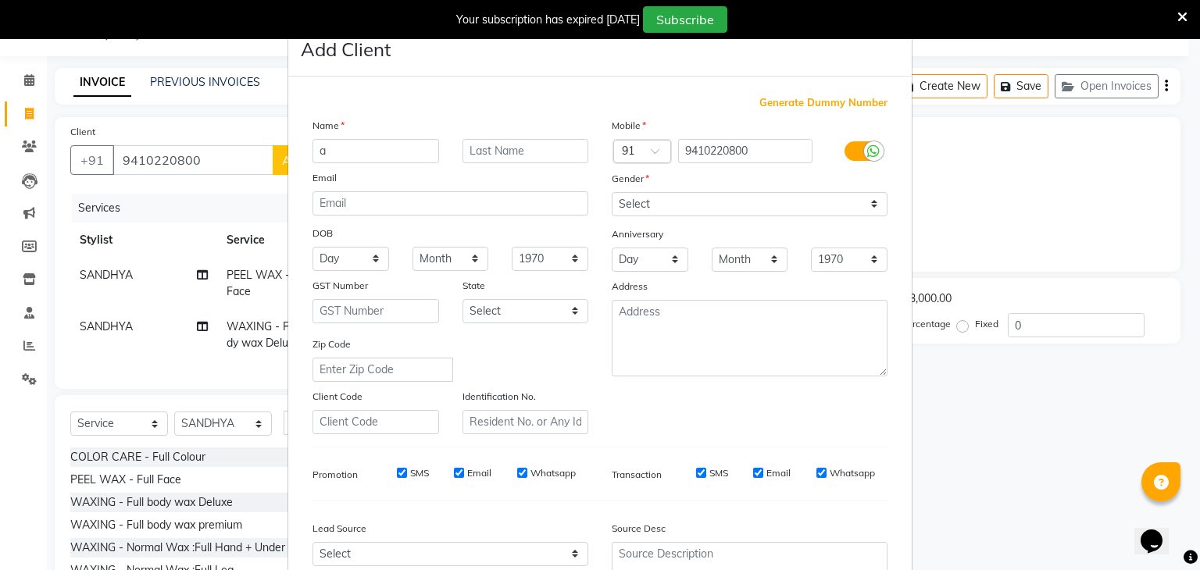
click at [403, 141] on input "a" at bounding box center [375, 151] width 127 height 24
type input "aditi"
click at [629, 198] on select "Select [DEMOGRAPHIC_DATA] [DEMOGRAPHIC_DATA] Other Prefer Not To Say" at bounding box center [750, 204] width 276 height 24
select select "[DEMOGRAPHIC_DATA]"
click at [612, 193] on select "Select [DEMOGRAPHIC_DATA] [DEMOGRAPHIC_DATA] Other Prefer Not To Say" at bounding box center [750, 204] width 276 height 24
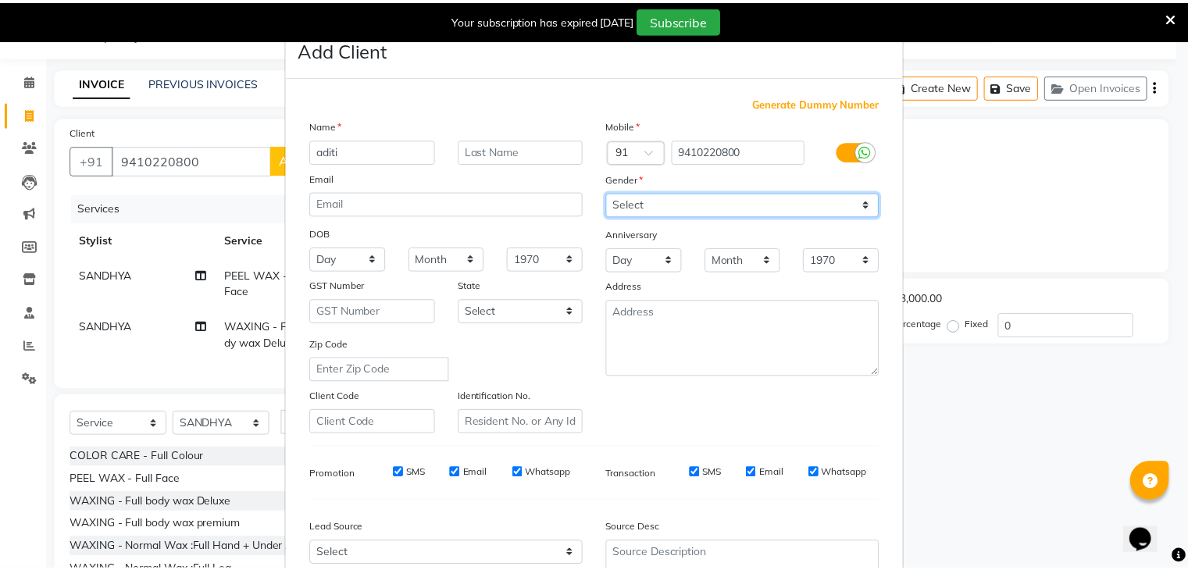
scroll to position [159, 0]
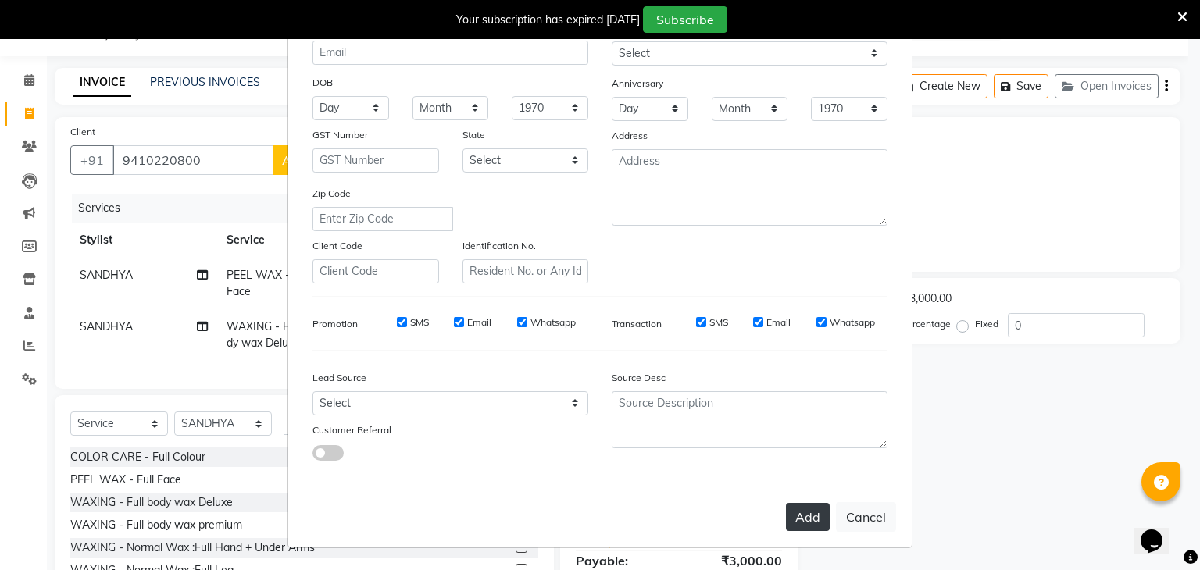
click at [809, 517] on button "Add" at bounding box center [808, 517] width 44 height 28
select select
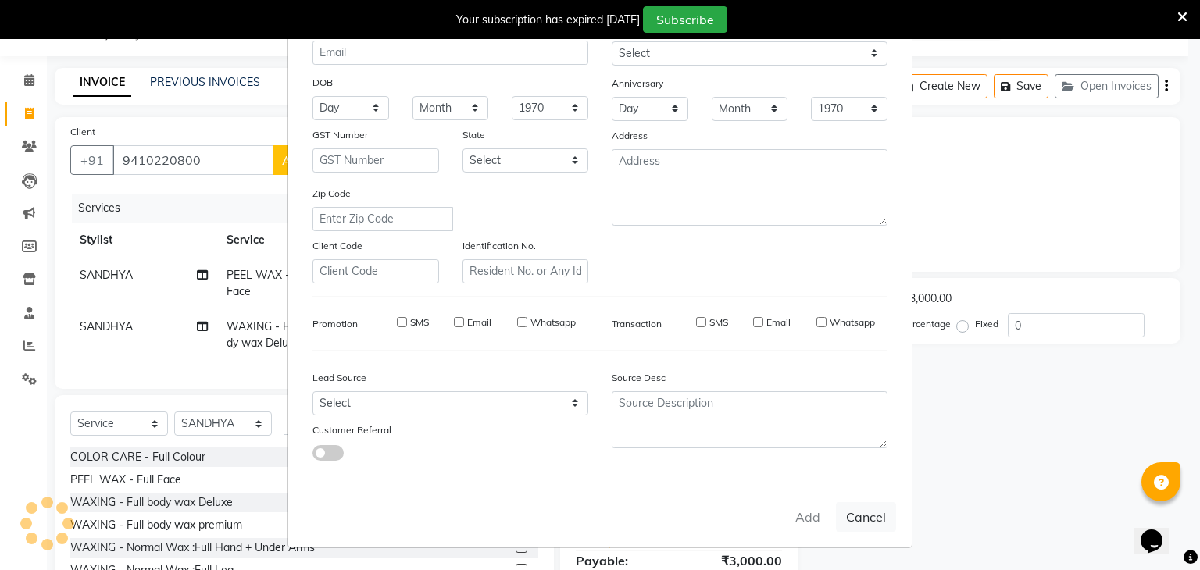
select select
checkbox input "false"
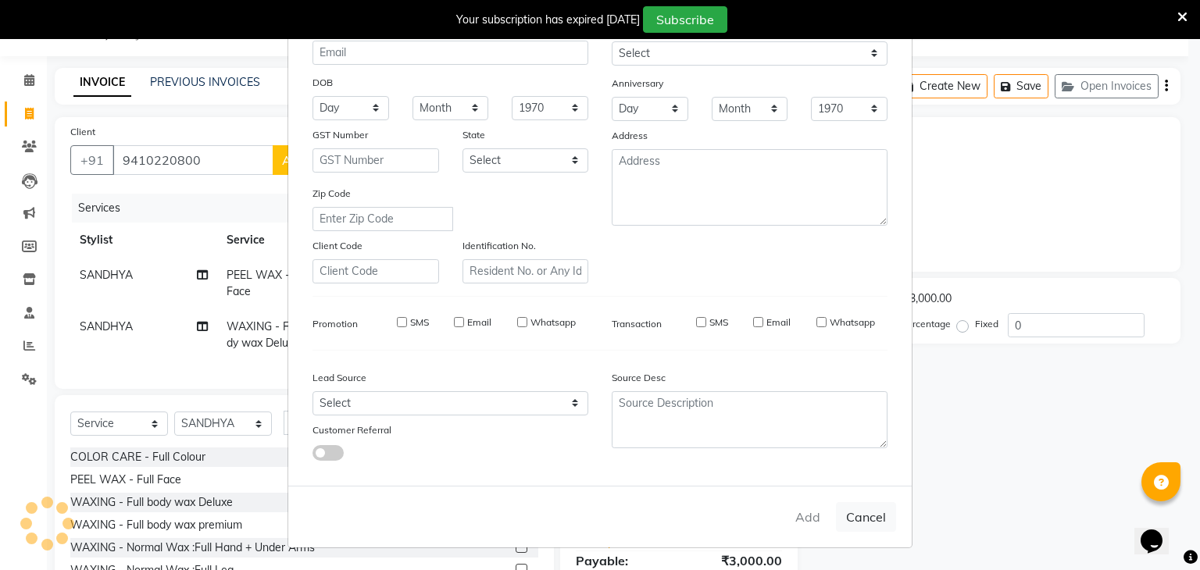
checkbox input "false"
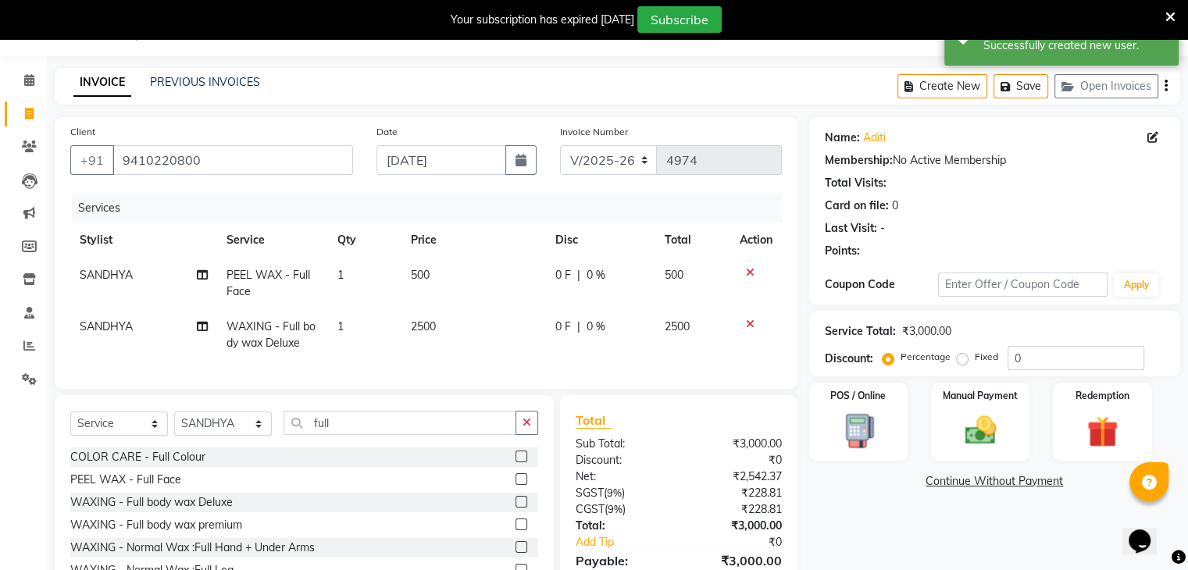
scroll to position [130, 0]
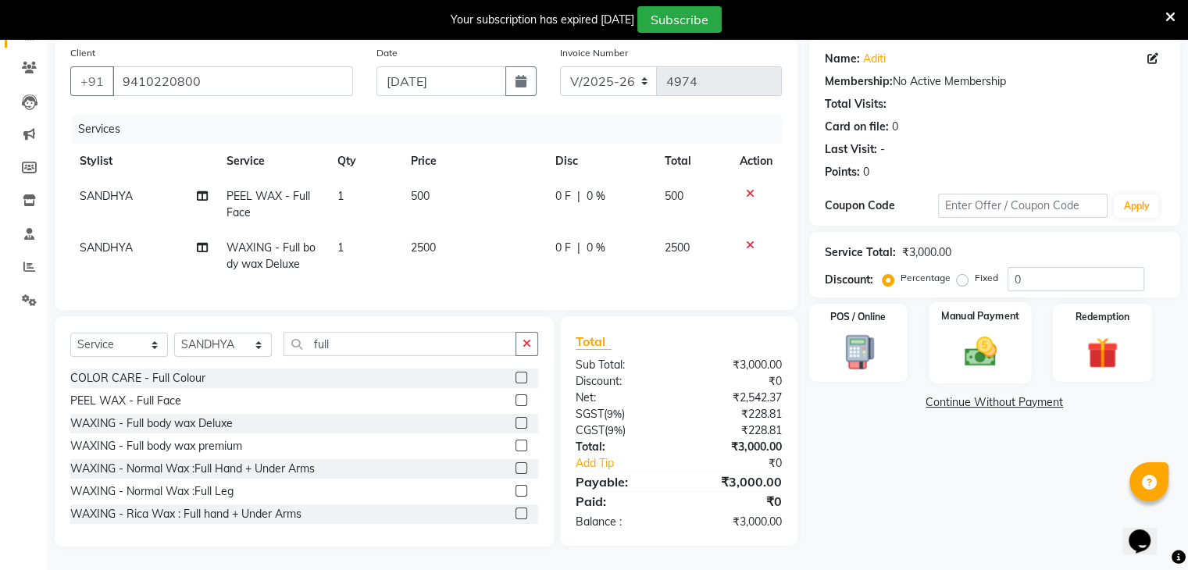
click at [979, 353] on img at bounding box center [980, 352] width 52 height 37
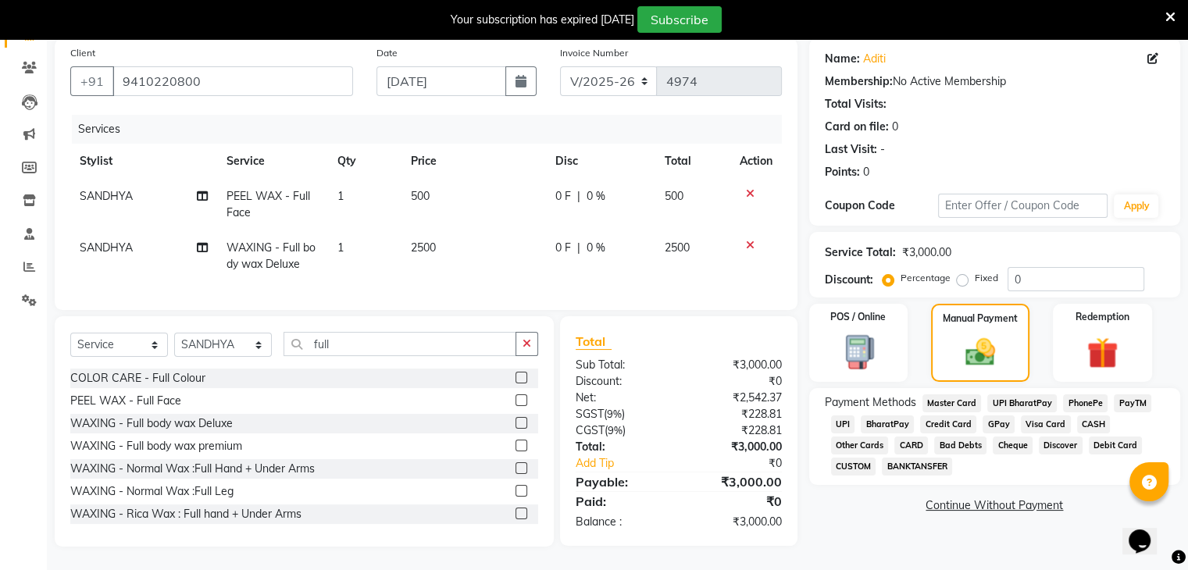
click at [921, 437] on span "CARD" at bounding box center [911, 446] width 34 height 18
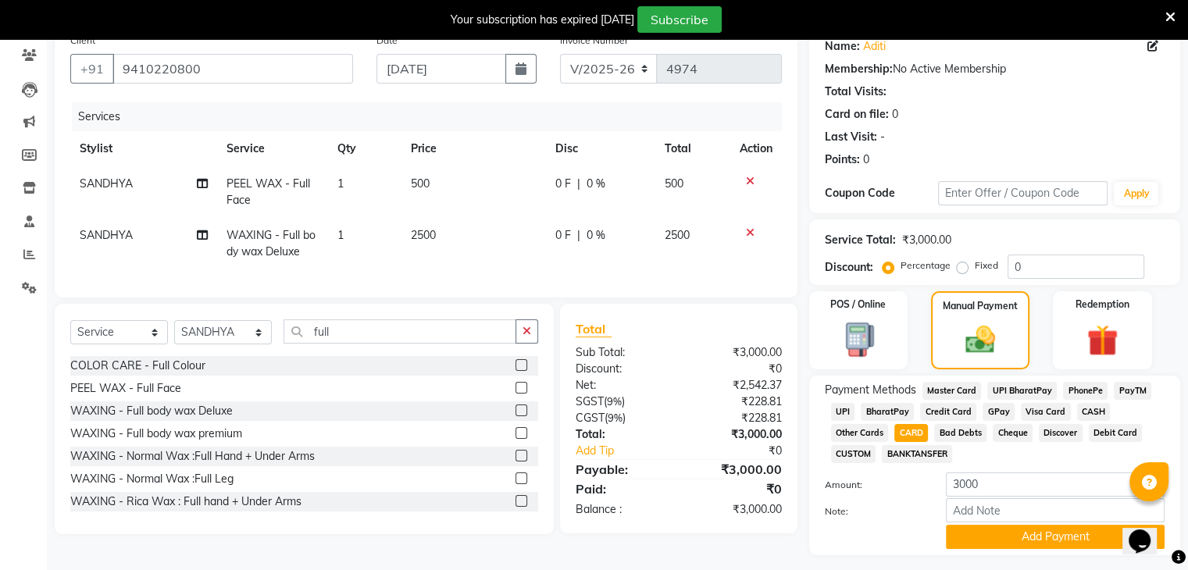
scroll to position [174, 0]
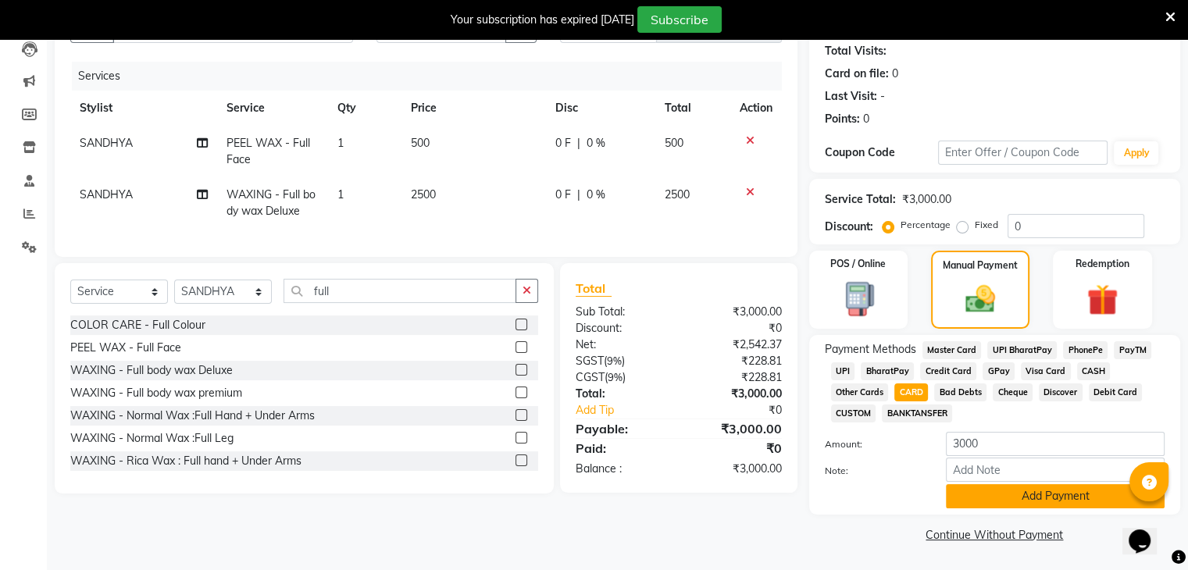
click at [1049, 494] on button "Add Payment" at bounding box center [1055, 496] width 219 height 24
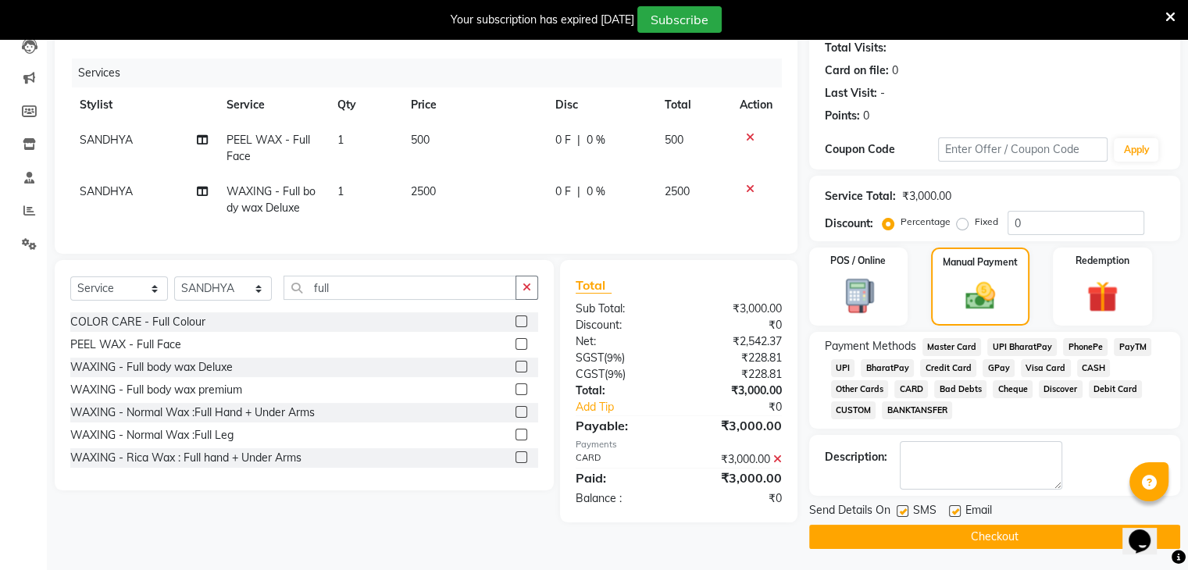
click at [1047, 536] on button "Checkout" at bounding box center [994, 537] width 371 height 24
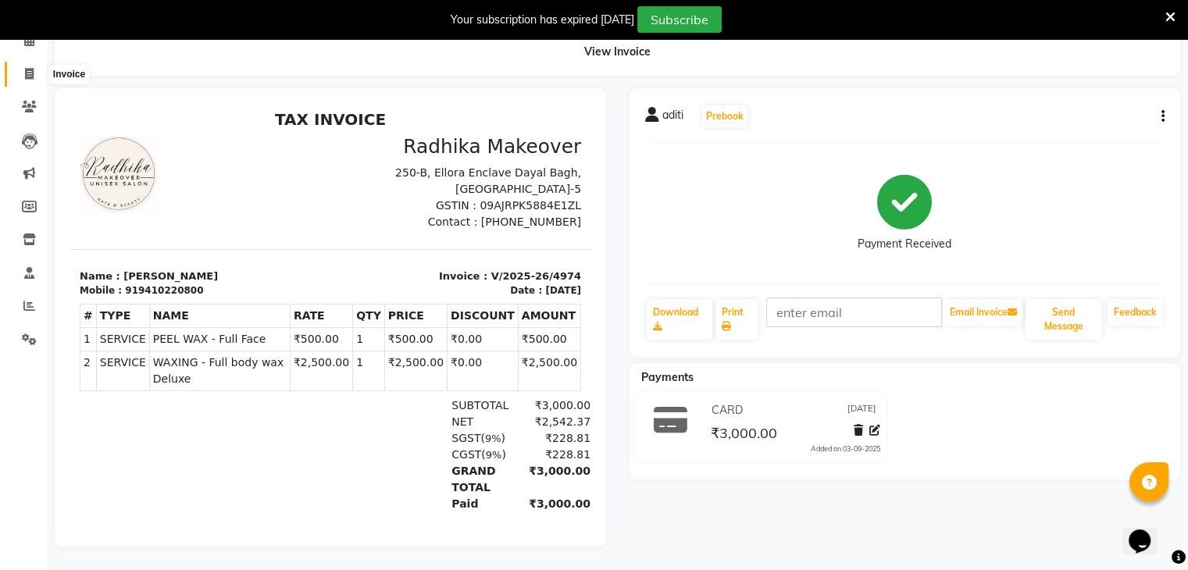
click at [34, 66] on span at bounding box center [29, 75] width 27 height 18
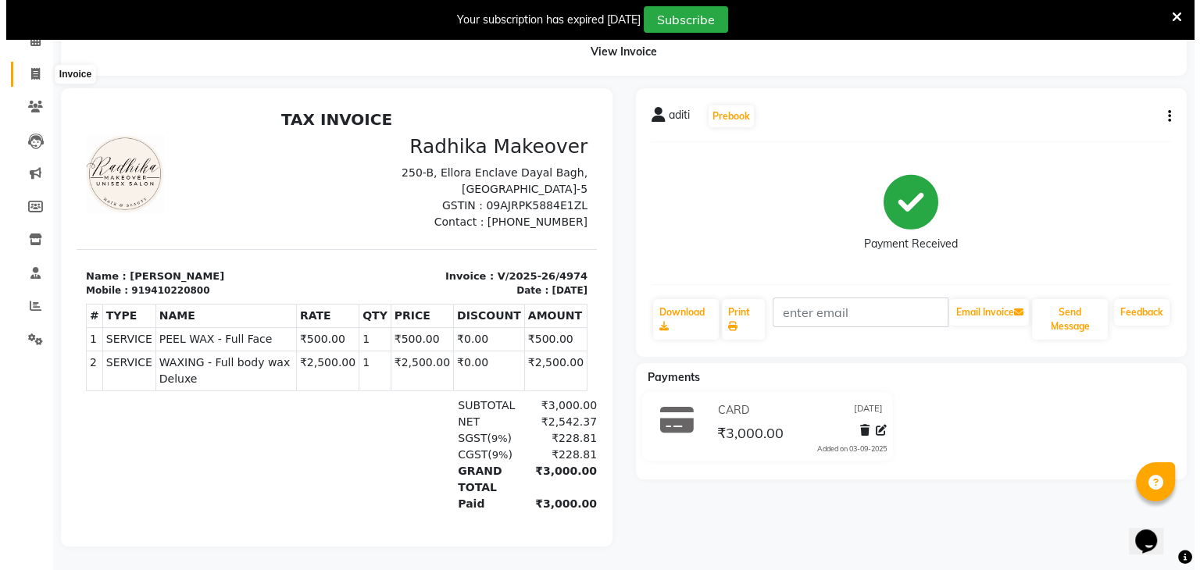
scroll to position [39, 0]
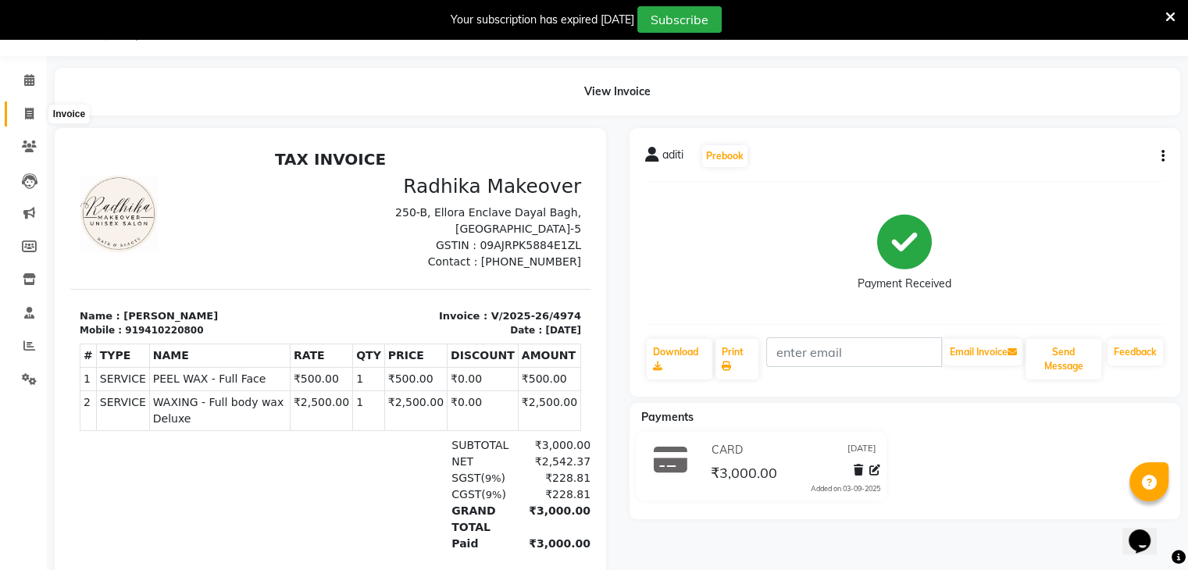
select select "6880"
select select "service"
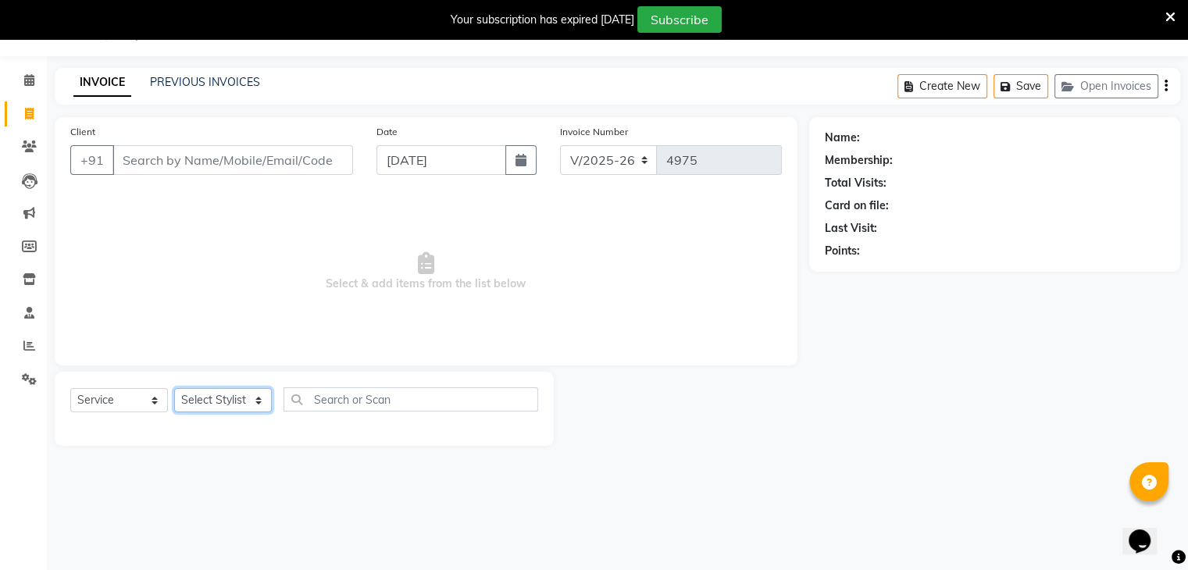
click at [259, 393] on select "Select Stylist AMAN DANISH SALMANI [PERSON_NAME] kakul KAVITA [PERSON_NAME] [PE…" at bounding box center [223, 400] width 98 height 24
select select "58738"
click at [174, 389] on select "Select Stylist AMAN DANISH SALMANI [PERSON_NAME] kakul KAVITA [PERSON_NAME] [PE…" at bounding box center [223, 400] width 98 height 24
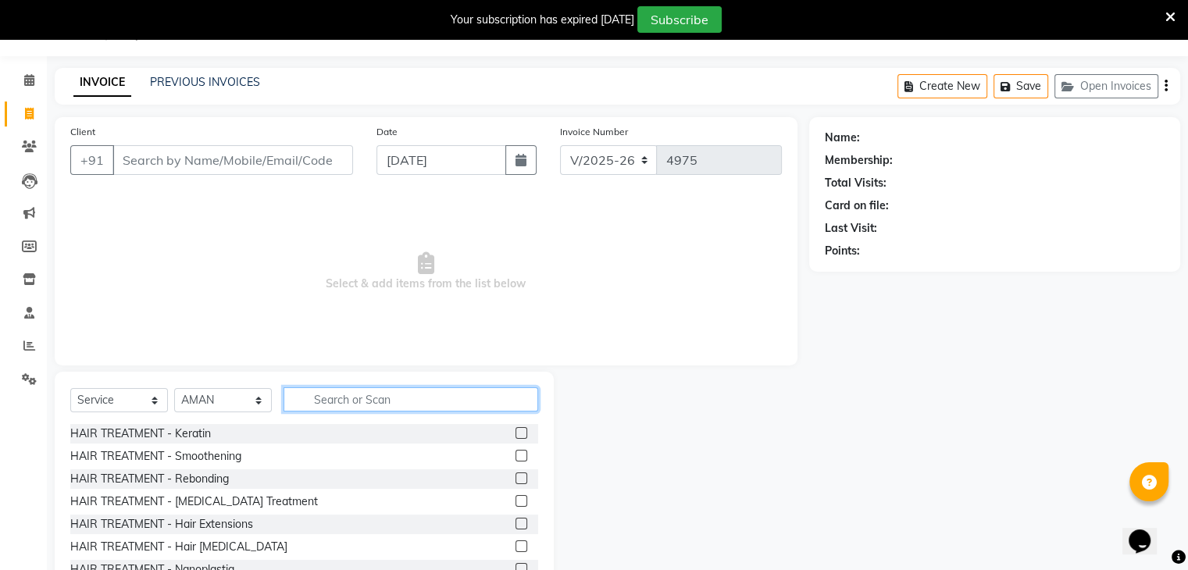
click at [351, 405] on input "text" at bounding box center [411, 399] width 255 height 24
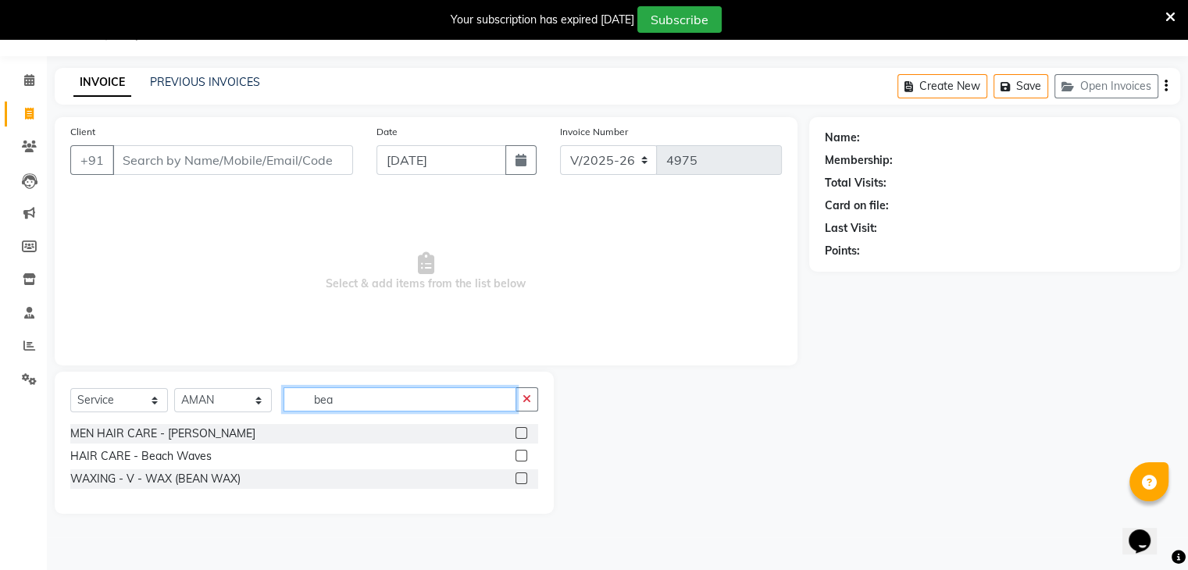
type input "bea"
click at [520, 432] on label at bounding box center [522, 433] width 12 height 12
click at [520, 432] on input "checkbox" at bounding box center [521, 434] width 10 height 10
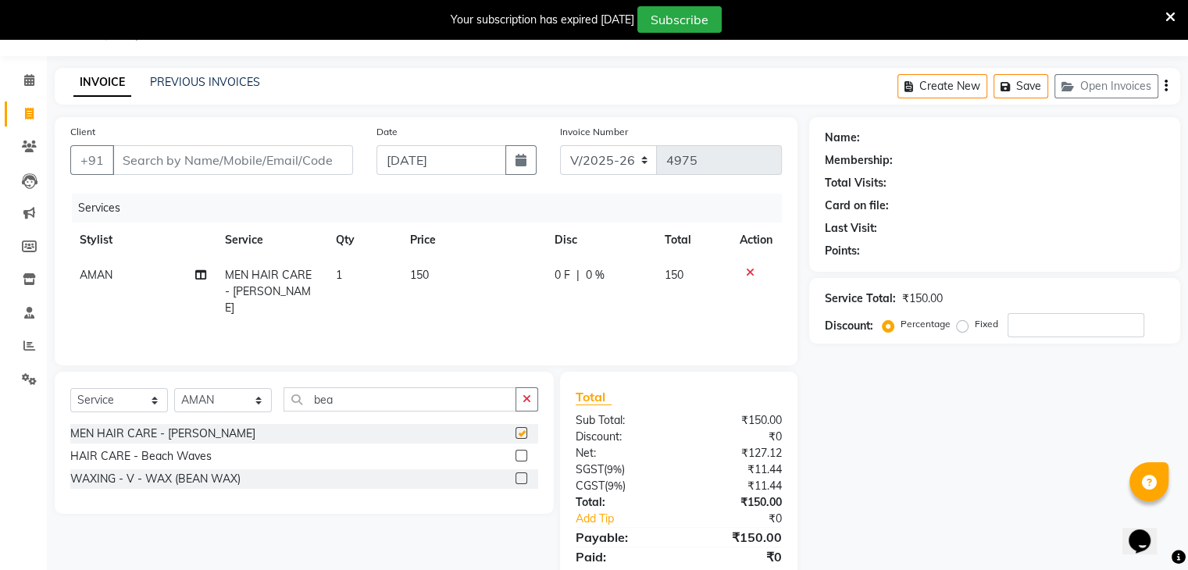
checkbox input "false"
click at [291, 158] on input "Client" at bounding box center [232, 160] width 241 height 30
type input "9"
type input "0"
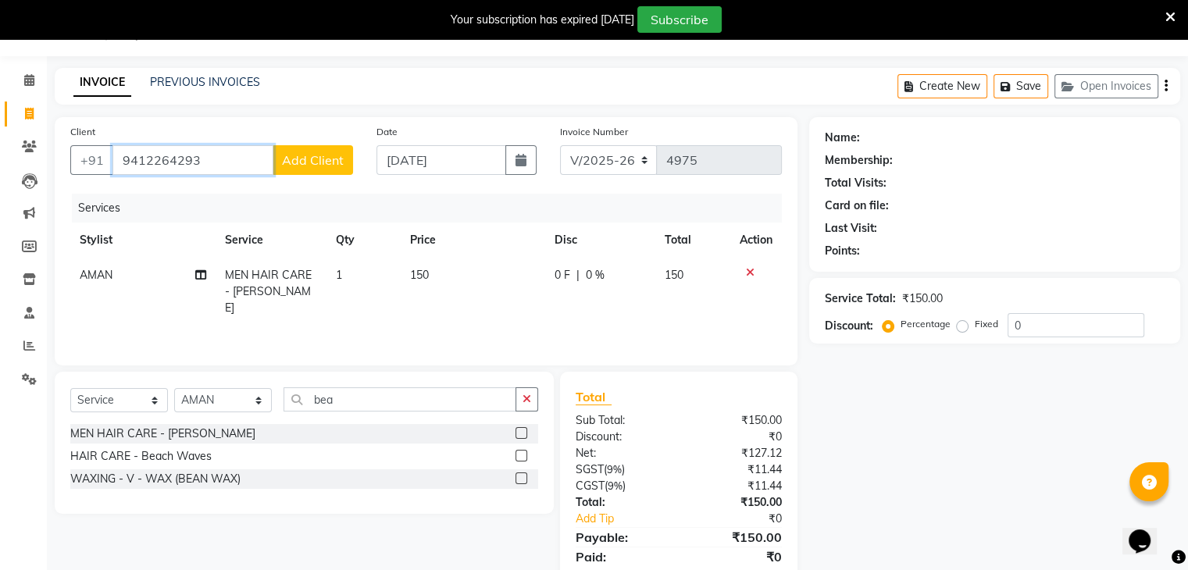
type input "9412264293"
click at [313, 159] on span "Add Client" at bounding box center [313, 160] width 62 height 16
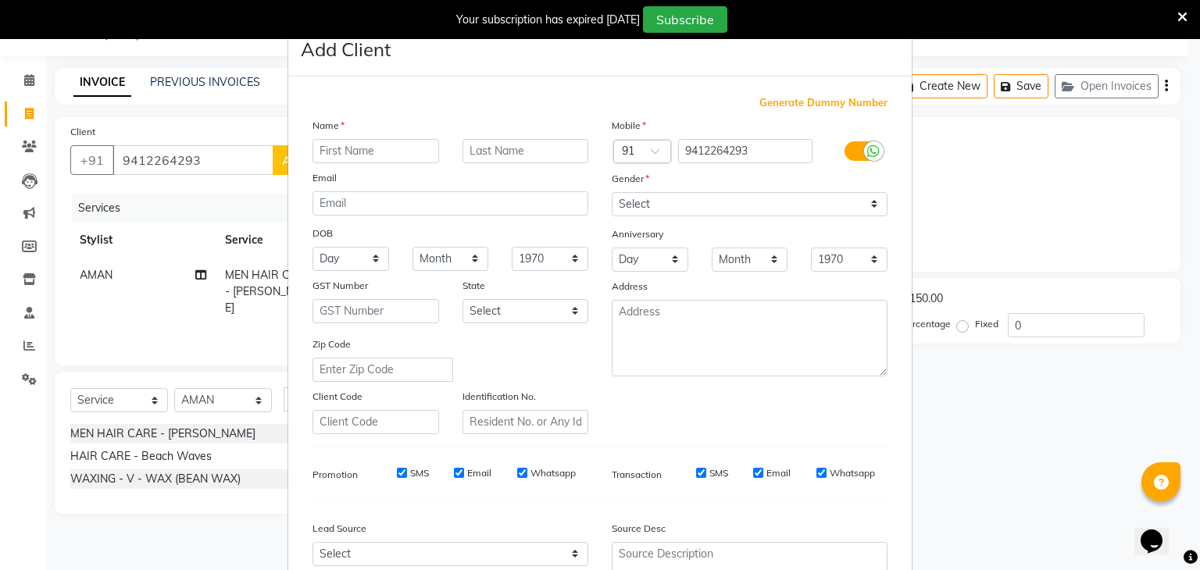
click at [359, 151] on input "text" at bounding box center [375, 151] width 127 height 24
click at [401, 145] on input "haeshi" at bounding box center [375, 151] width 127 height 24
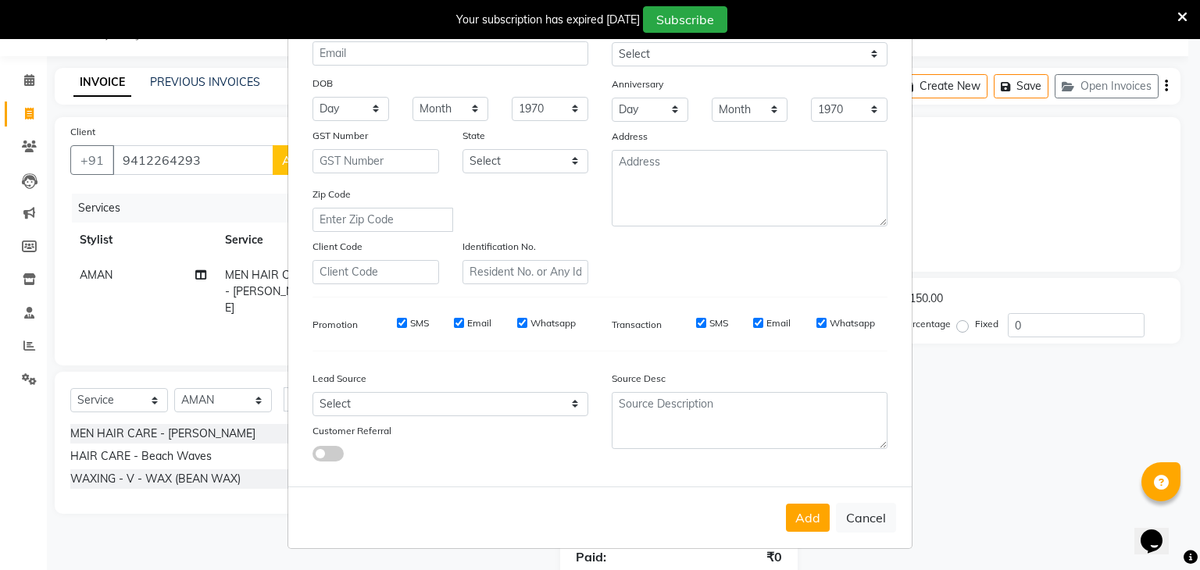
scroll to position [159, 0]
type input "[PERSON_NAME]"
click at [798, 526] on button "Add" at bounding box center [808, 517] width 44 height 28
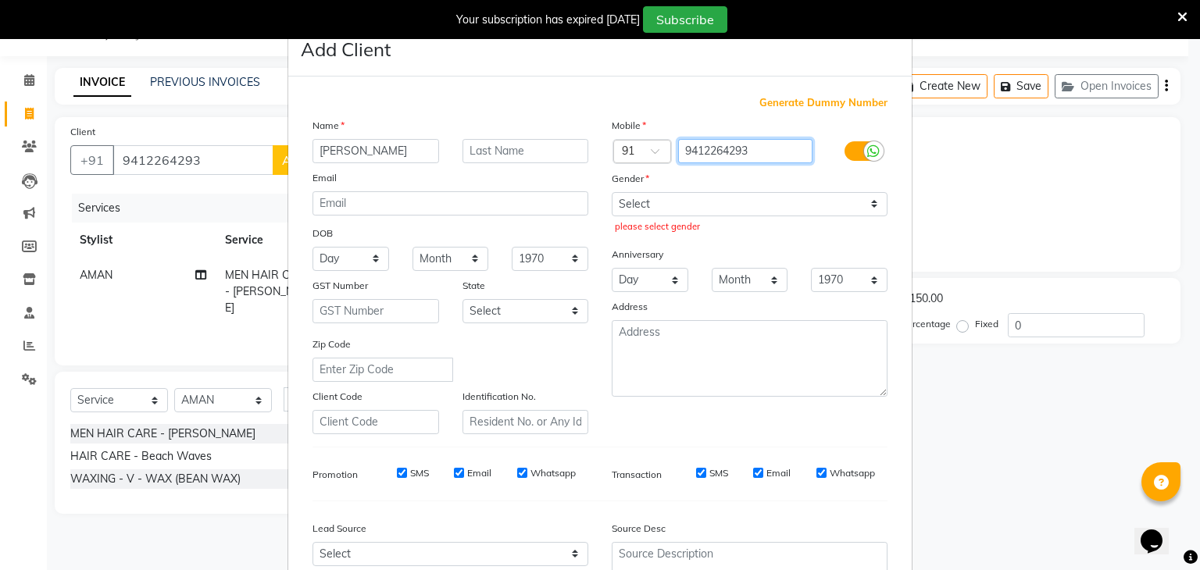
click at [773, 145] on input "9412264293" at bounding box center [745, 151] width 135 height 24
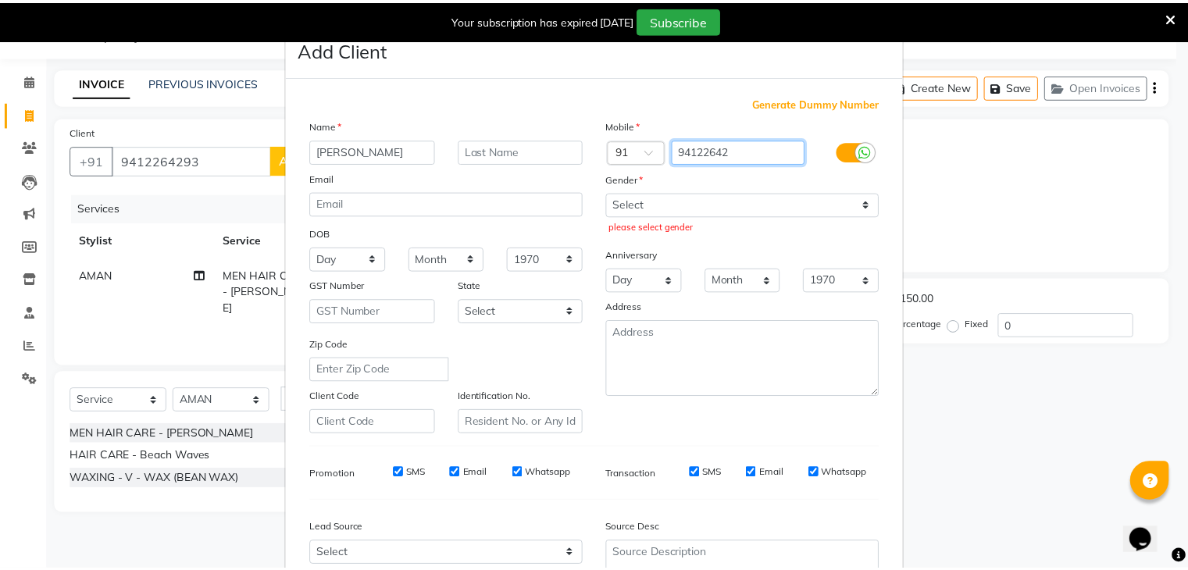
scroll to position [159, 0]
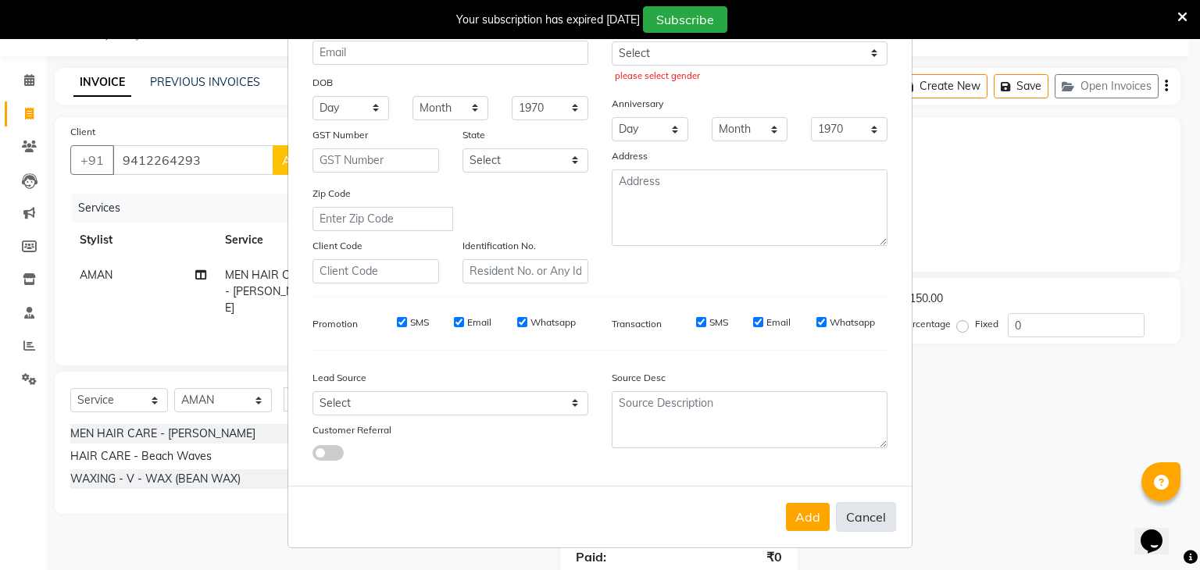
type input "94122642"
click at [869, 514] on button "Cancel" at bounding box center [866, 517] width 60 height 30
select select
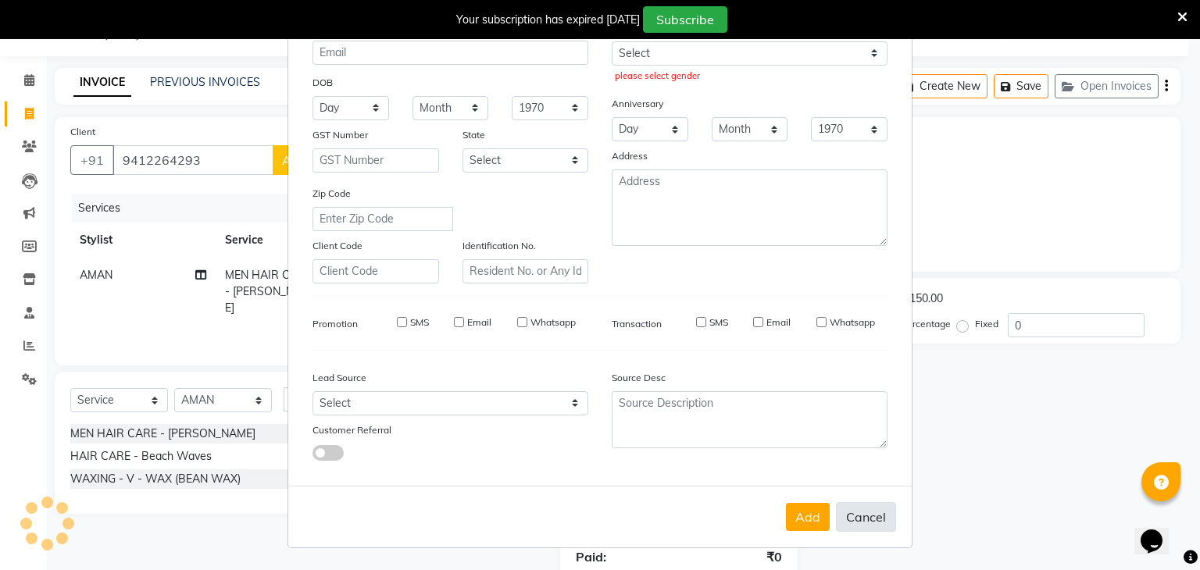
select select
checkbox input "false"
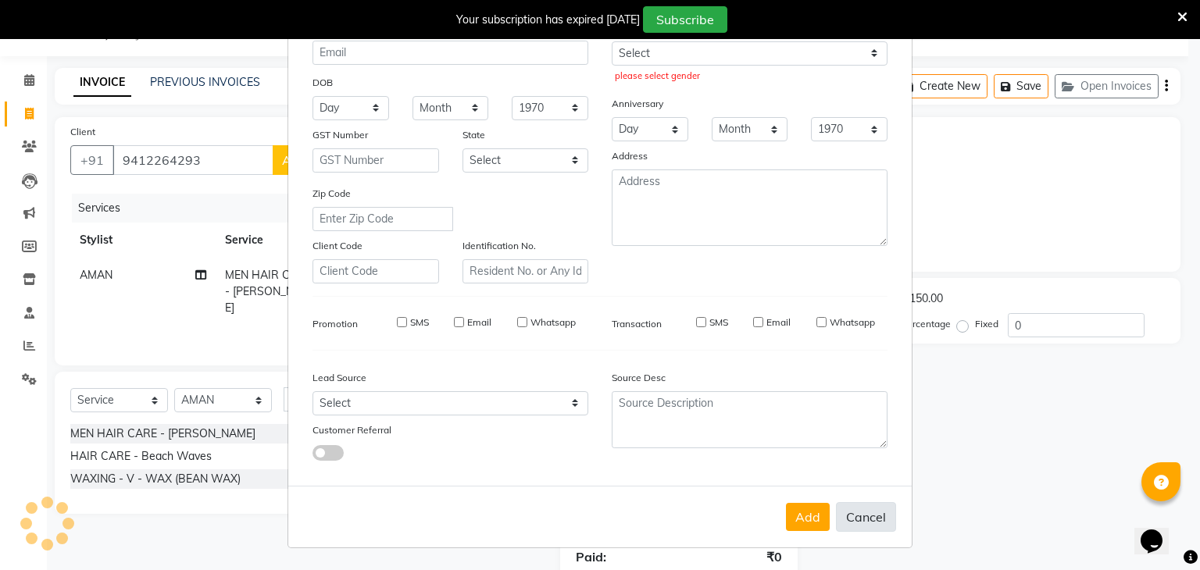
checkbox input "false"
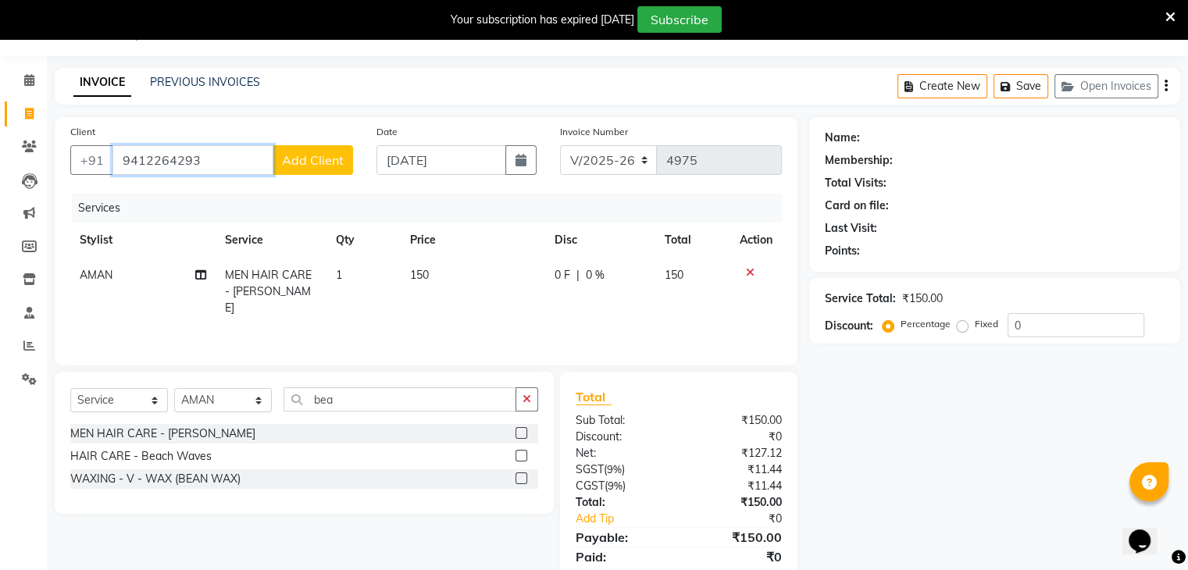
click at [202, 158] on input "9412264293" at bounding box center [192, 160] width 161 height 30
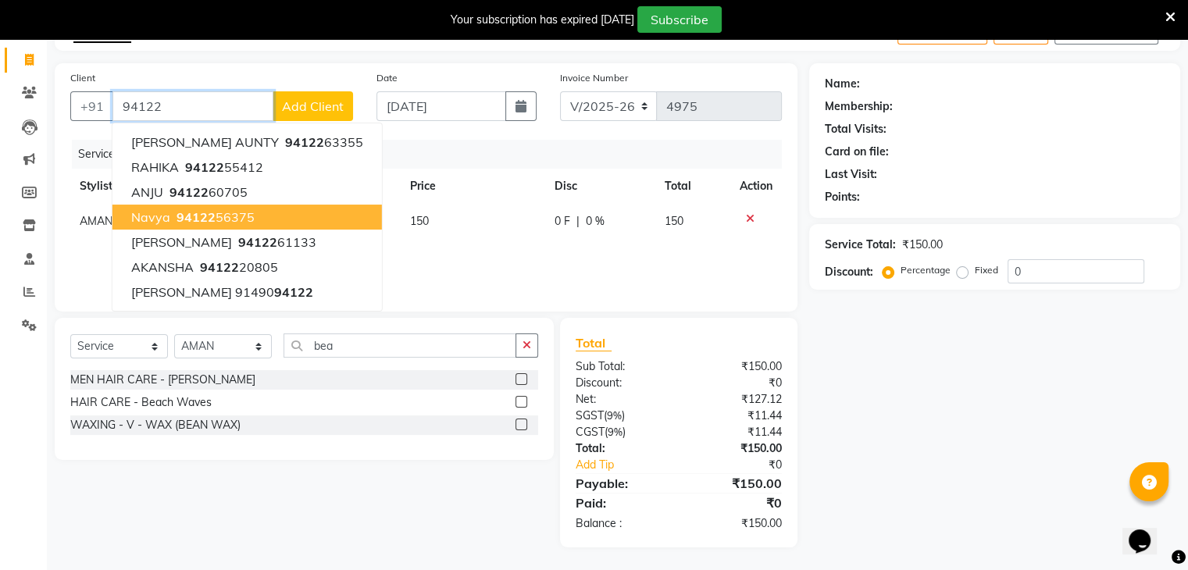
scroll to position [94, 0]
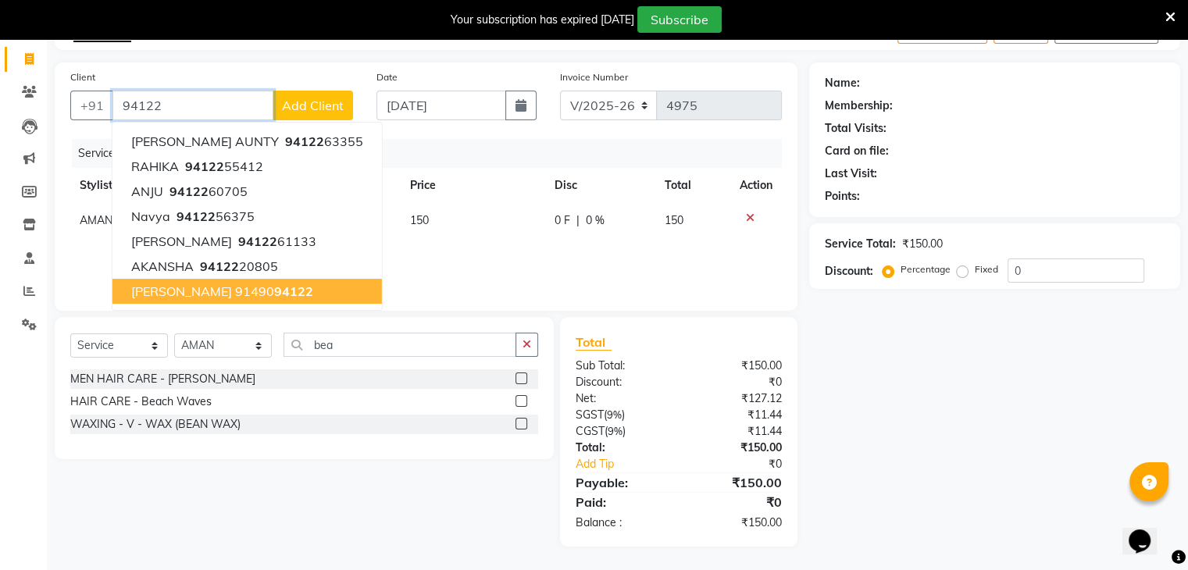
click at [183, 287] on span "[PERSON_NAME]" at bounding box center [181, 292] width 101 height 16
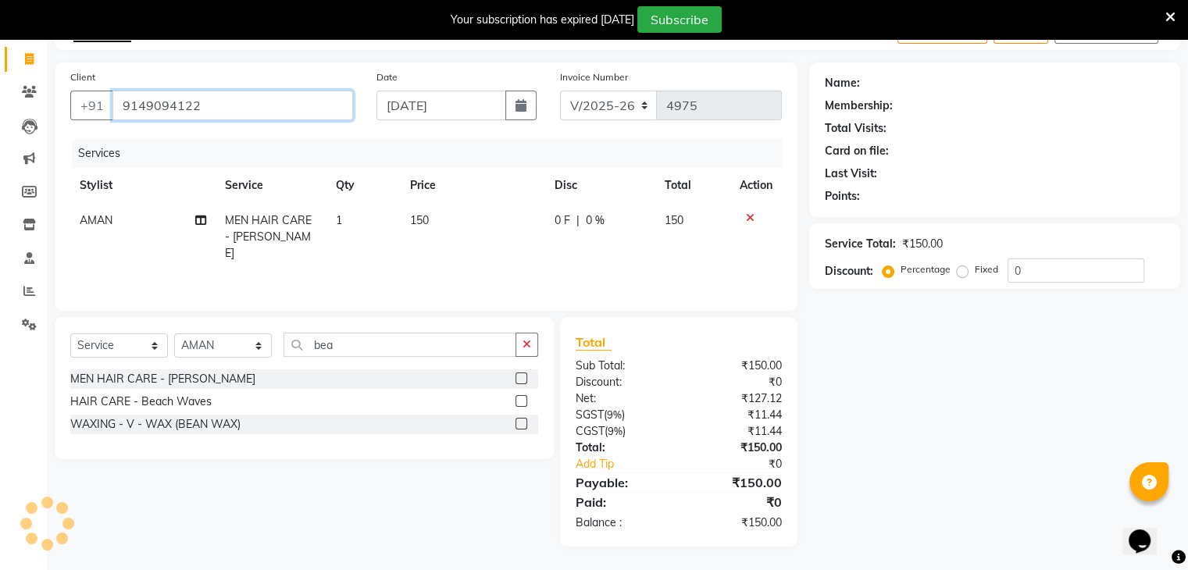
type input "9149094122"
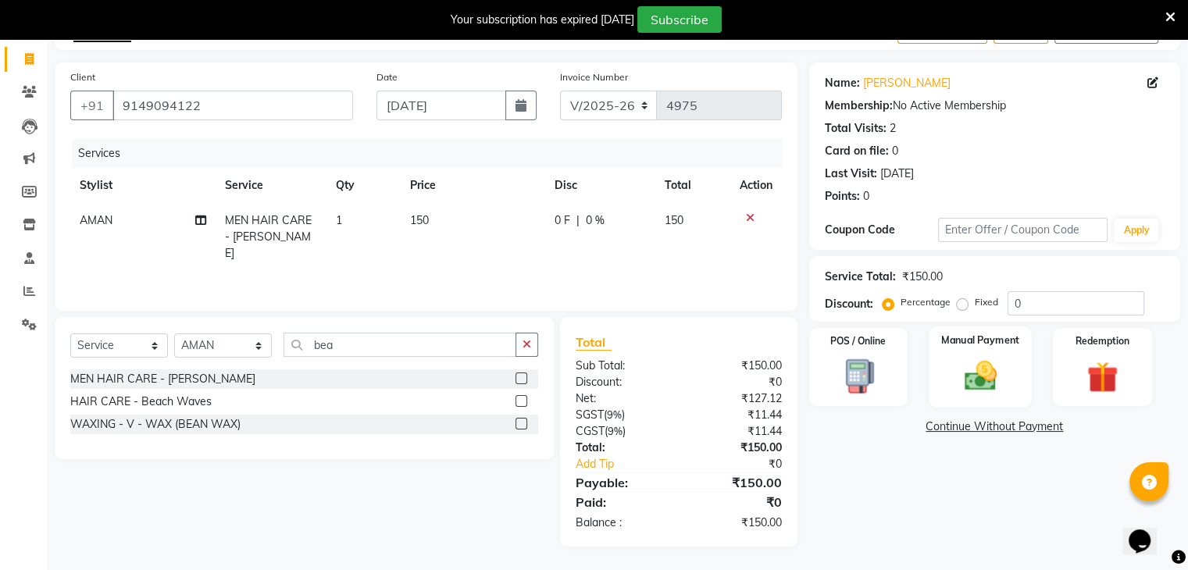
click at [1014, 348] on div "Manual Payment" at bounding box center [980, 366] width 102 height 80
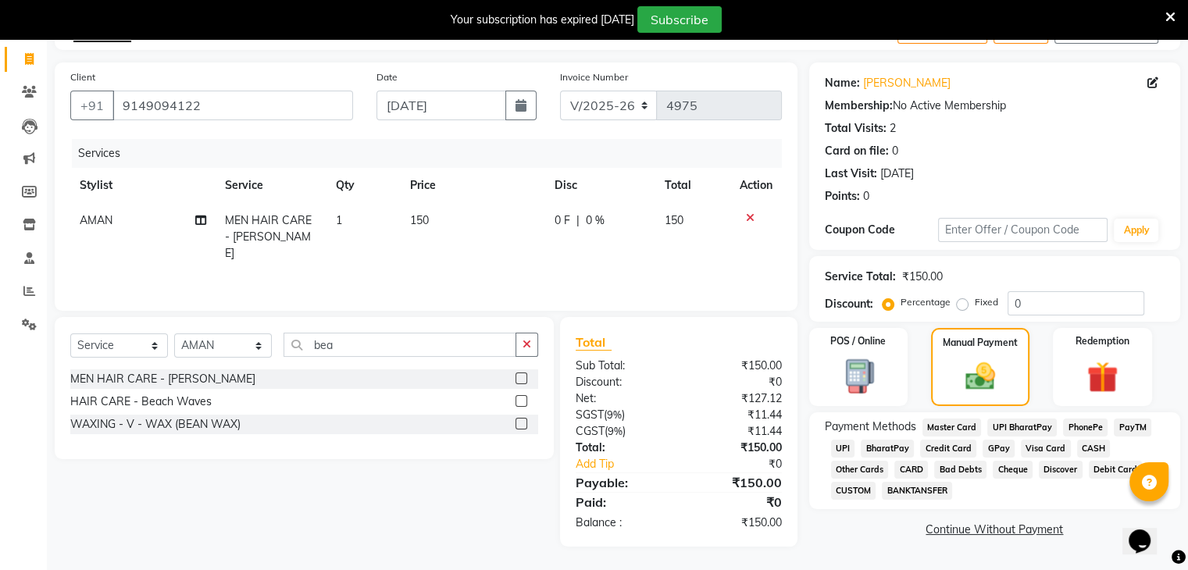
click at [1081, 448] on span "CASH" at bounding box center [1094, 449] width 34 height 18
click at [845, 443] on span "UPI" at bounding box center [843, 449] width 24 height 18
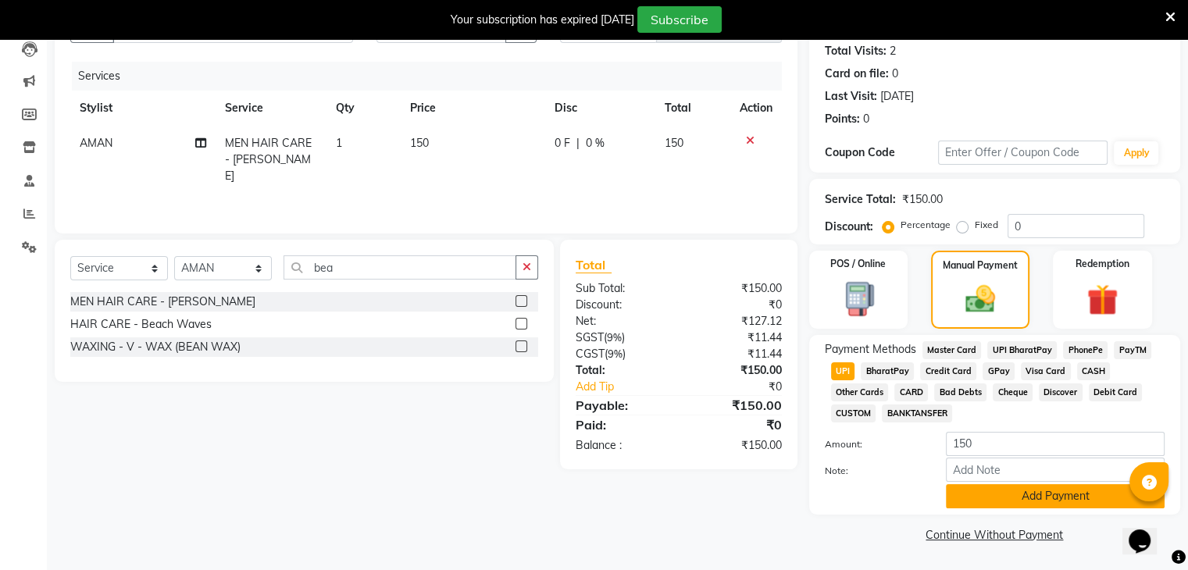
click at [1033, 492] on button "Add Payment" at bounding box center [1055, 496] width 219 height 24
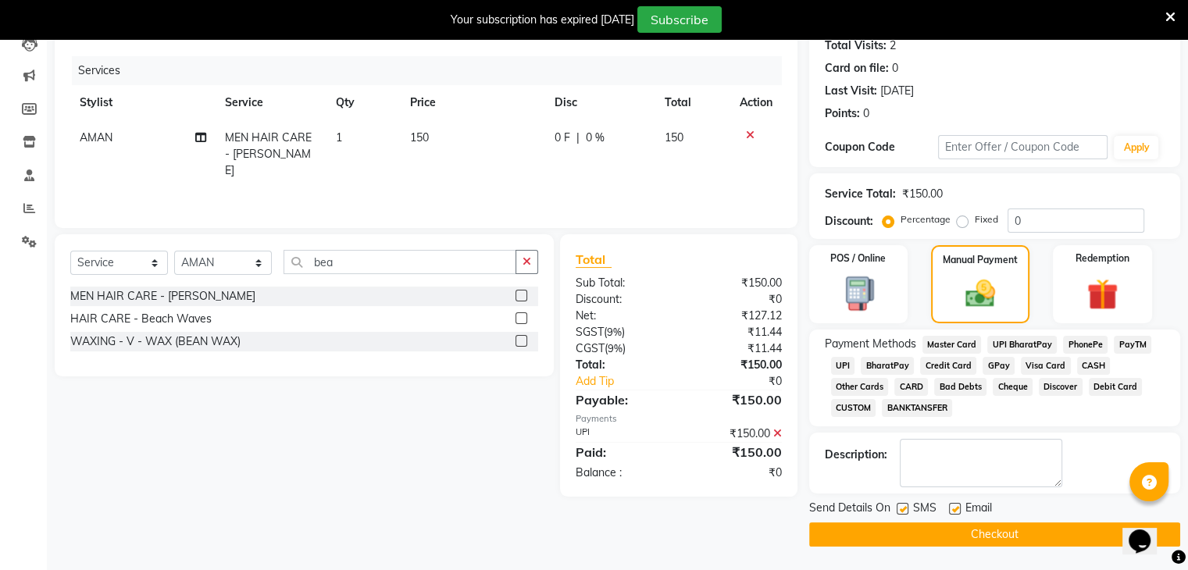
click at [1040, 523] on button "Checkout" at bounding box center [994, 535] width 371 height 24
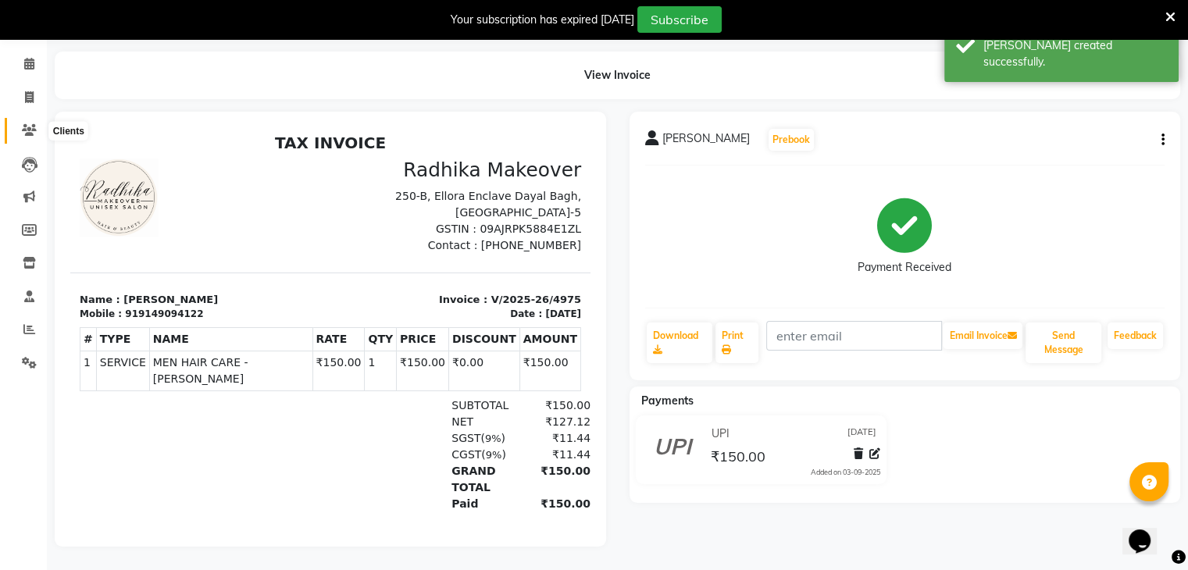
click at [20, 122] on span at bounding box center [29, 131] width 27 height 18
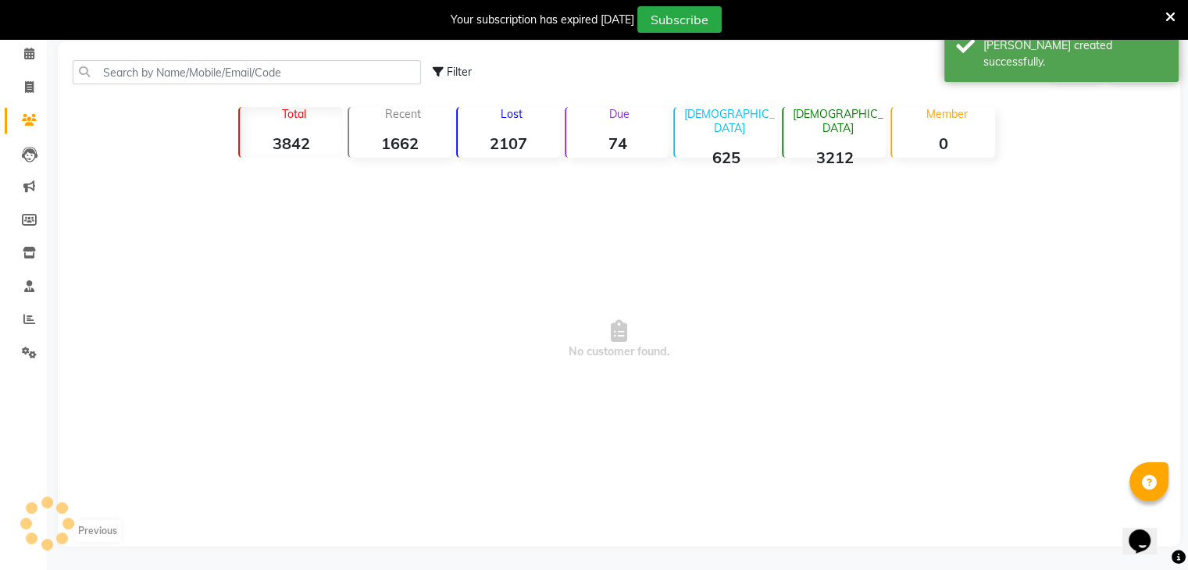
scroll to position [66, 0]
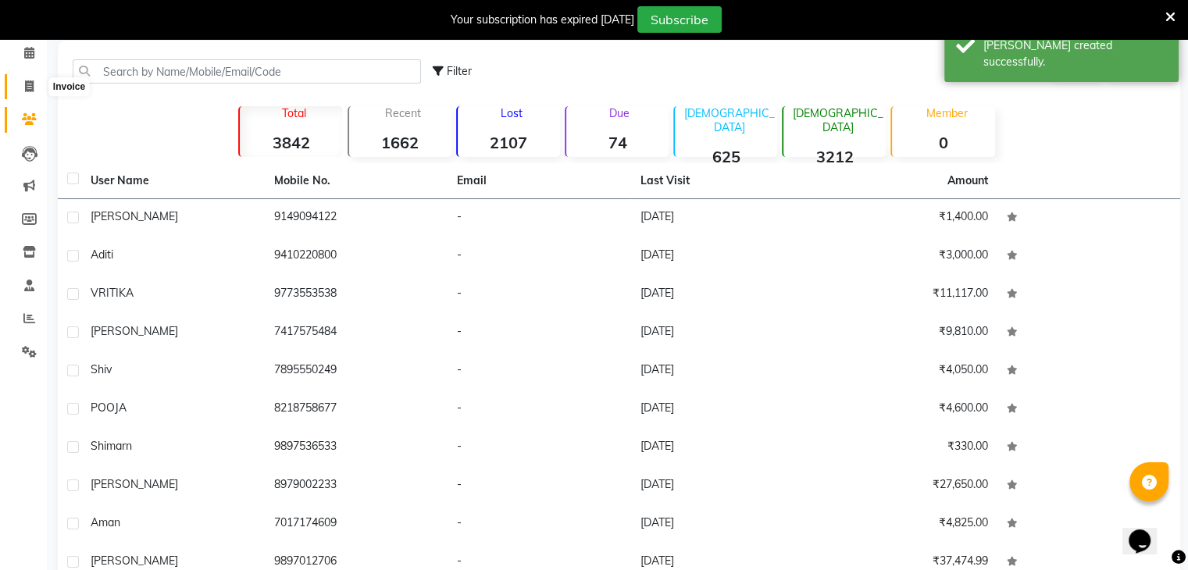
click at [34, 85] on span at bounding box center [29, 87] width 27 height 18
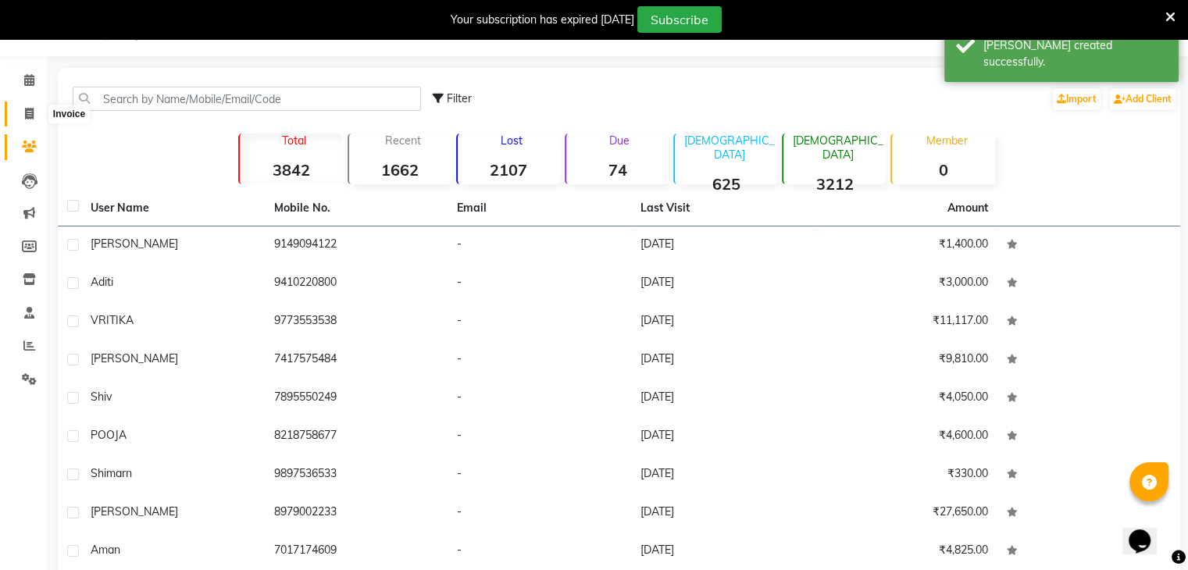
select select "service"
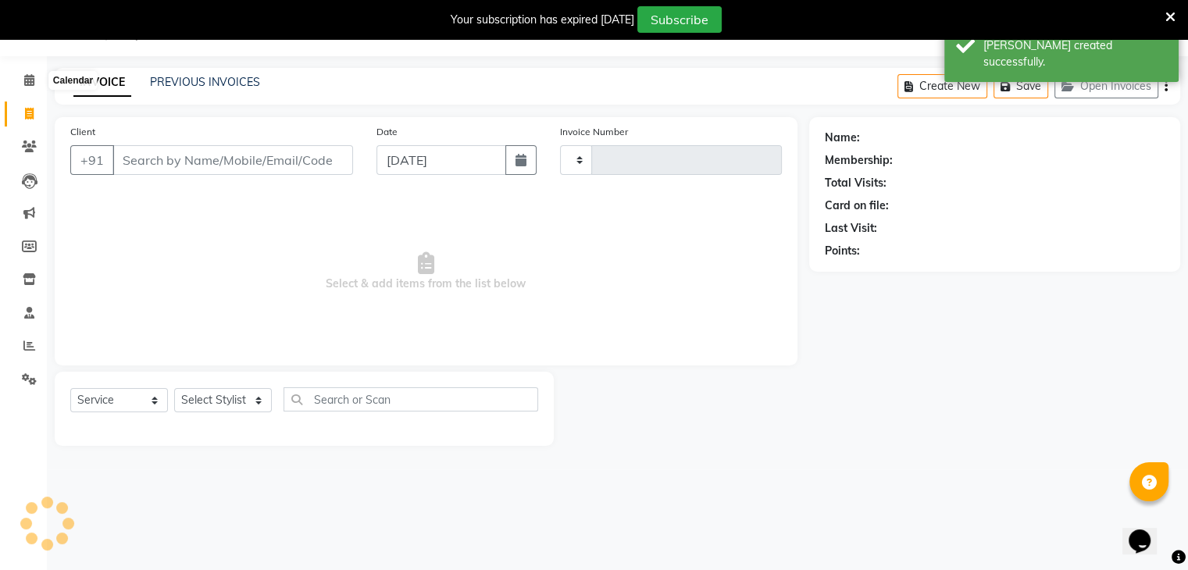
type input "4976"
select select "6880"
